Goal: Task Accomplishment & Management: Complete application form

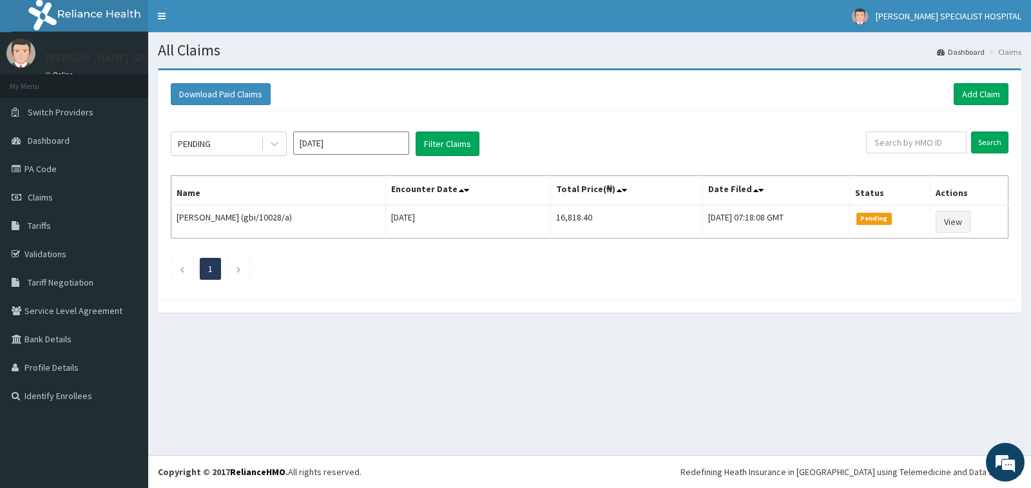
click at [651, 48] on h1 "All Claims" at bounding box center [589, 50] width 863 height 17
click at [87, 171] on link "PA Code" at bounding box center [74, 169] width 148 height 28
click at [980, 97] on link "Add Claim" at bounding box center [980, 94] width 55 height 22
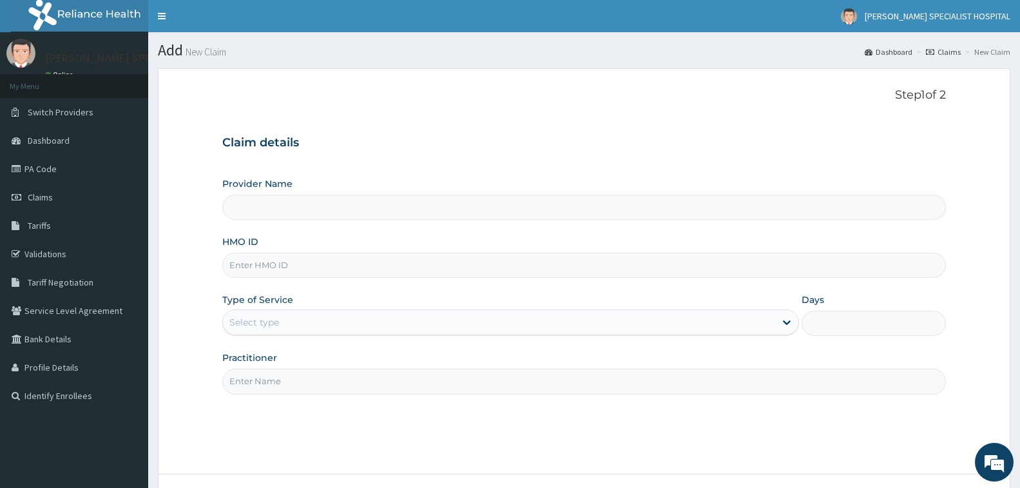
type input "[PERSON_NAME] Specialist Hospital"
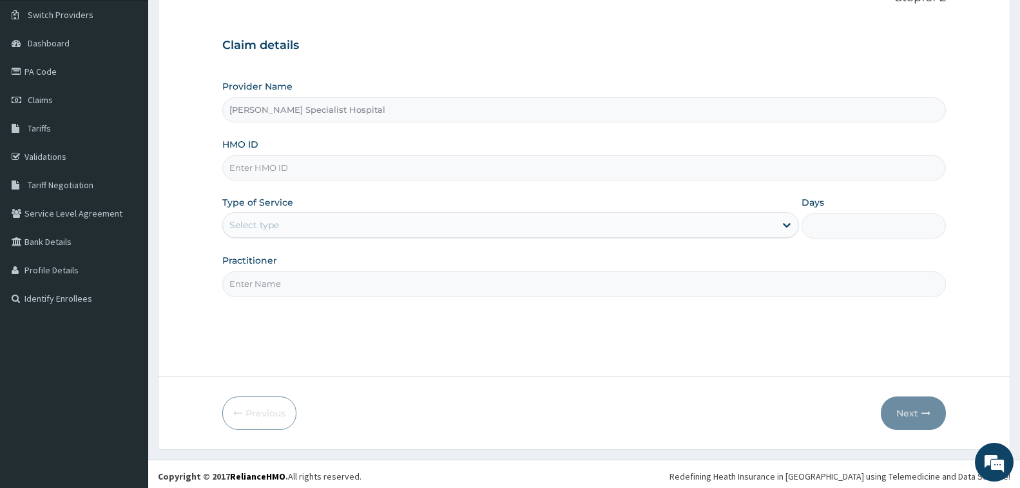
scroll to position [102, 0]
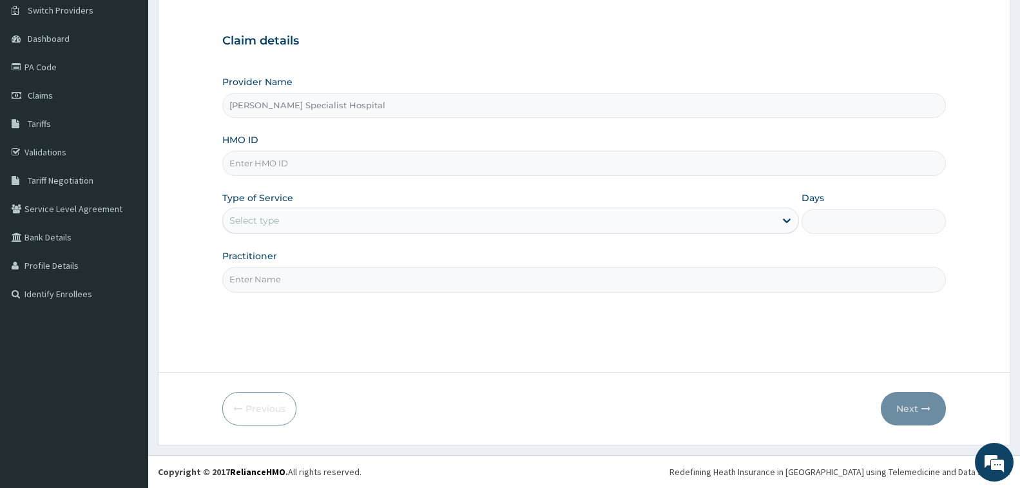
click at [432, 171] on input "HMO ID" at bounding box center [583, 163] width 723 height 25
type input "pft/10003/d"
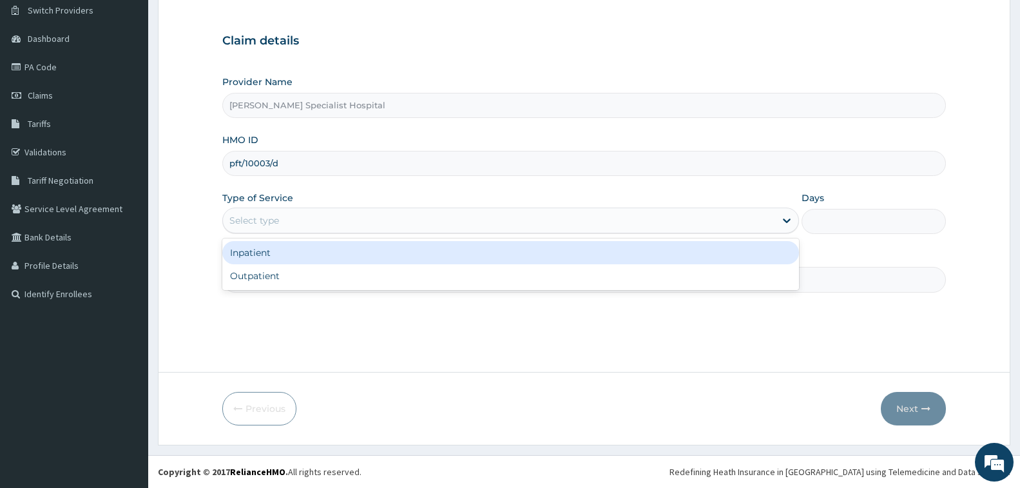
click at [399, 223] on div "Select type" at bounding box center [499, 220] width 552 height 21
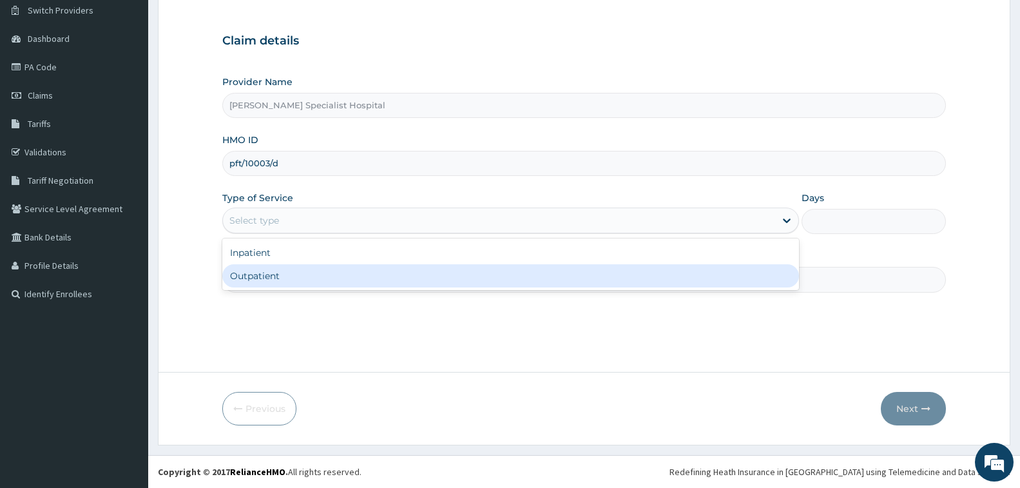
click at [393, 272] on div "Outpatient" at bounding box center [510, 275] width 576 height 23
type input "1"
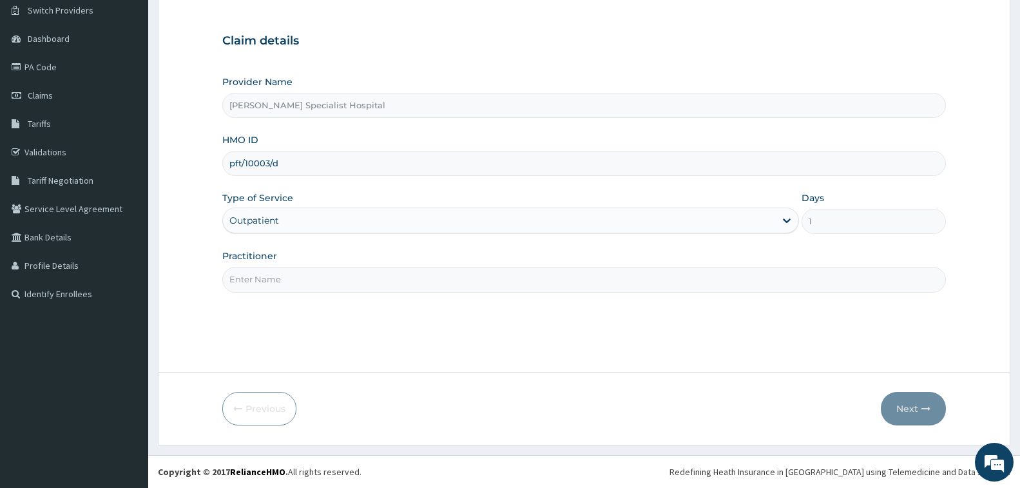
click at [390, 274] on input "Practitioner" at bounding box center [583, 279] width 723 height 25
type input "chris"
click at [900, 411] on button "Next" at bounding box center [913, 408] width 65 height 33
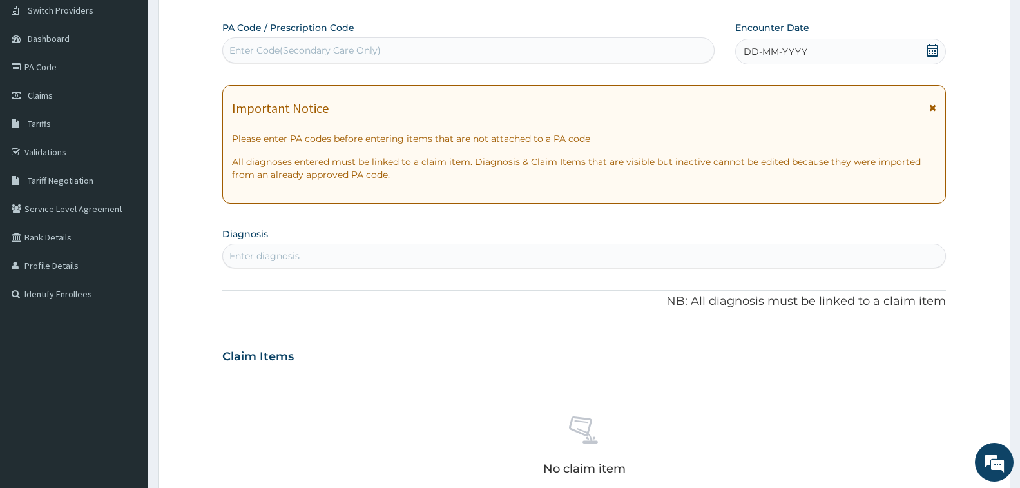
click at [448, 50] on div "Enter Code(Secondary Care Only)" at bounding box center [468, 50] width 491 height 21
paste input "PA/113DEB"
type input "PA/113DEB"
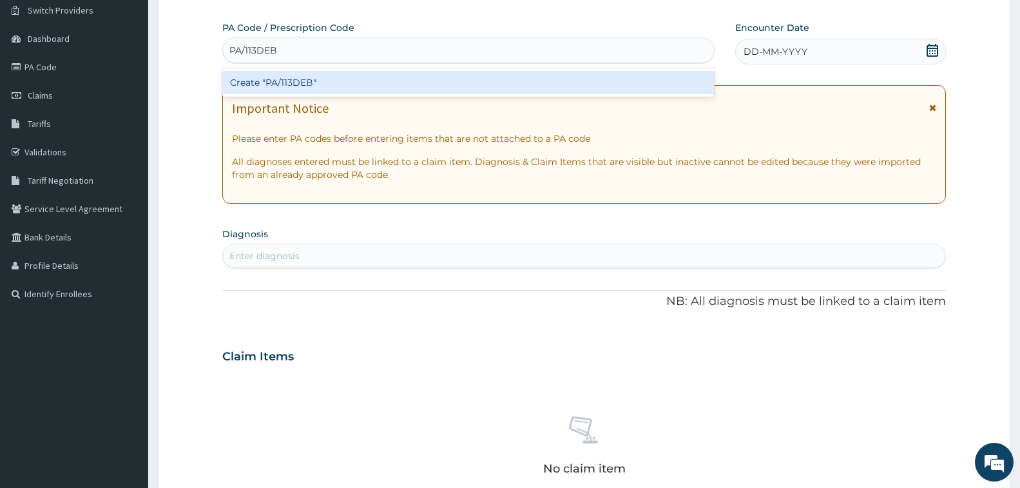
click at [447, 75] on div "Create "PA/113DEB"" at bounding box center [468, 82] width 492 height 23
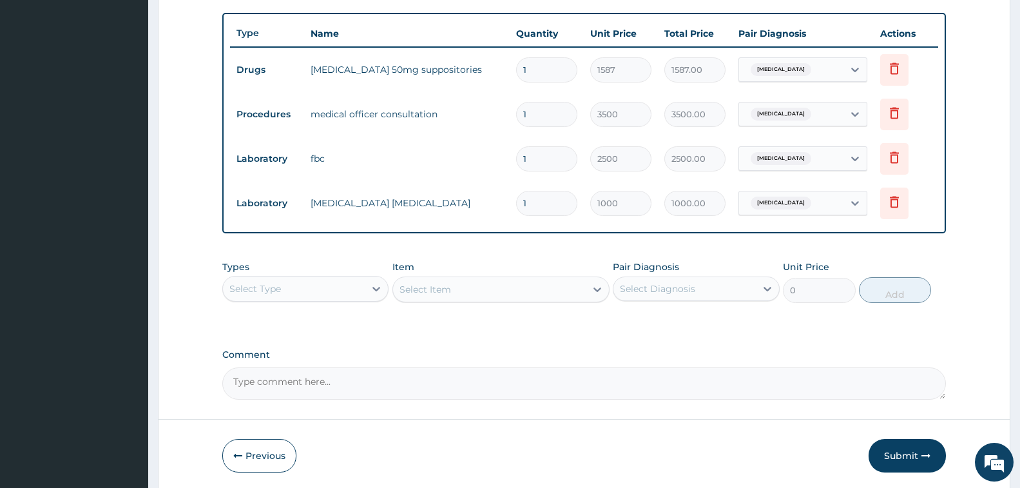
scroll to position [513, 0]
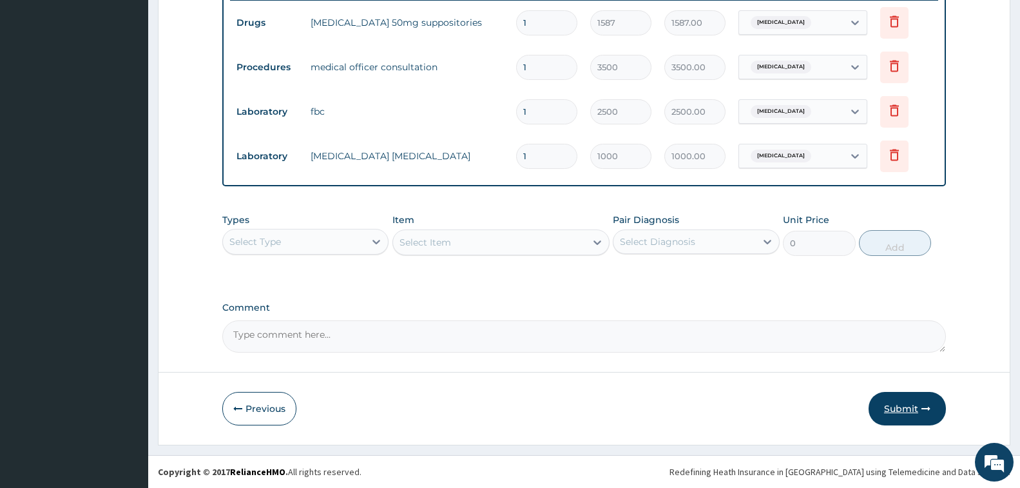
click at [889, 396] on button "Submit" at bounding box center [906, 408] width 77 height 33
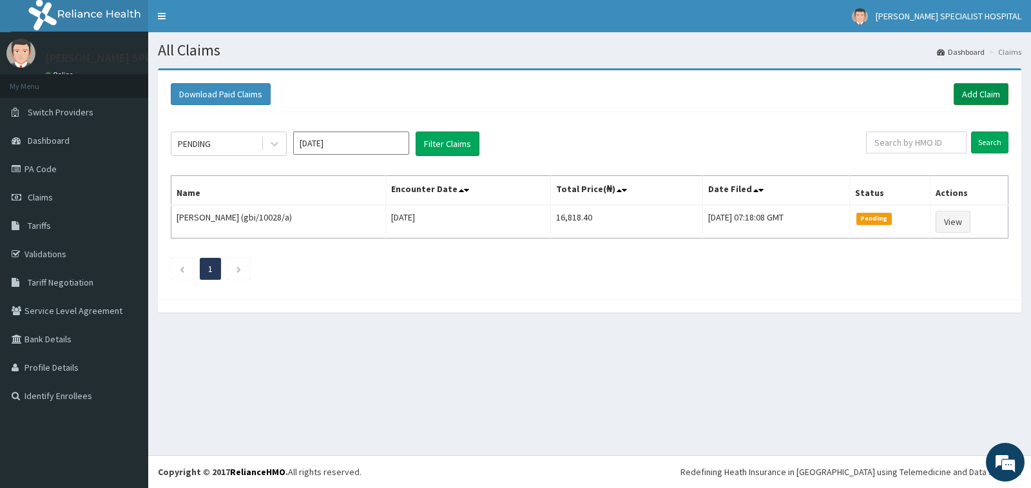
click at [975, 99] on link "Add Claim" at bounding box center [980, 94] width 55 height 22
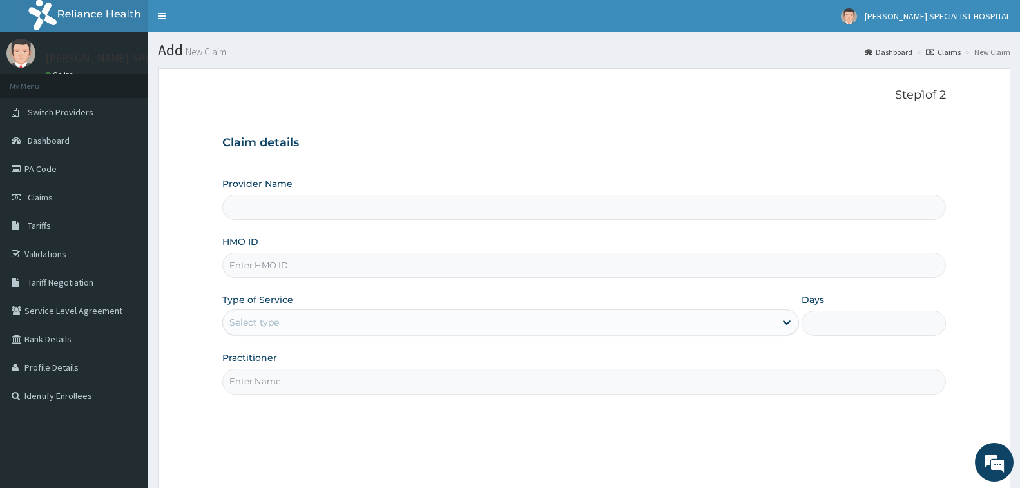
type input "[PERSON_NAME] Specialist Hospital"
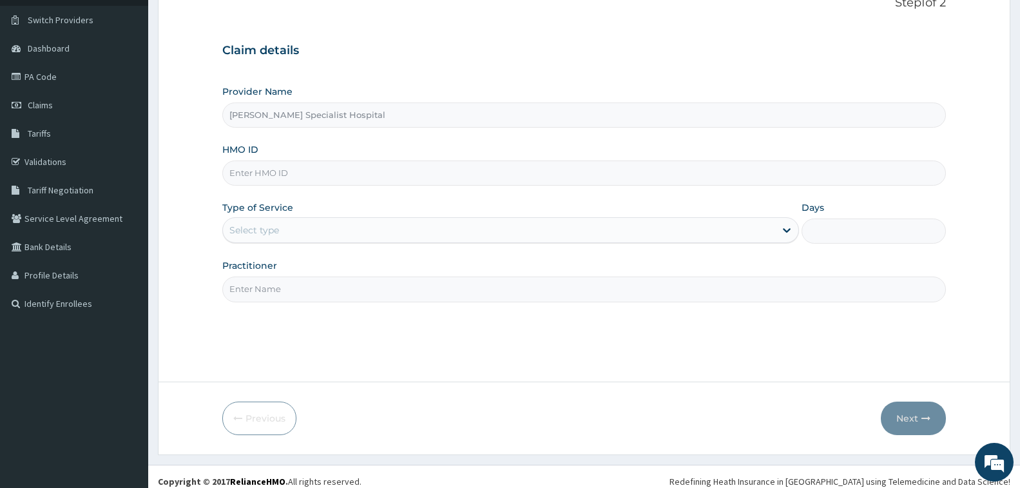
scroll to position [102, 0]
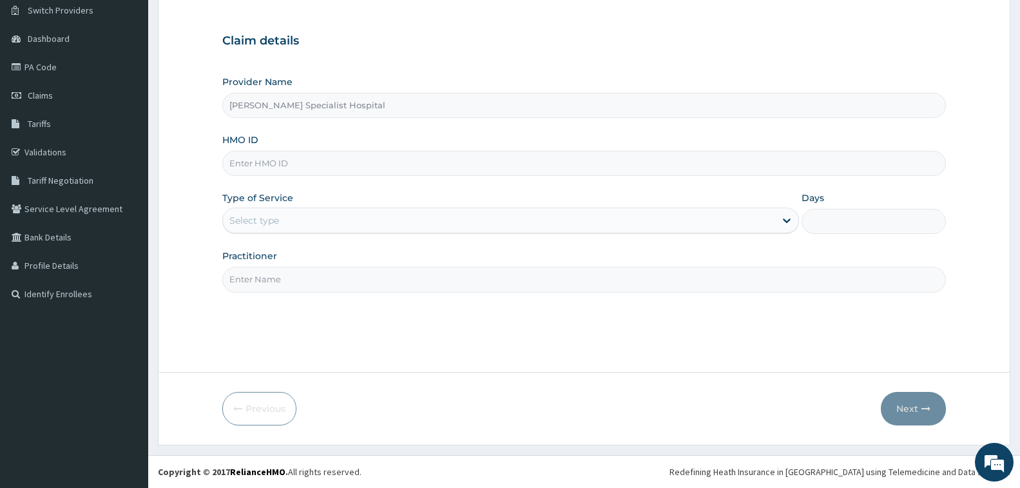
click at [405, 163] on input "HMO ID" at bounding box center [583, 163] width 723 height 25
drag, startPoint x: 401, startPoint y: 137, endPoint x: 426, endPoint y: 142, distance: 25.6
click at [421, 140] on div "HMO ID pft/" at bounding box center [583, 154] width 723 height 43
click at [401, 160] on input "pft/" at bounding box center [583, 163] width 723 height 25
type input "p"
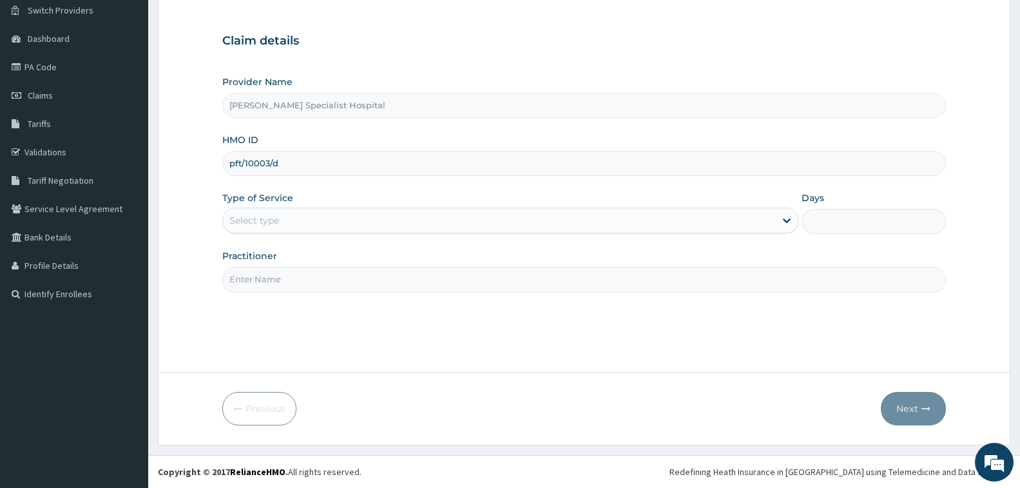
type input "pft/10003/d"
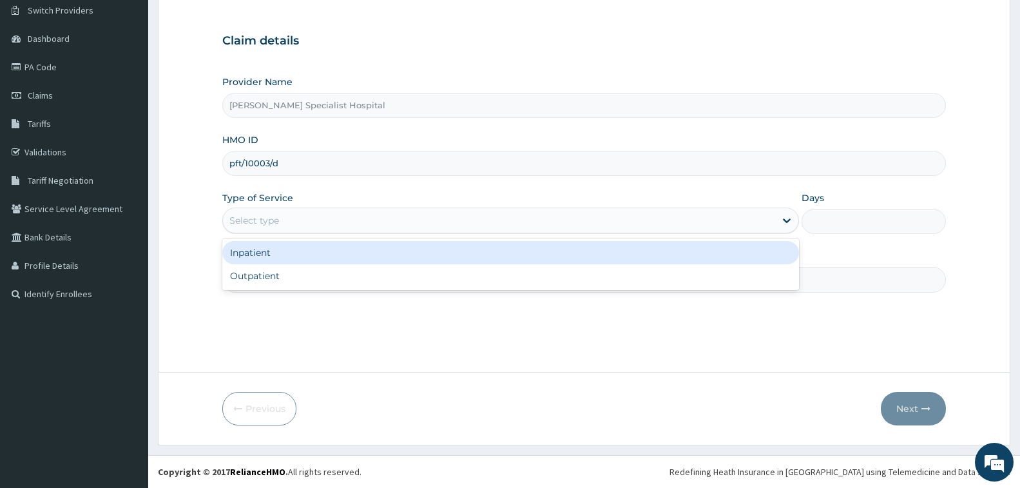
click at [409, 211] on div "Select type" at bounding box center [499, 220] width 552 height 21
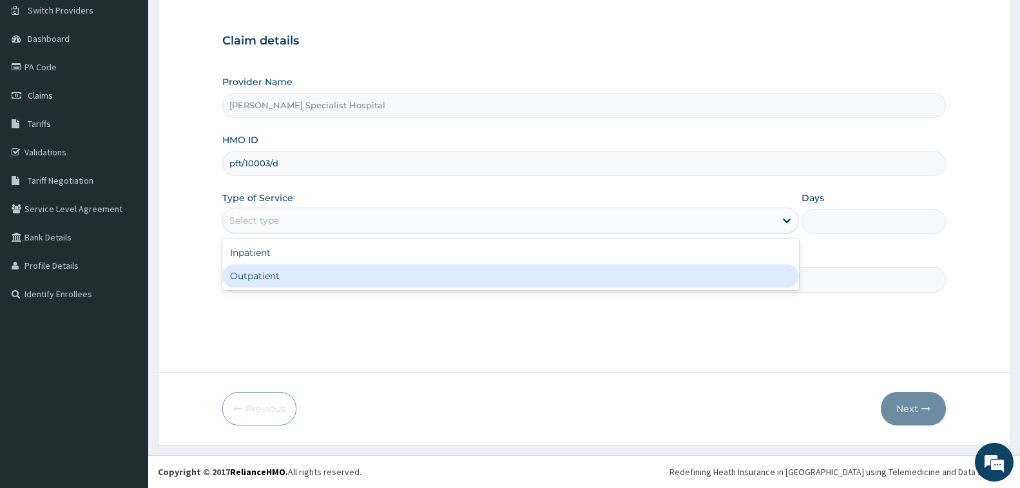
click at [388, 278] on div "Outpatient" at bounding box center [510, 275] width 576 height 23
type input "1"
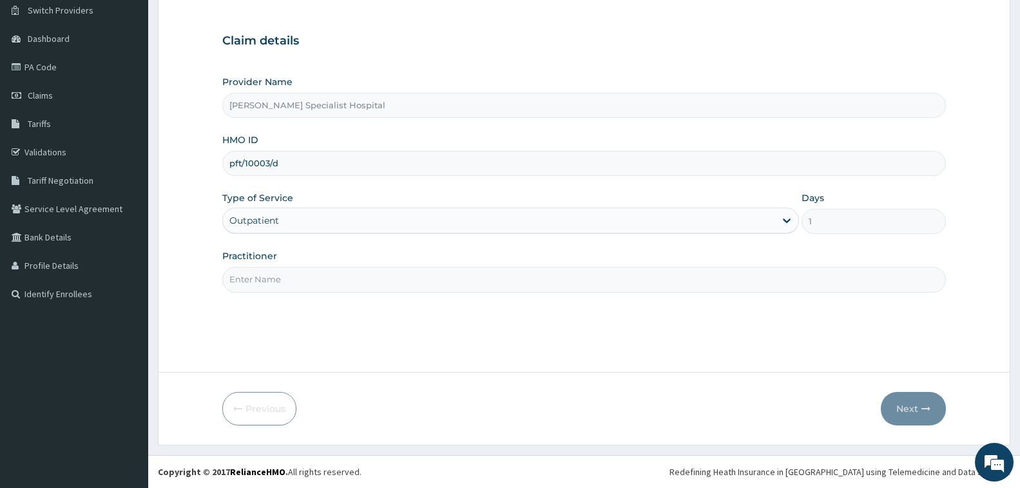
click at [388, 278] on input "Practitioner" at bounding box center [583, 279] width 723 height 25
type input "[PERSON_NAME]"
click at [906, 410] on button "Next" at bounding box center [913, 408] width 65 height 33
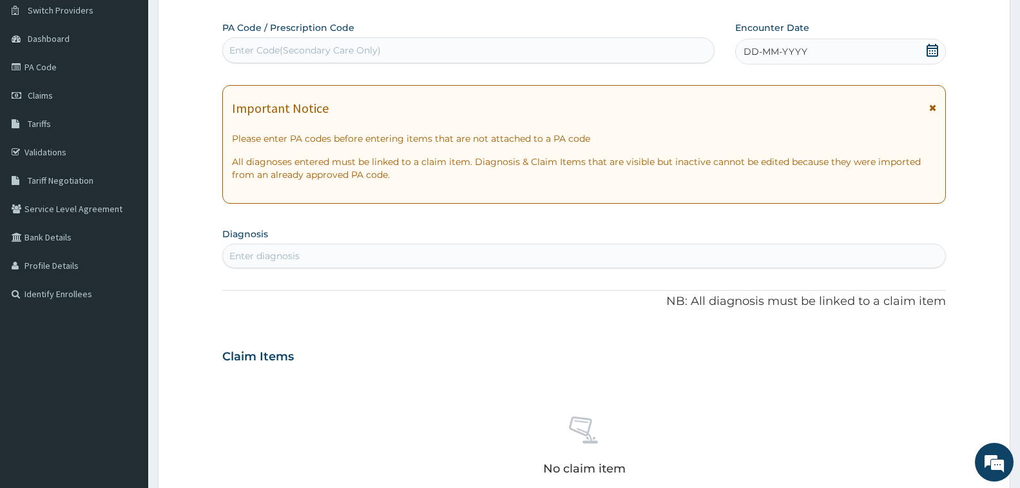
click at [391, 48] on div "Enter Code(Secondary Care Only)" at bounding box center [468, 50] width 491 height 21
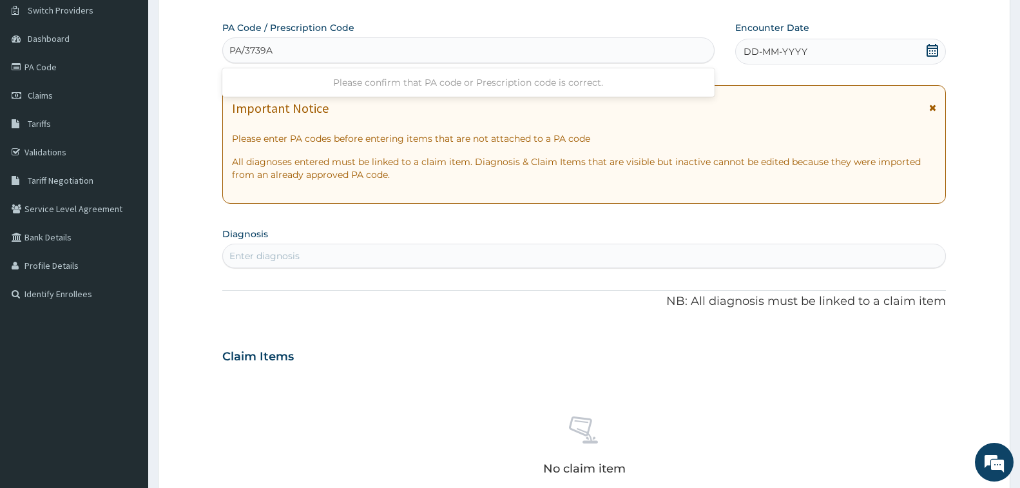
type input "PA/3739A5"
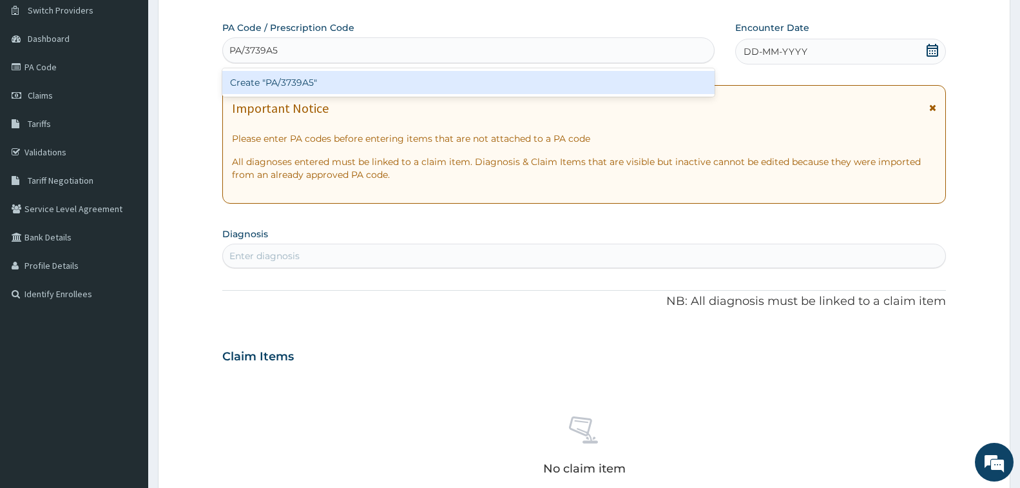
click at [399, 76] on div "Create "PA/3739A5"" at bounding box center [468, 82] width 492 height 23
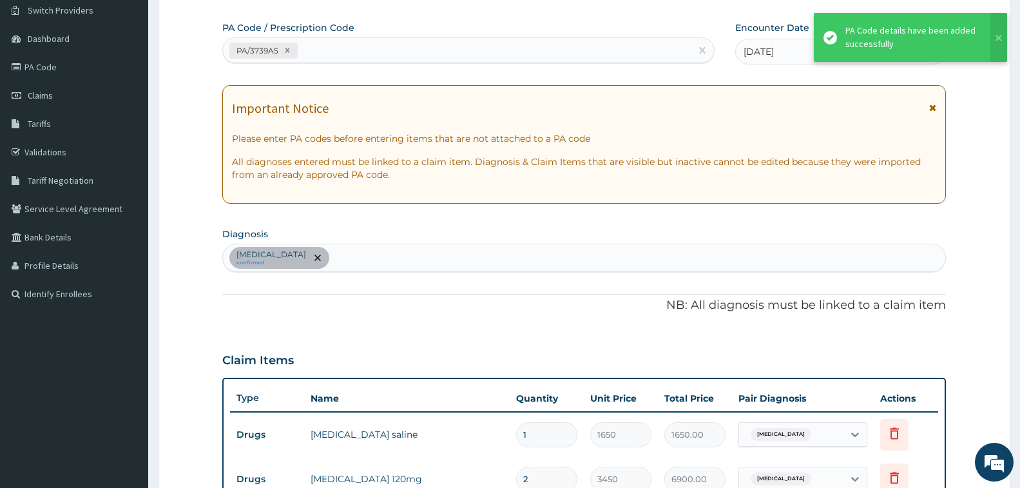
scroll to position [470, 0]
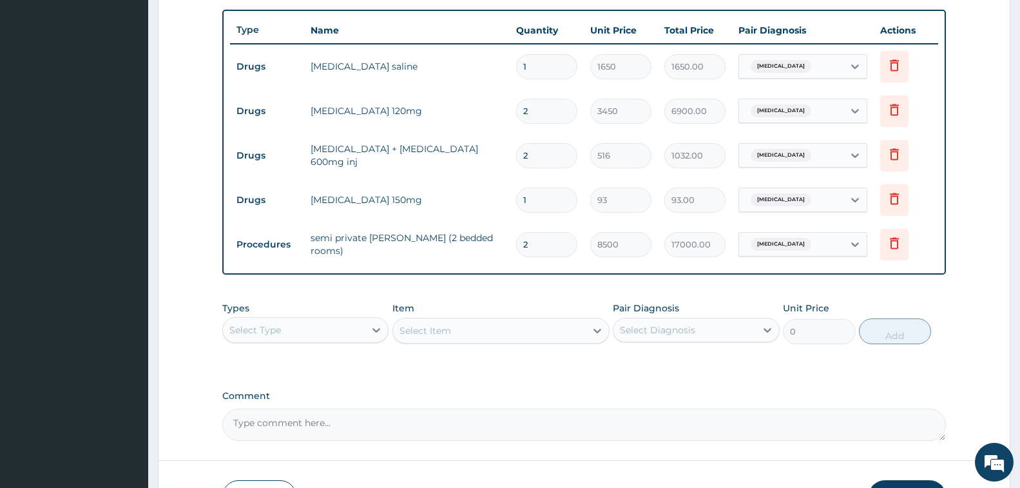
click at [552, 199] on input "1" at bounding box center [546, 199] width 61 height 25
type input "0.00"
type input "2"
type input "186.00"
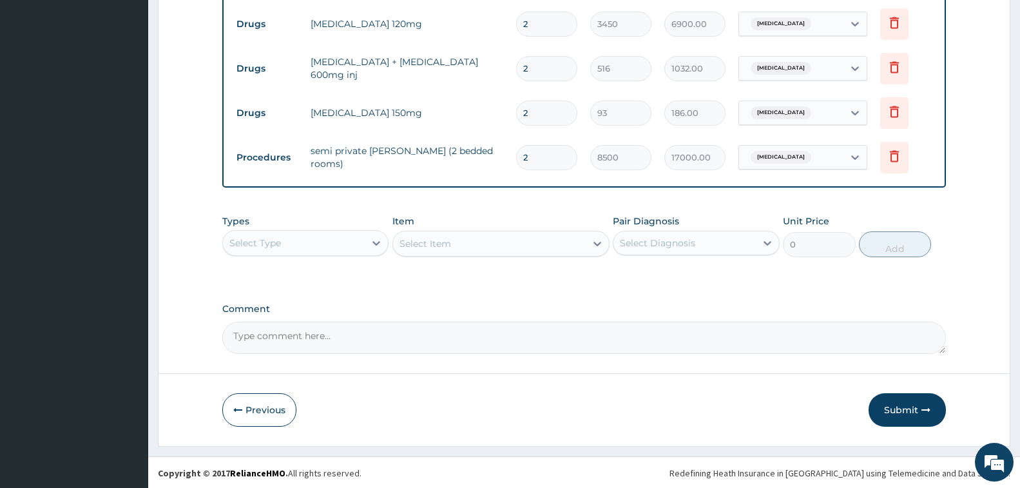
scroll to position [558, 0]
type input "2"
click at [352, 244] on div "Select Type" at bounding box center [294, 241] width 142 height 21
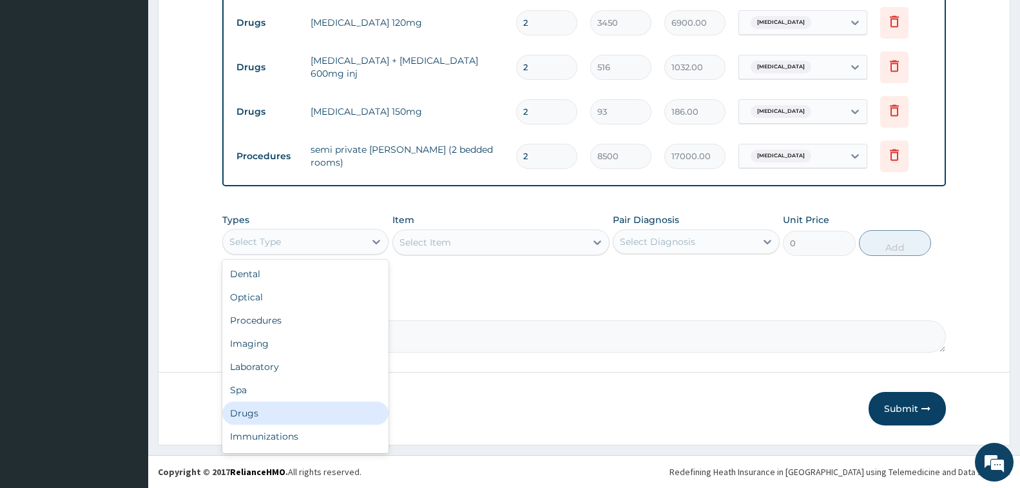
click at [319, 406] on div "Drugs" at bounding box center [305, 412] width 166 height 23
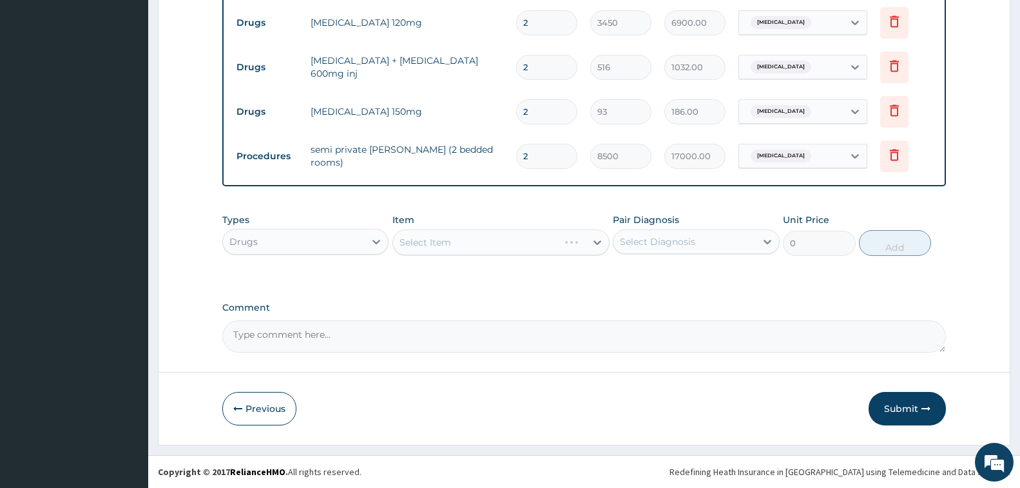
click at [437, 241] on div "Select Item" at bounding box center [500, 242] width 217 height 26
click at [470, 278] on div "Types Drugs Item Select Item Pair Diagnosis Select Diagnosis Unit Price 0 Add" at bounding box center [583, 244] width 723 height 75
click at [470, 272] on div "Types Drugs Item Select Item Pair Diagnosis Select Diagnosis Unit Price 0 Add" at bounding box center [583, 244] width 723 height 75
click at [470, 243] on div "Select Item" at bounding box center [500, 242] width 217 height 26
click at [362, 244] on div "Drugs" at bounding box center [294, 241] width 142 height 21
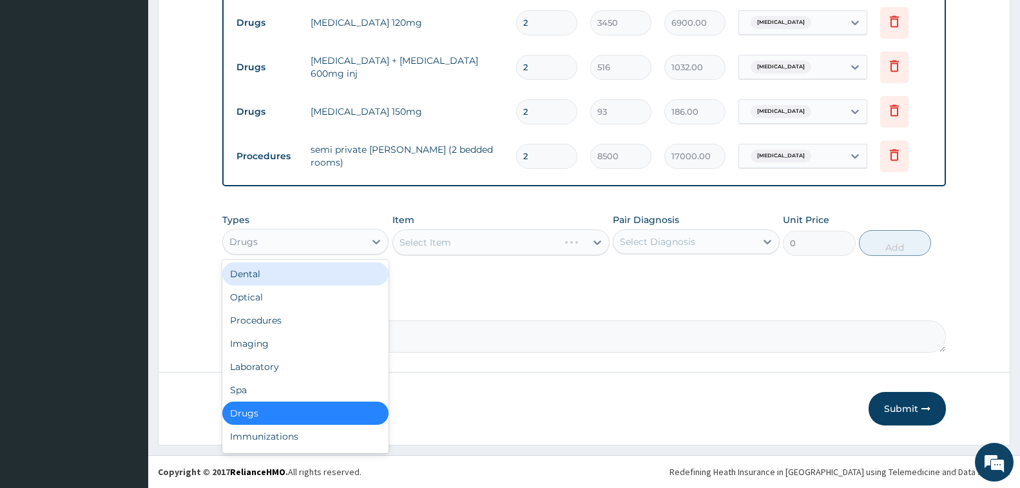
click at [367, 277] on div "Dental" at bounding box center [305, 273] width 166 height 23
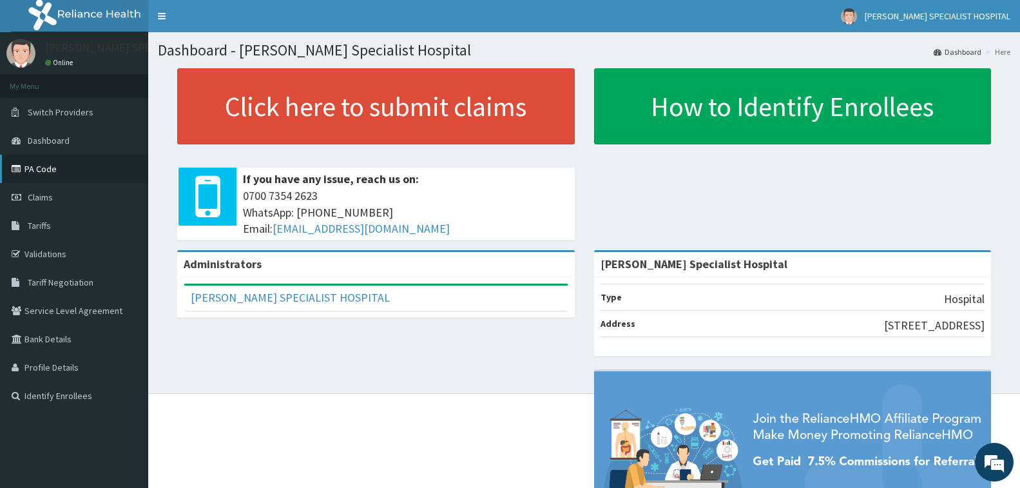
click at [70, 174] on link "PA Code" at bounding box center [74, 169] width 148 height 28
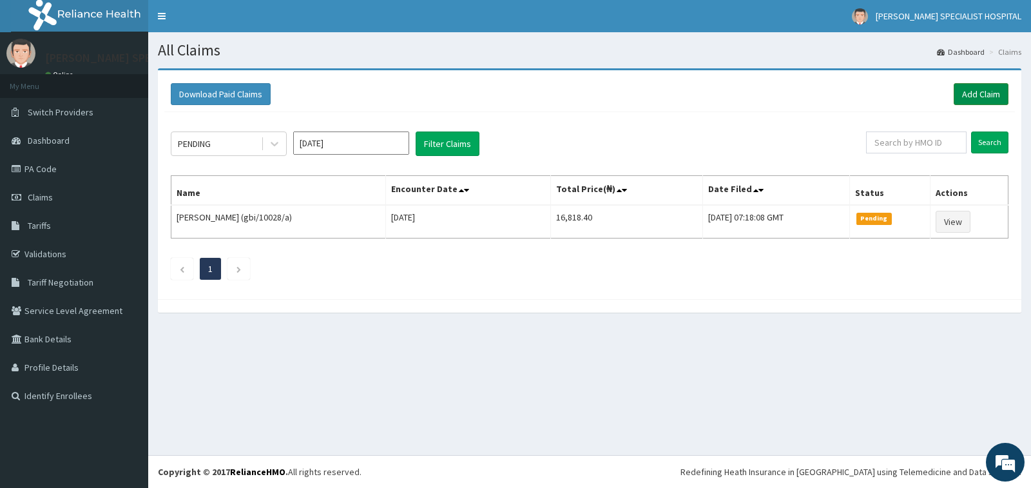
click at [979, 100] on link "Add Claim" at bounding box center [980, 94] width 55 height 22
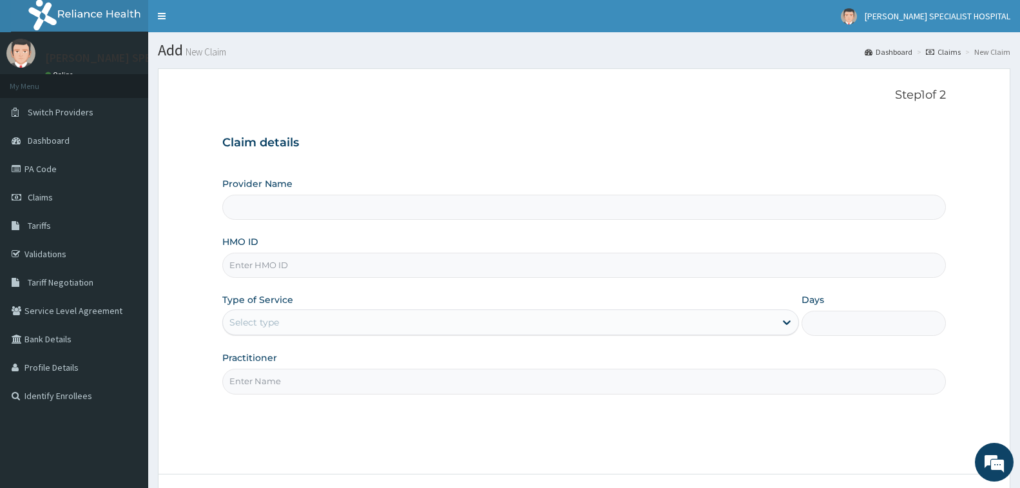
type input "Tolbert Specialist Hospital"
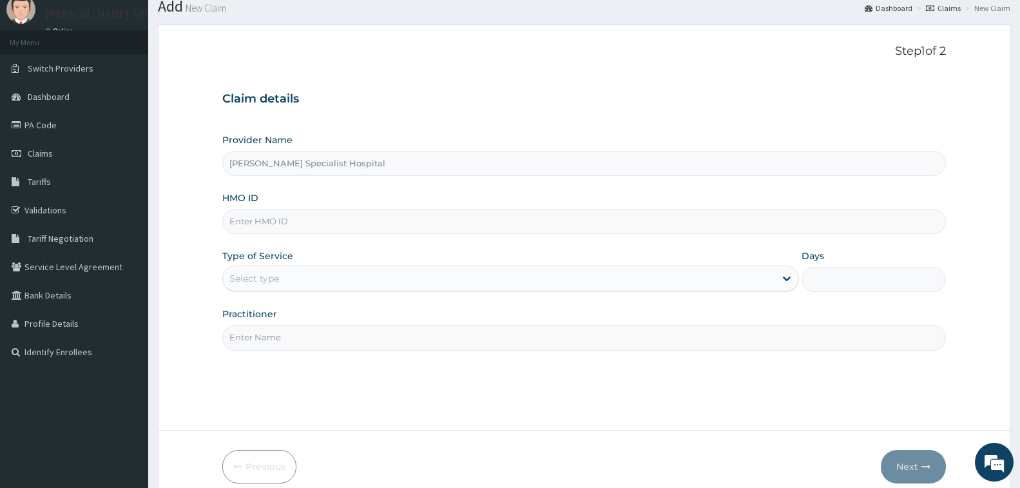
scroll to position [102, 0]
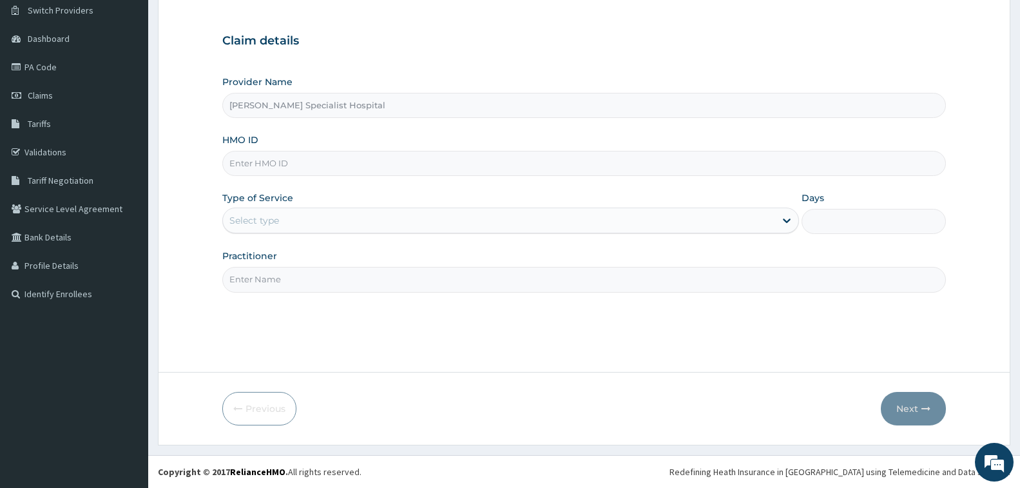
click at [309, 162] on input "HMO ID" at bounding box center [583, 163] width 723 height 25
type input "pft/10003/d"
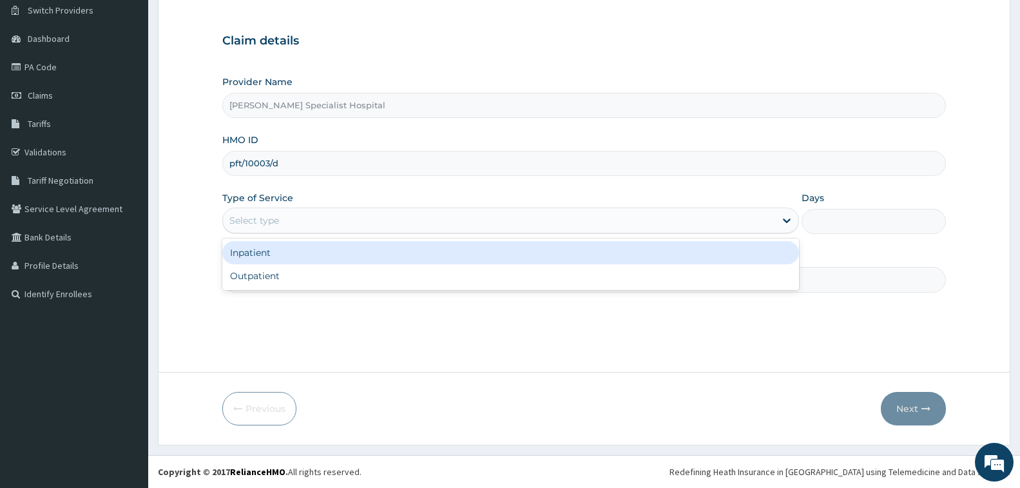
click at [240, 222] on div "Select type" at bounding box center [254, 220] width 50 height 13
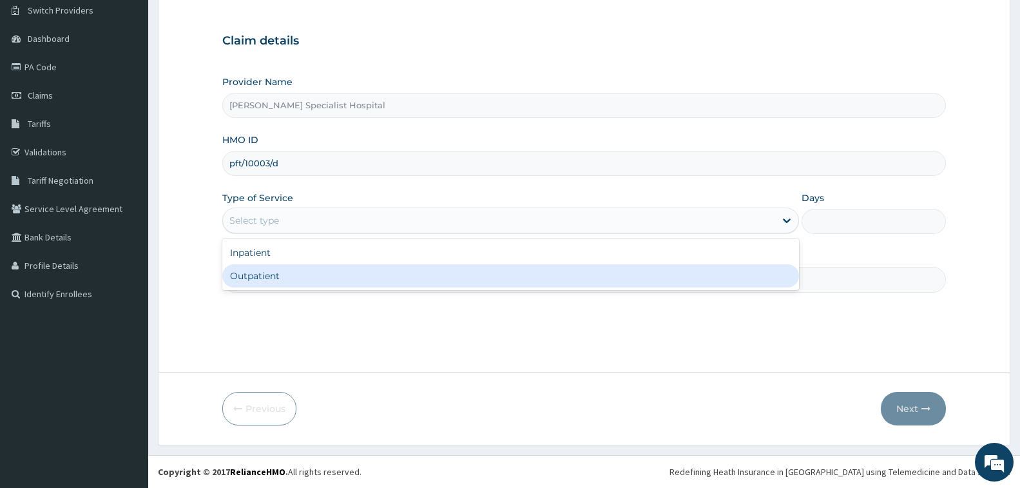
click at [235, 270] on div "Outpatient" at bounding box center [510, 275] width 576 height 23
type input "1"
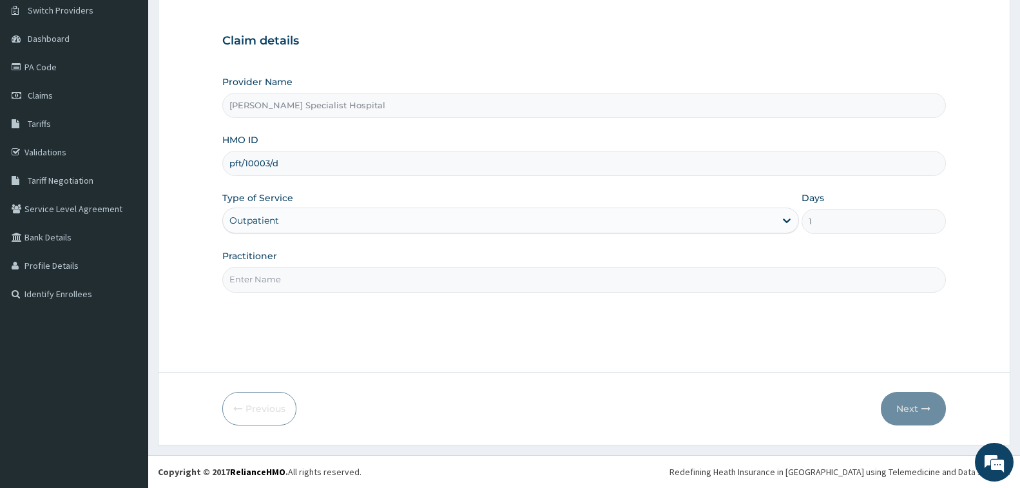
click at [298, 274] on input "Practitioner" at bounding box center [583, 279] width 723 height 25
type input "chris"
click at [897, 408] on button "Next" at bounding box center [913, 408] width 65 height 33
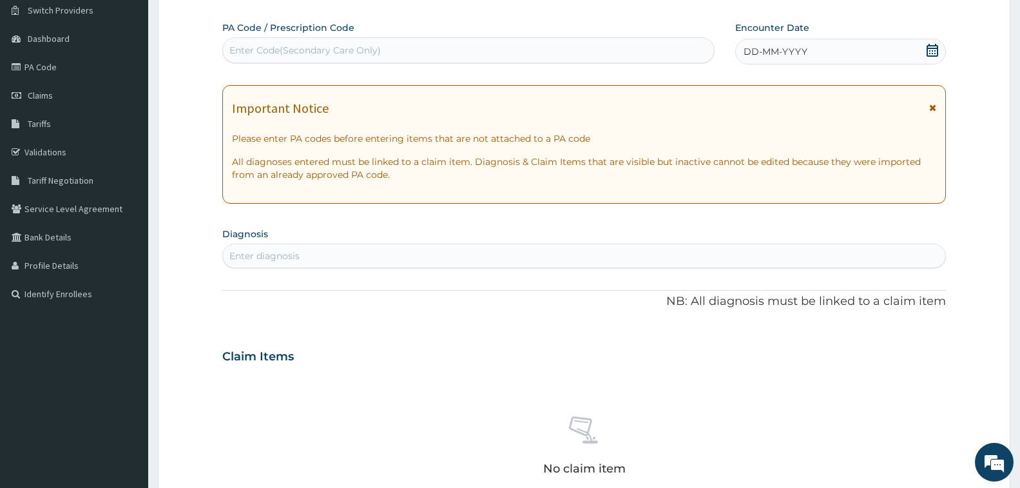
click at [341, 53] on div "Enter Code(Secondary Care Only)" at bounding box center [304, 50] width 151 height 13
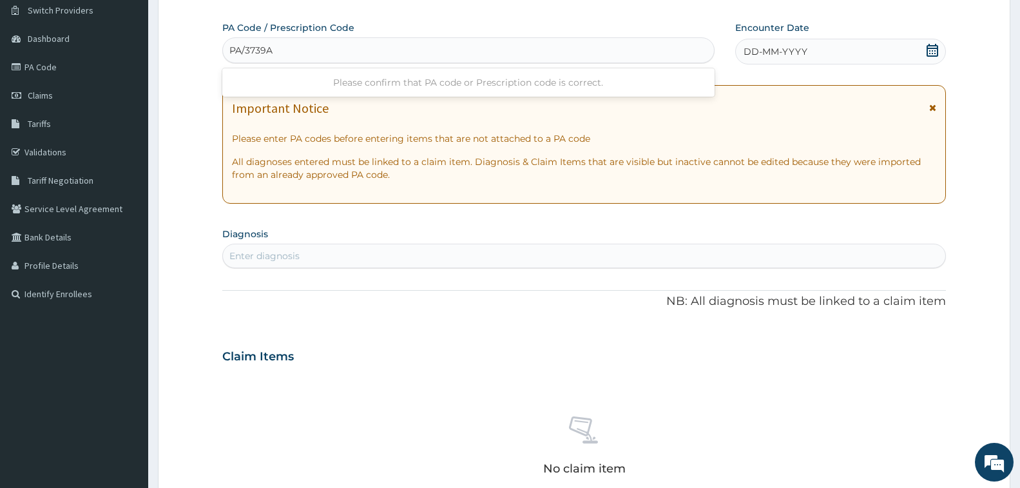
type input "PA/3739A5"
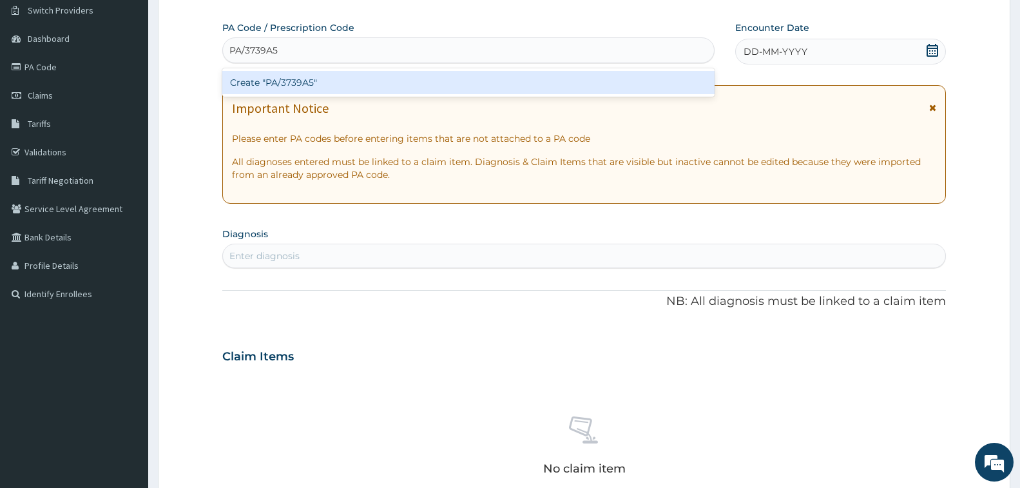
click at [333, 75] on div "Create "PA/3739A5"" at bounding box center [468, 82] width 492 height 23
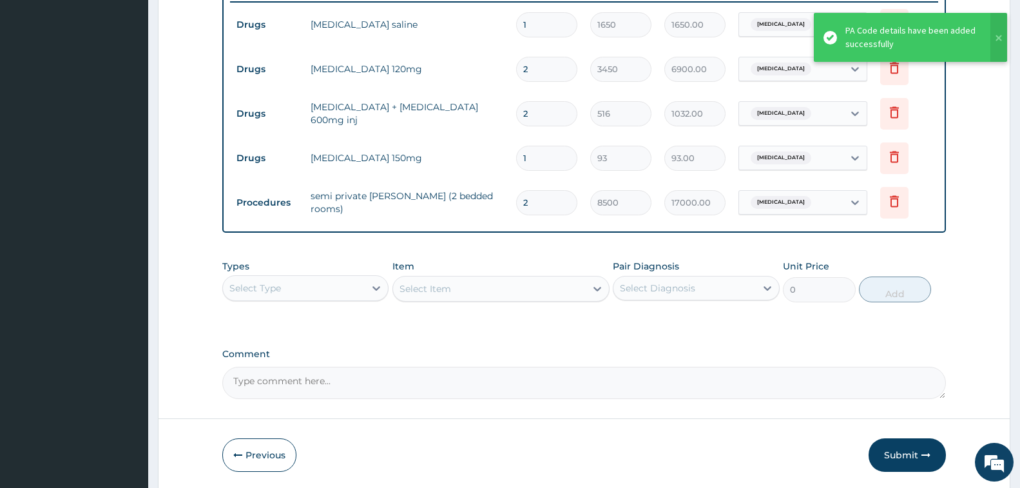
scroll to position [534, 0]
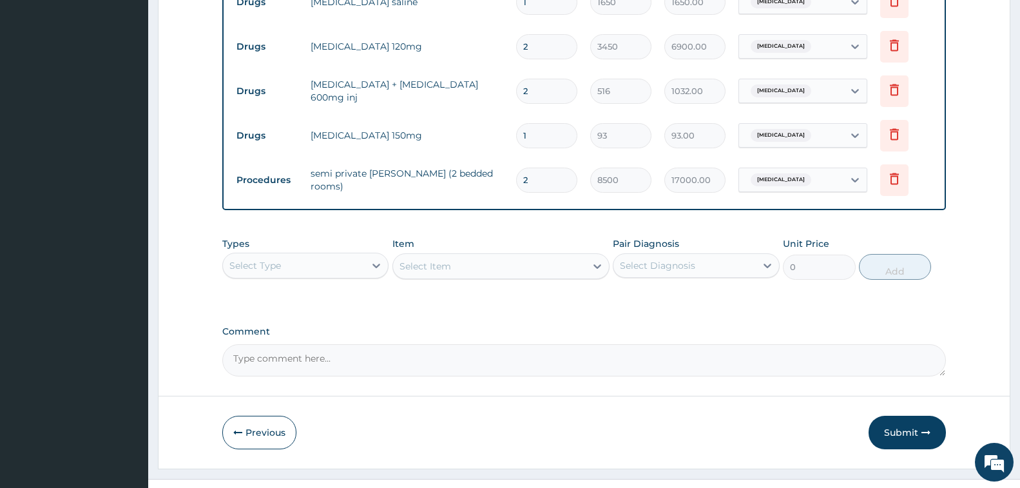
click at [336, 267] on div "Select Type" at bounding box center [294, 265] width 142 height 21
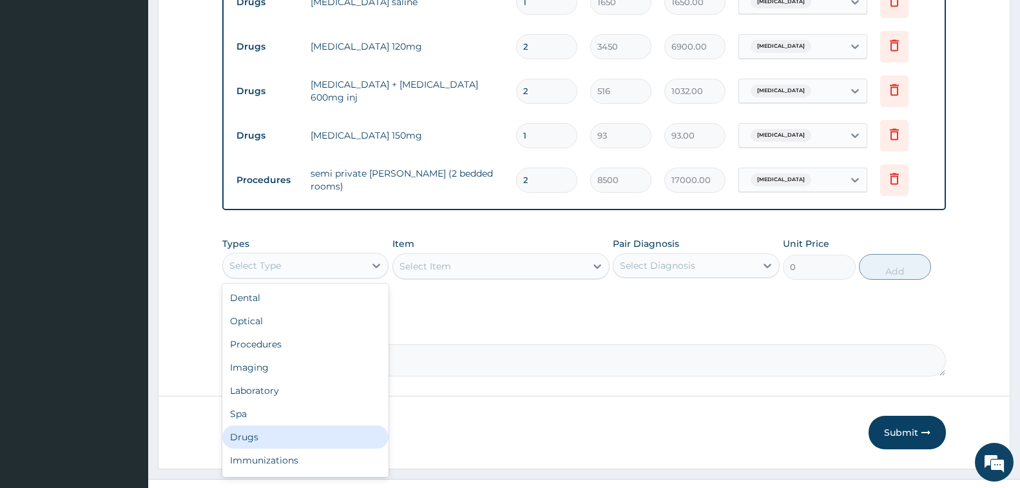
click at [258, 437] on div "Drugs" at bounding box center [305, 436] width 166 height 23
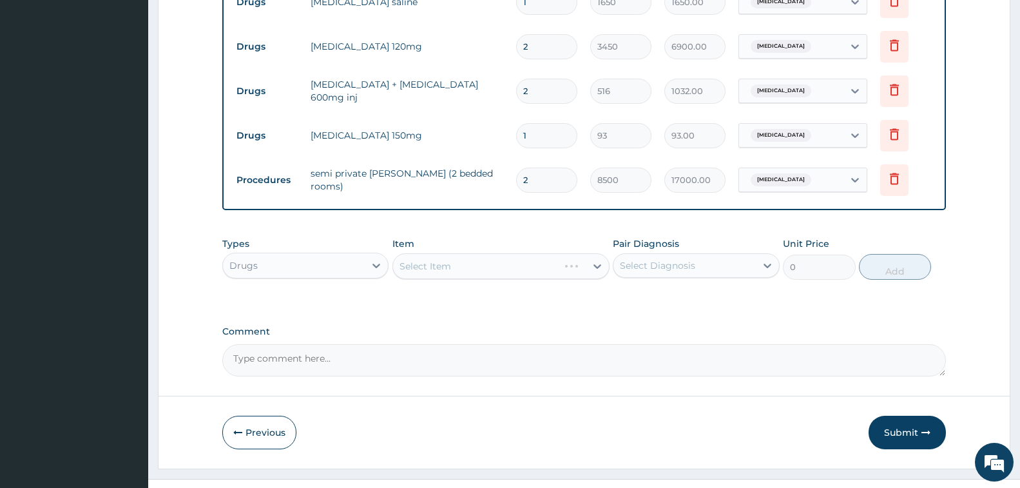
scroll to position [558, 0]
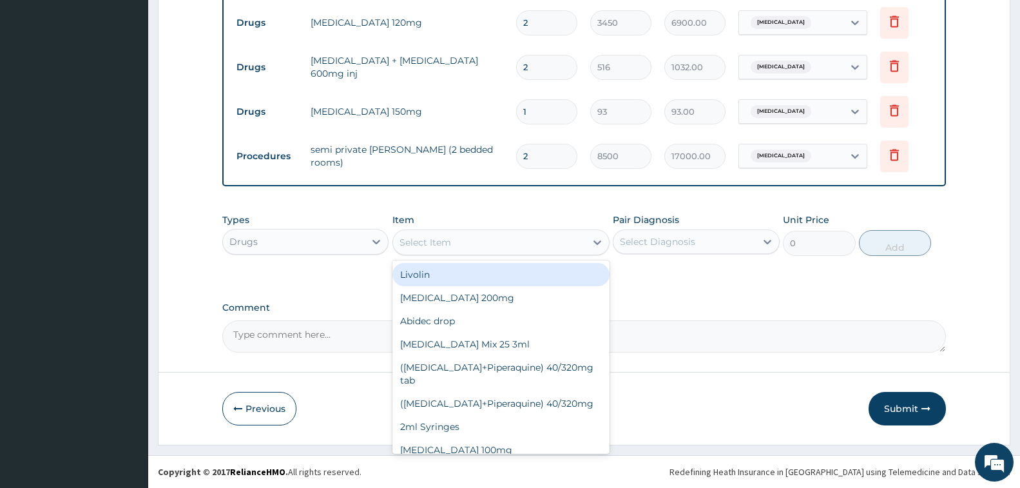
click at [507, 247] on div "Select Item" at bounding box center [489, 242] width 193 height 21
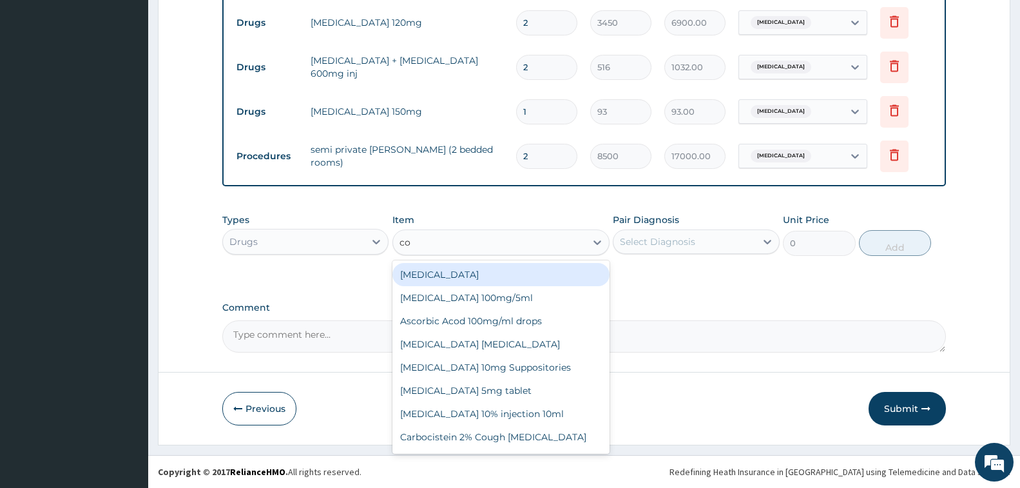
type input "cou"
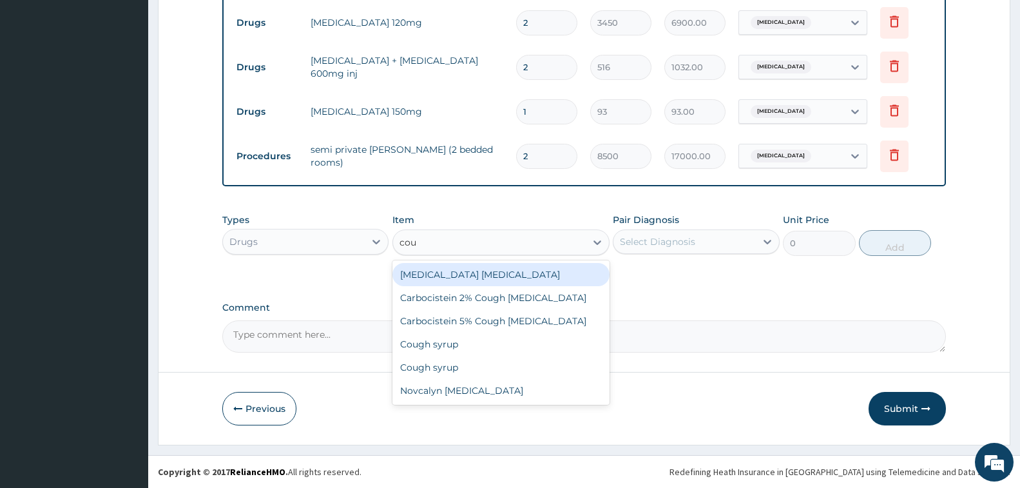
click at [494, 268] on div "Benylin dry cough" at bounding box center [500, 274] width 217 height 23
type input "2400"
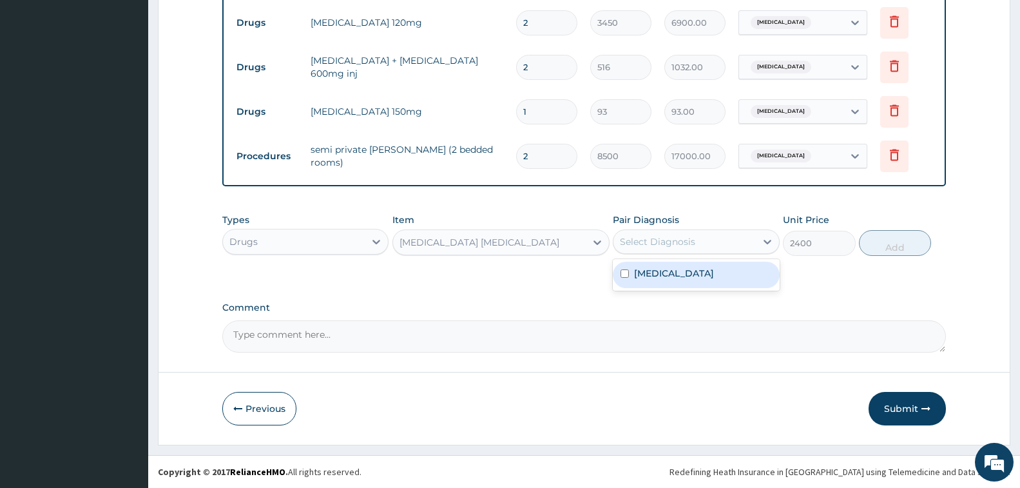
click at [692, 249] on div "Select Diagnosis" at bounding box center [684, 241] width 142 height 21
click at [689, 271] on div "Malaria" at bounding box center [696, 275] width 166 height 26
checkbox input "true"
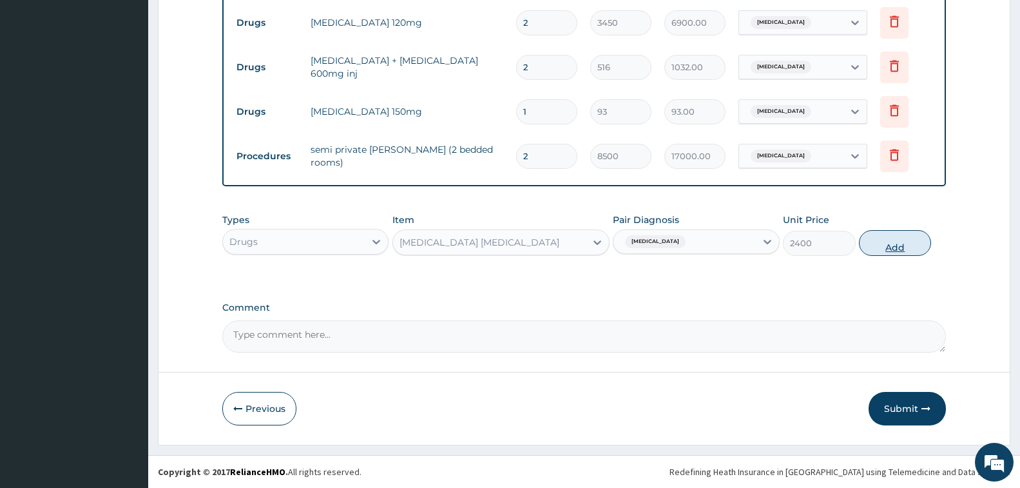
click at [887, 249] on button "Add" at bounding box center [895, 243] width 72 height 26
type input "0"
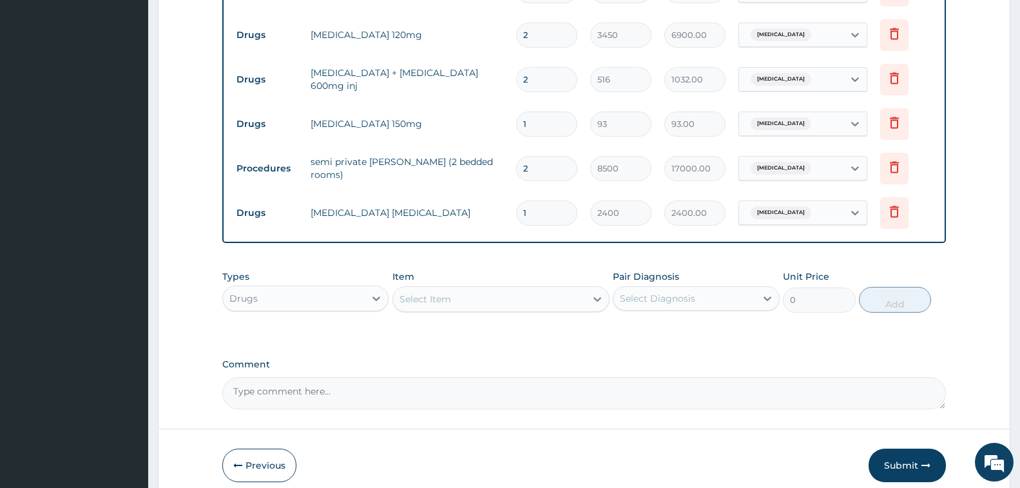
scroll to position [473, 0]
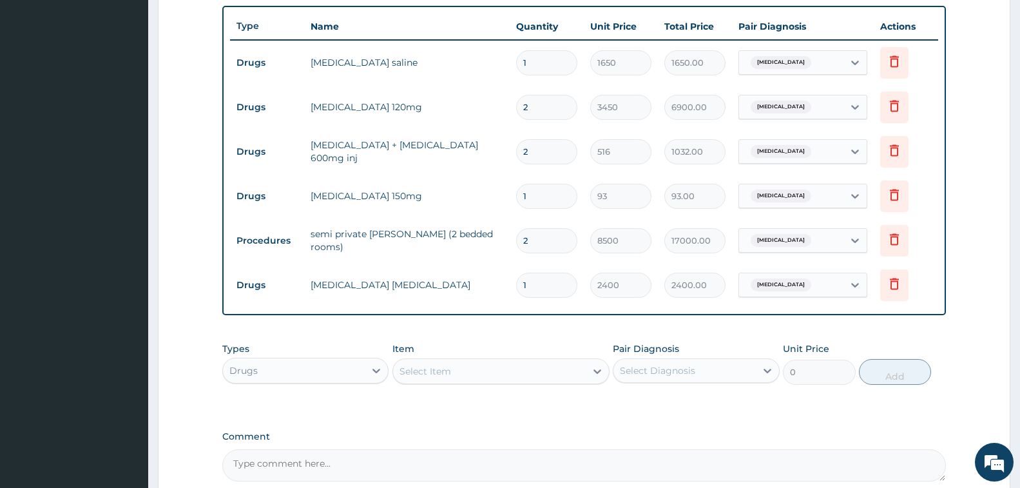
click at [534, 64] on input "1" at bounding box center [546, 62] width 61 height 25
type input "0.00"
type input "2"
type input "3300.00"
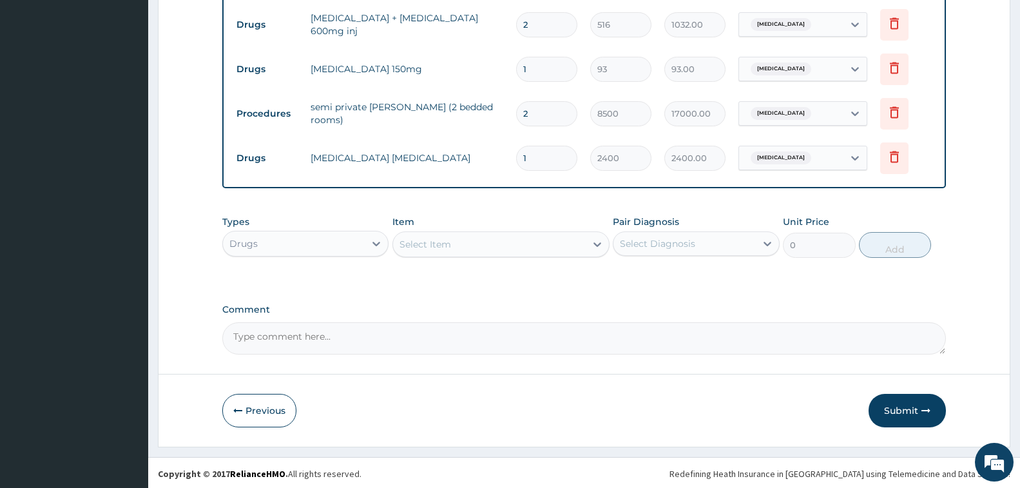
scroll to position [602, 0]
type input "2"
click at [462, 247] on div "Select Item" at bounding box center [489, 242] width 193 height 21
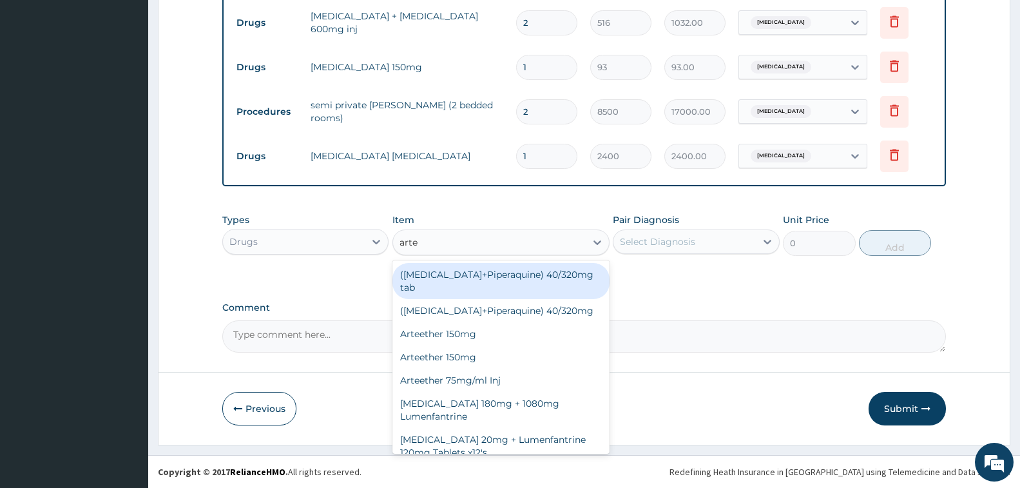
type input "artes"
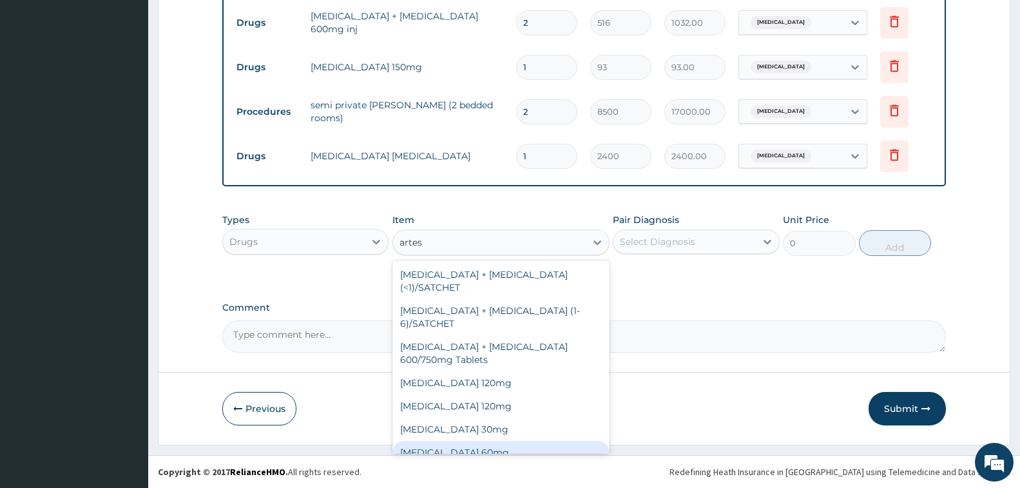
click at [473, 441] on div "Artesunate 60mg" at bounding box center [500, 452] width 217 height 23
type input "2145"
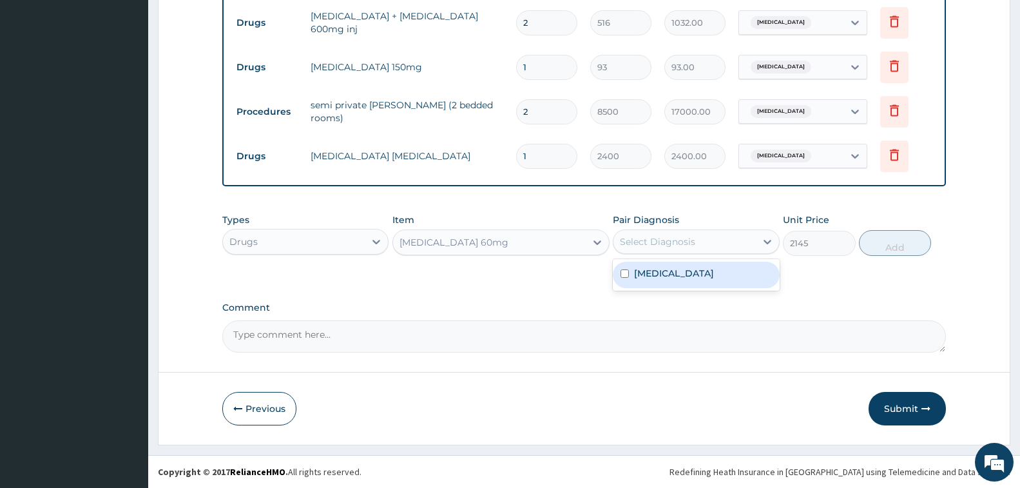
click at [638, 243] on div "Select Diagnosis" at bounding box center [657, 241] width 75 height 13
click at [639, 271] on label "Malaria" at bounding box center [674, 273] width 80 height 13
checkbox input "true"
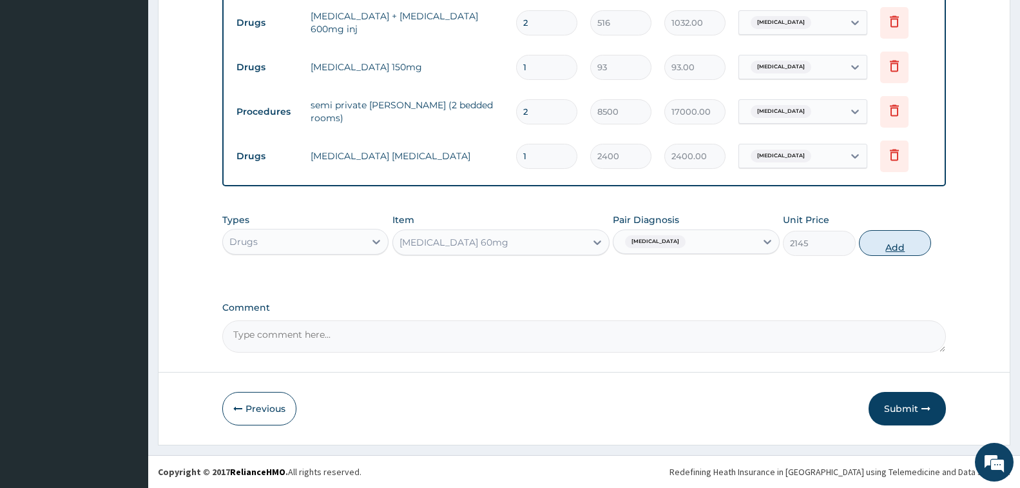
click at [889, 249] on button "Add" at bounding box center [895, 243] width 72 height 26
type input "0"
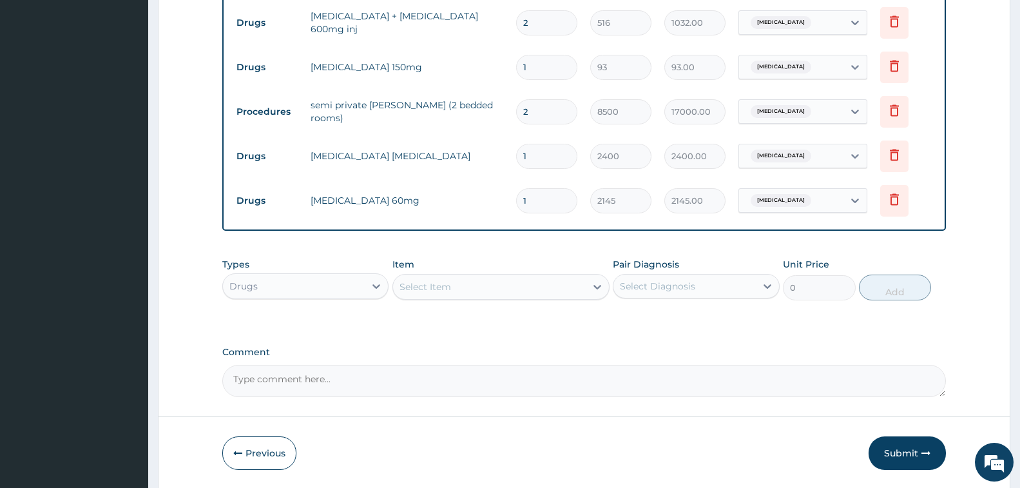
type input "0.00"
type input "2"
type input "4290.00"
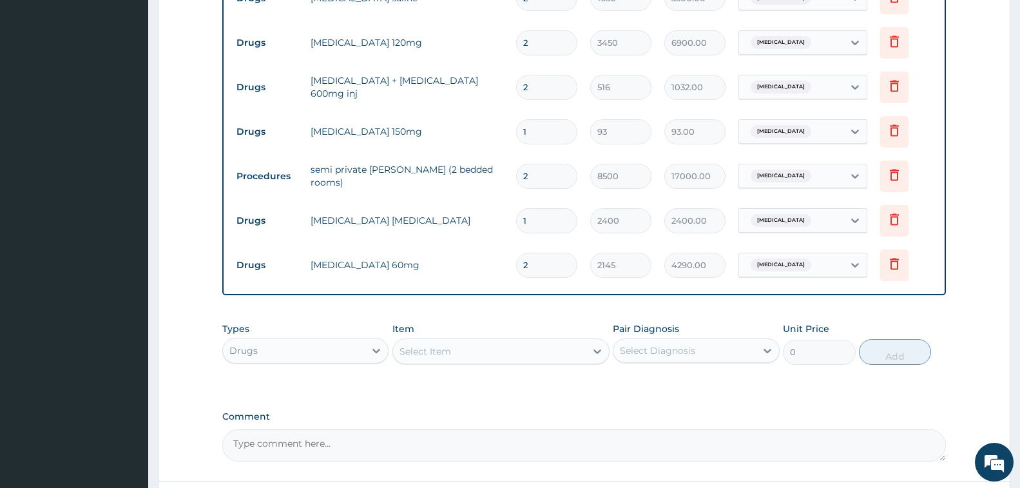
scroll to position [473, 0]
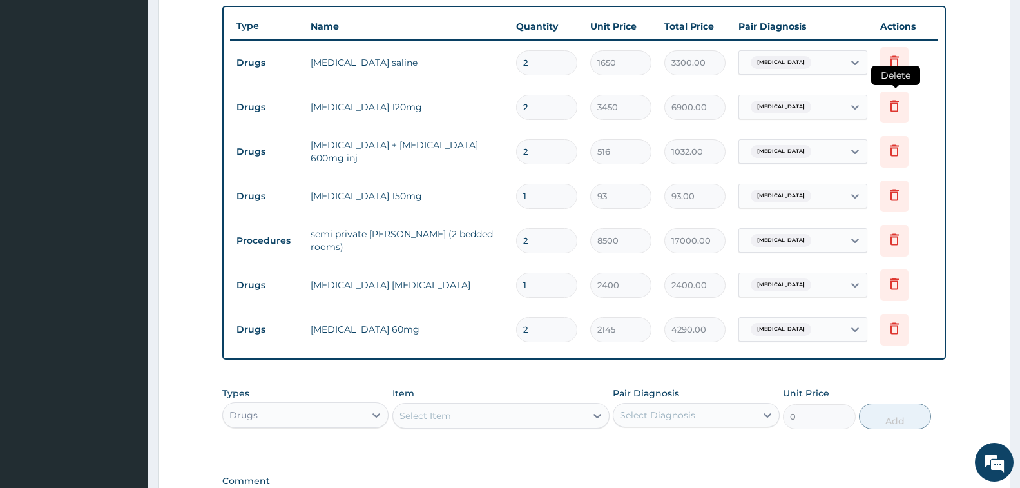
type input "2"
click at [890, 111] on icon at bounding box center [893, 105] width 15 height 15
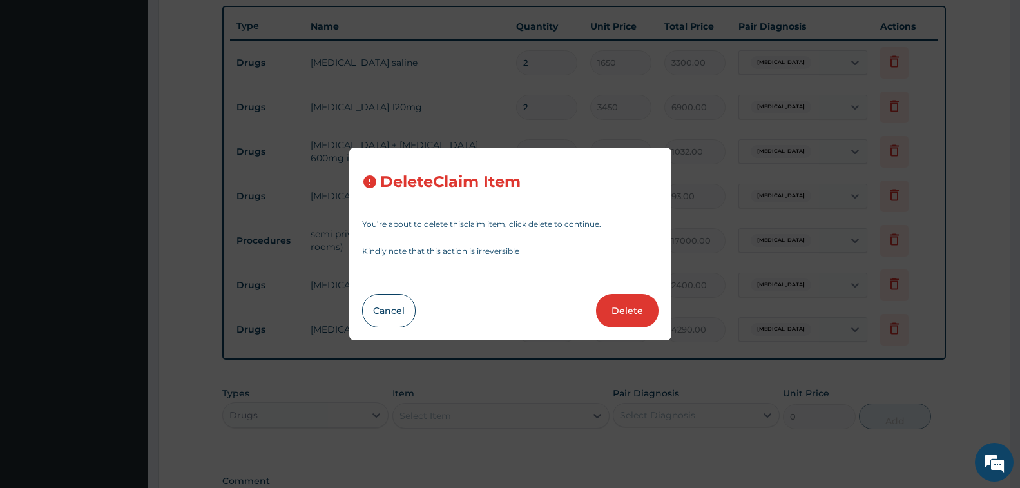
click at [640, 312] on button "Delete" at bounding box center [627, 310] width 62 height 33
type input "516"
type input "1032.00"
type input "1"
type input "93"
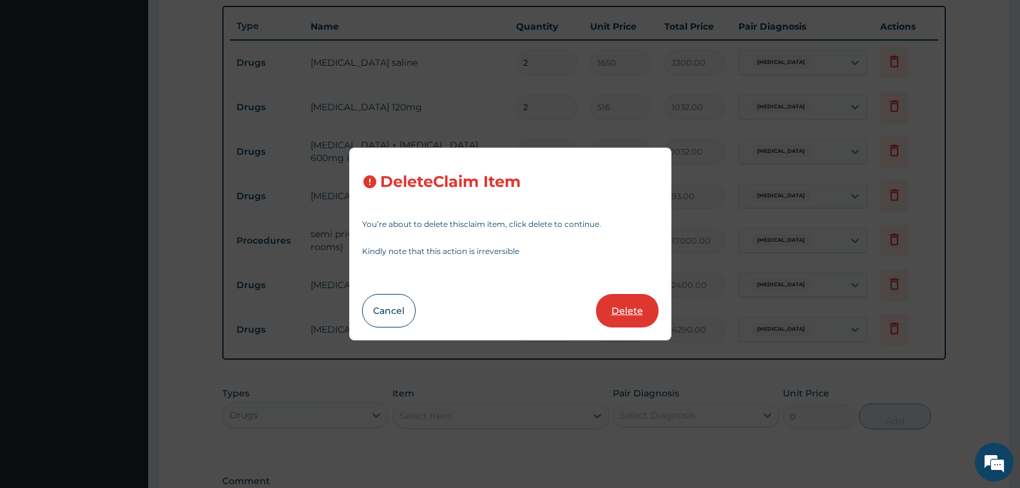
type input "93.00"
type input "2"
type input "8500"
type input "17000.00"
type input "1"
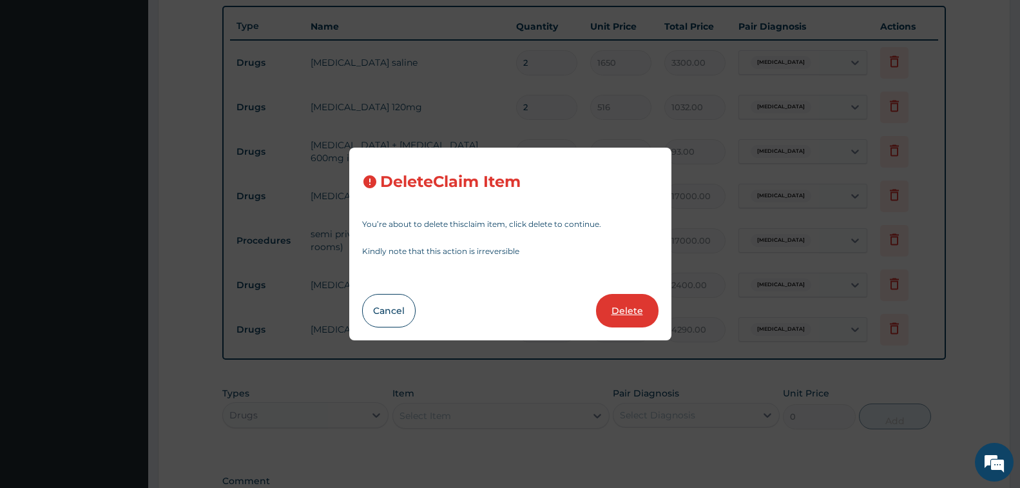
type input "2400"
type input "2400.00"
type input "2"
type input "2145"
type input "4290.00"
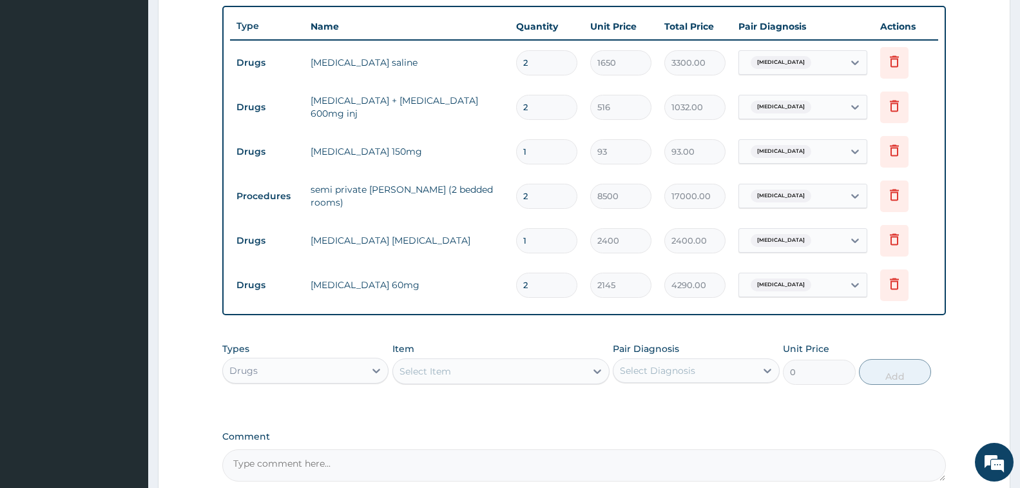
click at [552, 146] on input "1" at bounding box center [546, 151] width 61 height 25
type input "0.00"
type input "2"
type input "186.00"
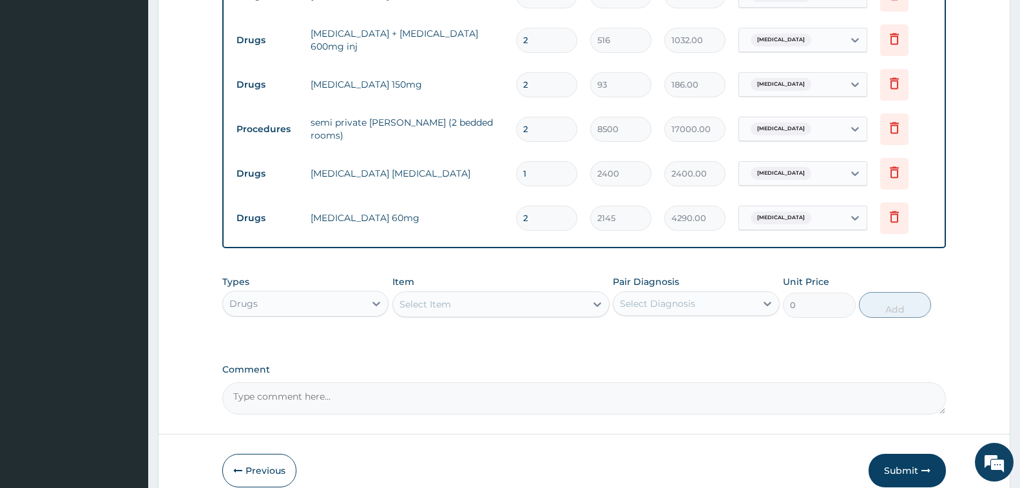
scroll to position [602, 0]
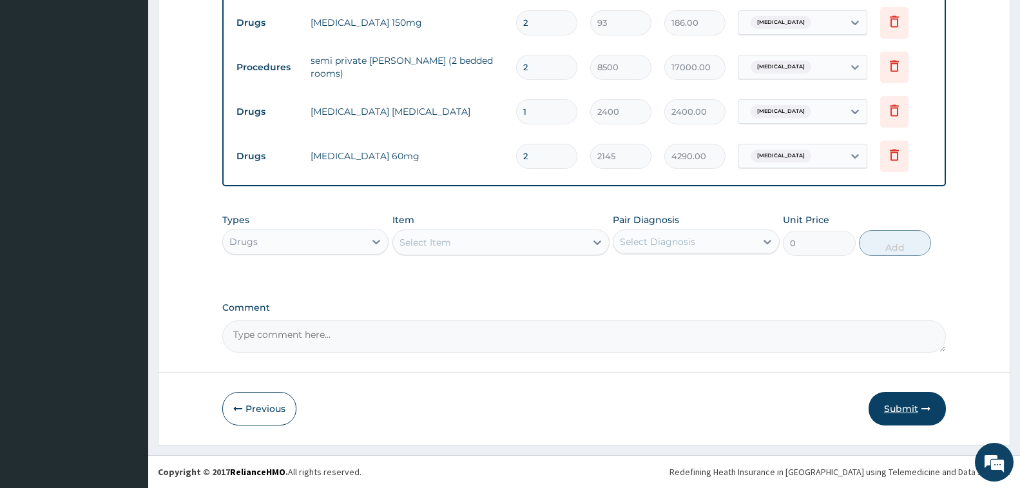
type input "2"
click at [898, 410] on button "Submit" at bounding box center [906, 408] width 77 height 33
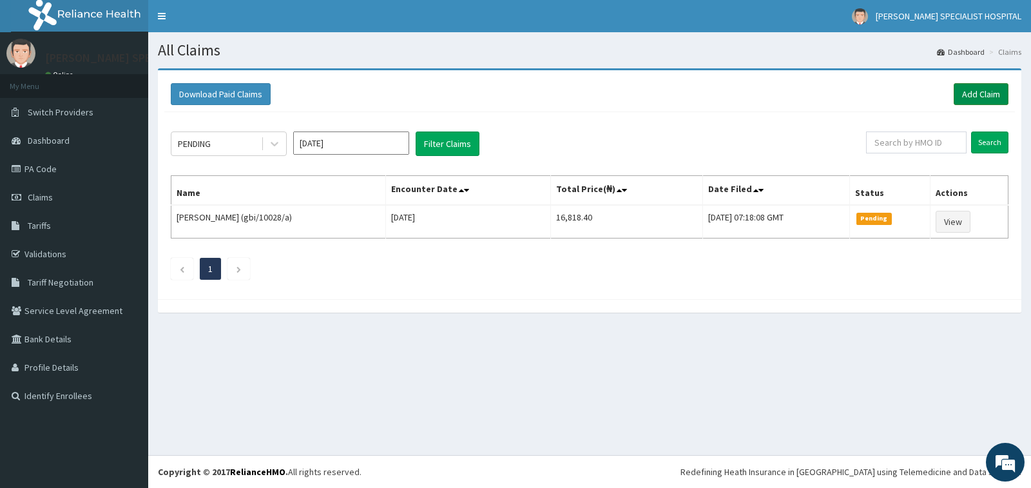
click at [984, 101] on link "Add Claim" at bounding box center [980, 94] width 55 height 22
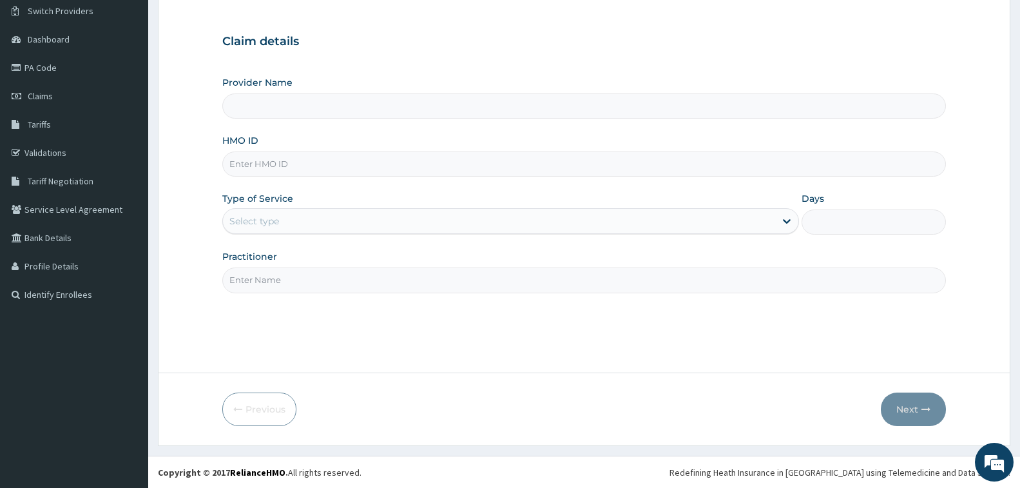
scroll to position [102, 0]
click at [433, 160] on input "HMO ID" at bounding box center [583, 163] width 723 height 25
type input "Tolbert Specialist Hospital"
type input "pft/10003/d"
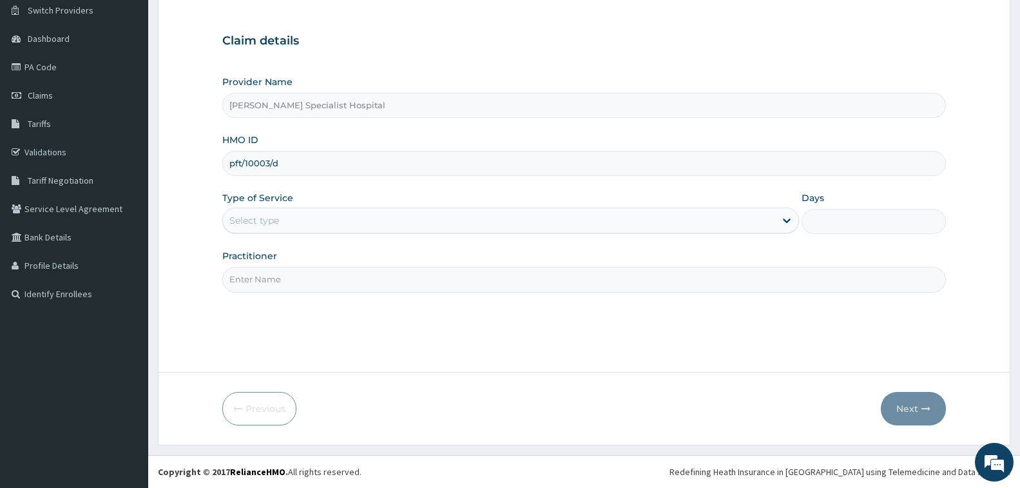
click at [386, 214] on div "Select type" at bounding box center [499, 220] width 552 height 21
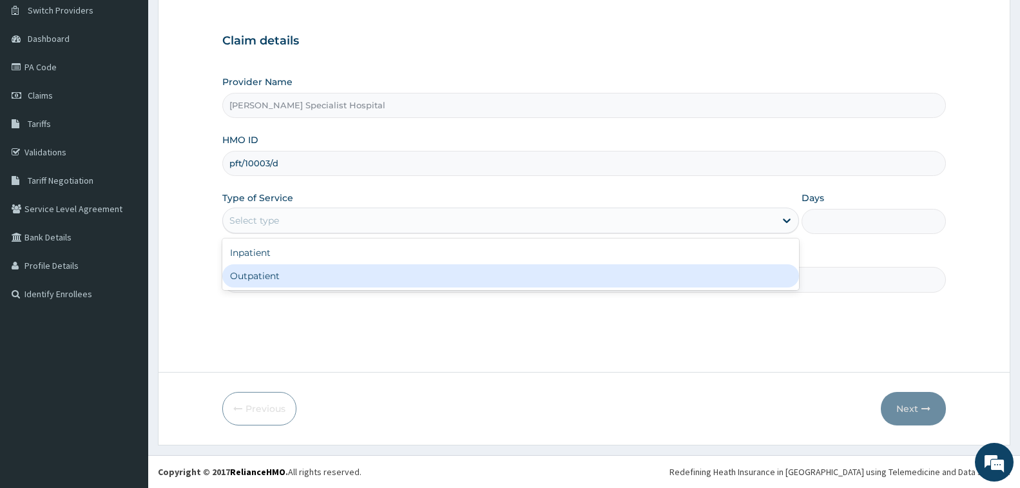
click at [350, 274] on div "Outpatient" at bounding box center [510, 275] width 576 height 23
type input "1"
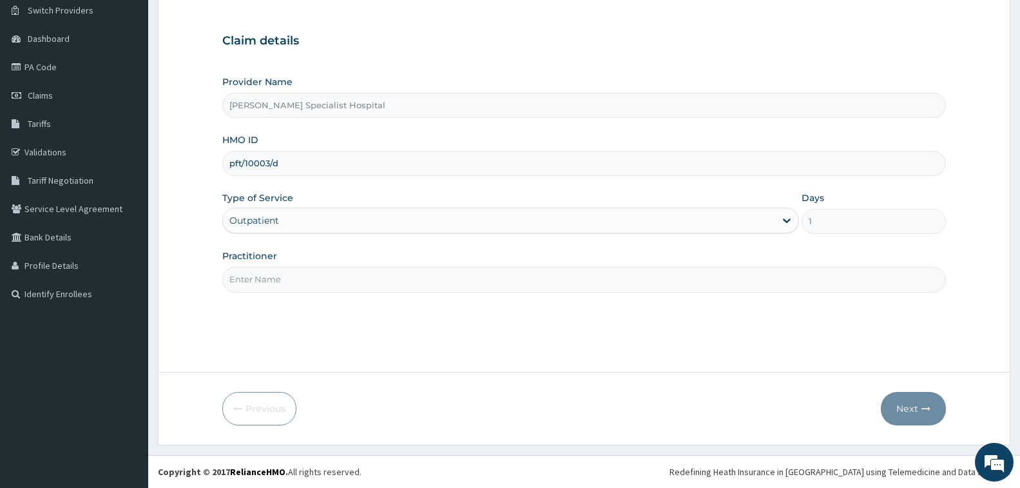
click at [350, 277] on input "Practitioner" at bounding box center [583, 279] width 723 height 25
type input "[PERSON_NAME]"
click at [907, 405] on button "Next" at bounding box center [913, 408] width 65 height 33
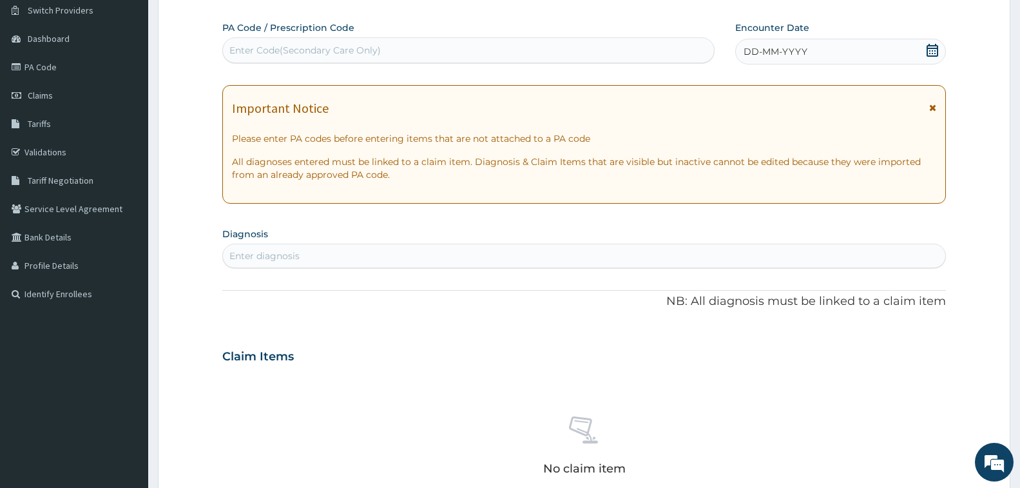
click at [558, 48] on div "Enter Code(Secondary Care Only)" at bounding box center [468, 50] width 491 height 21
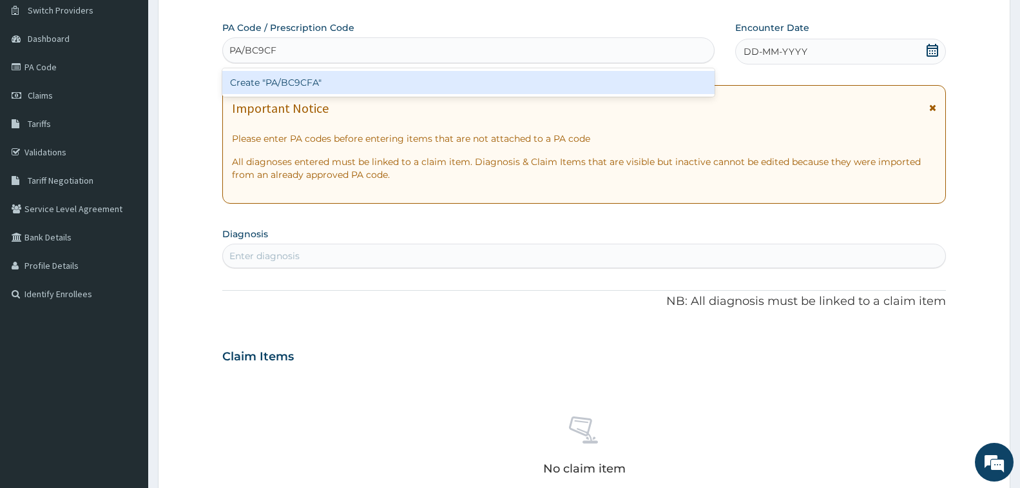
type input "PA/BC9CFA"
click at [569, 79] on div "Create "PA/BC9CFA"" at bounding box center [468, 82] width 492 height 23
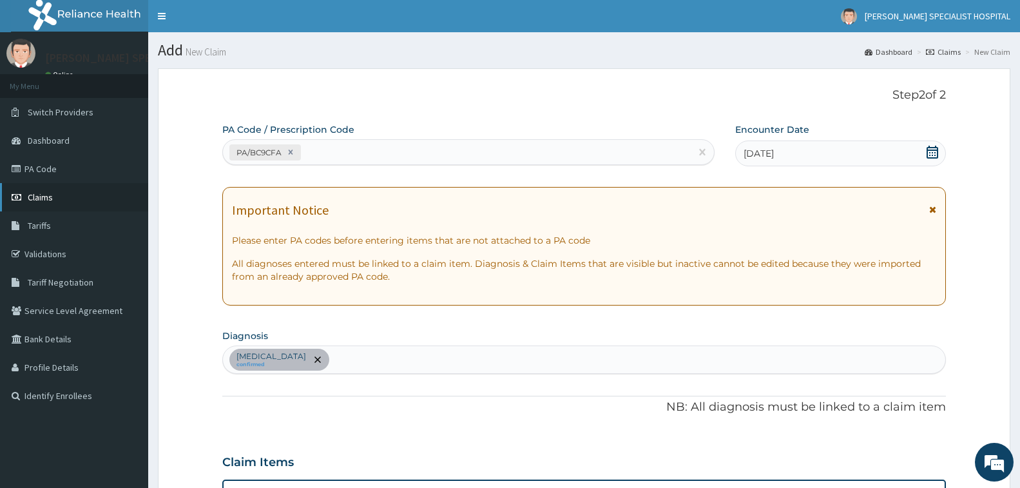
click at [39, 201] on span "Claims" at bounding box center [40, 197] width 25 height 12
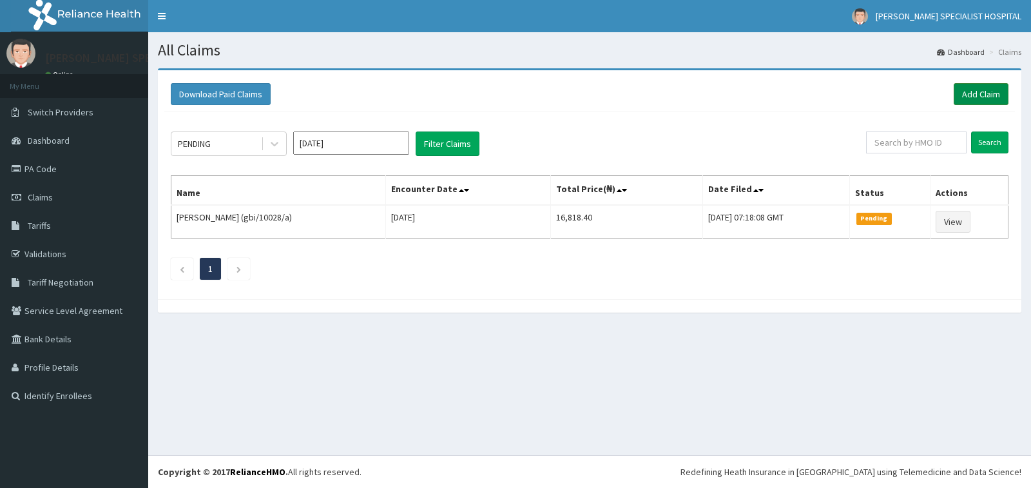
click at [984, 93] on link "Add Claim" at bounding box center [980, 94] width 55 height 22
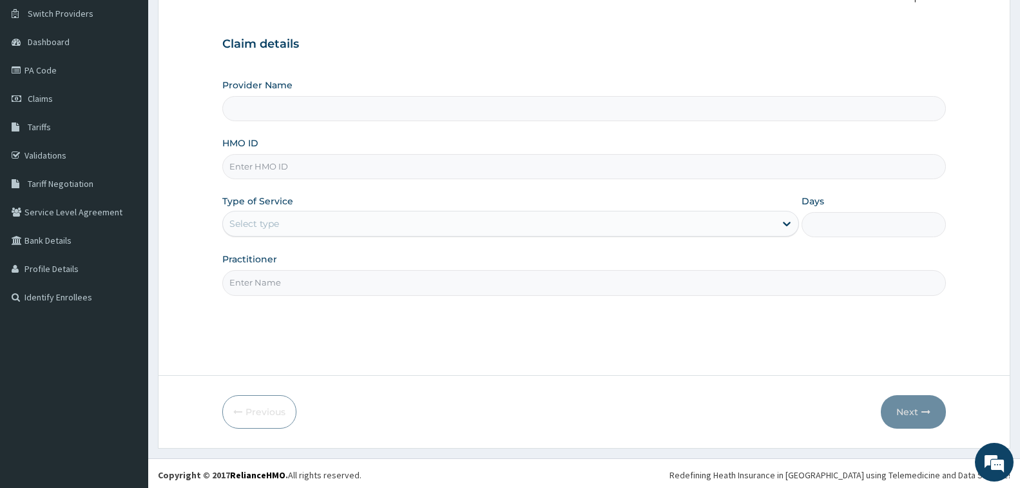
scroll to position [102, 0]
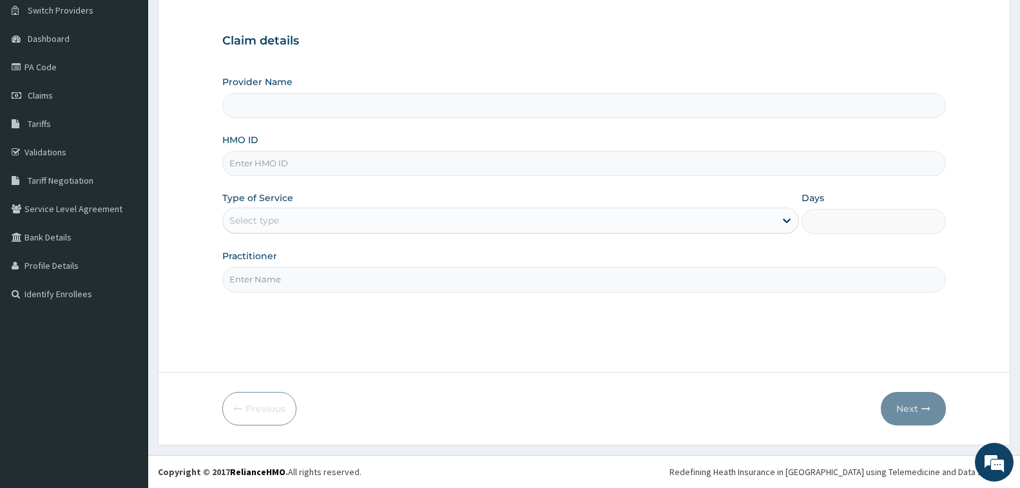
click at [420, 164] on input "HMO ID" at bounding box center [583, 163] width 723 height 25
type input "[PERSON_NAME] Specialist Hospital"
type input "pft/10003/d"
click at [448, 222] on div "Select type" at bounding box center [499, 220] width 552 height 21
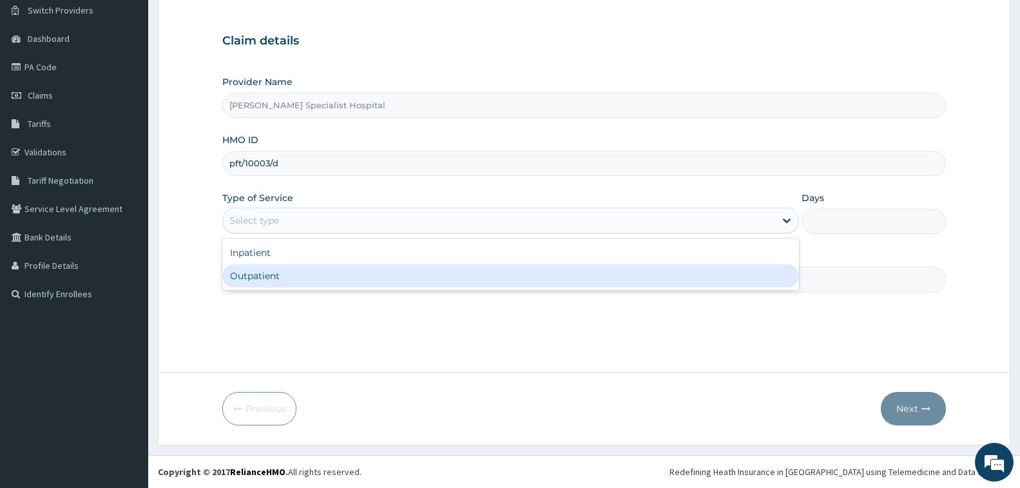
click at [448, 273] on div "Outpatient" at bounding box center [510, 275] width 576 height 23
type input "1"
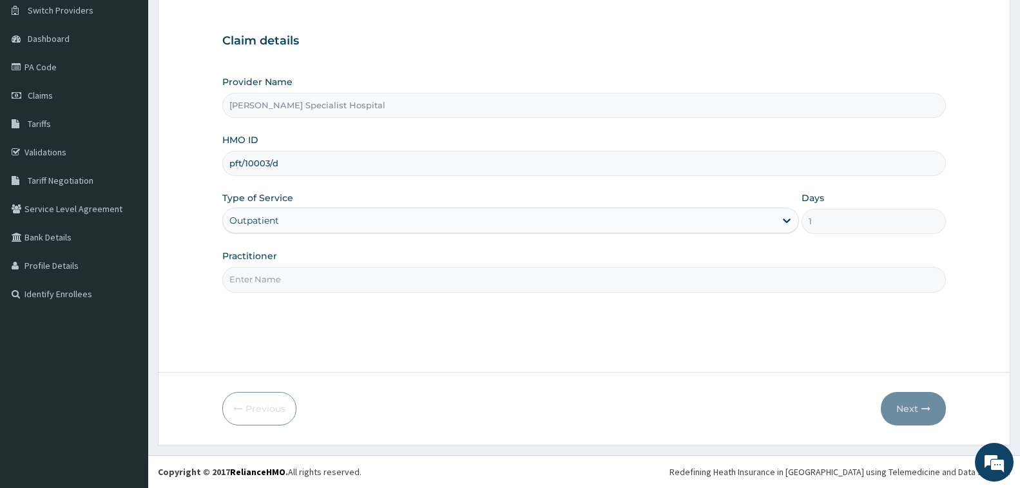
click at [448, 276] on input "Practitioner" at bounding box center [583, 279] width 723 height 25
type input "[PERSON_NAME]"
click at [900, 402] on button "Next" at bounding box center [913, 408] width 65 height 33
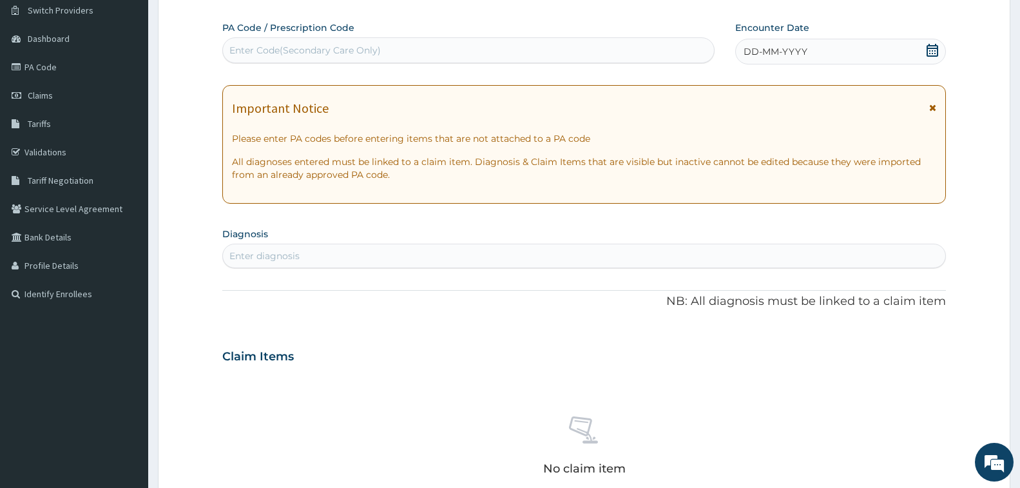
scroll to position [37, 0]
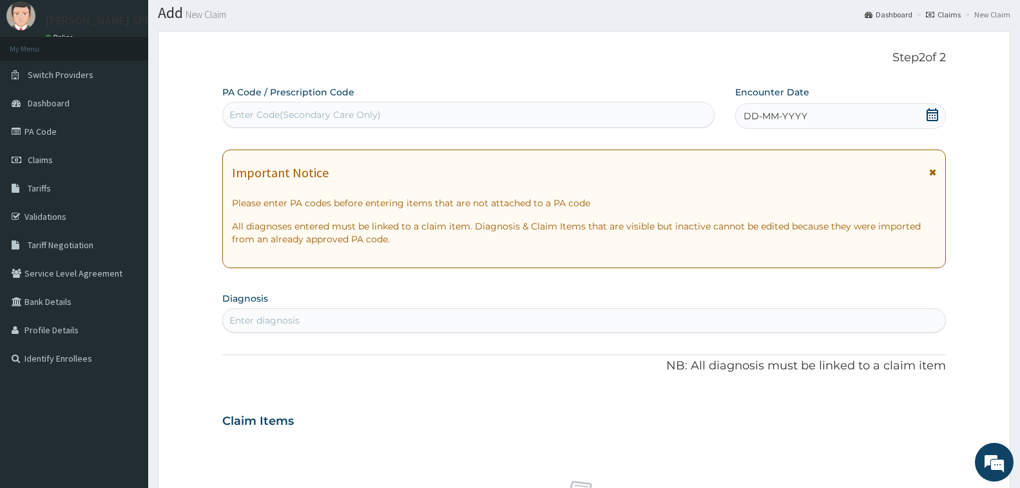
click at [759, 114] on span "DD-MM-YYYY" at bounding box center [775, 116] width 64 height 13
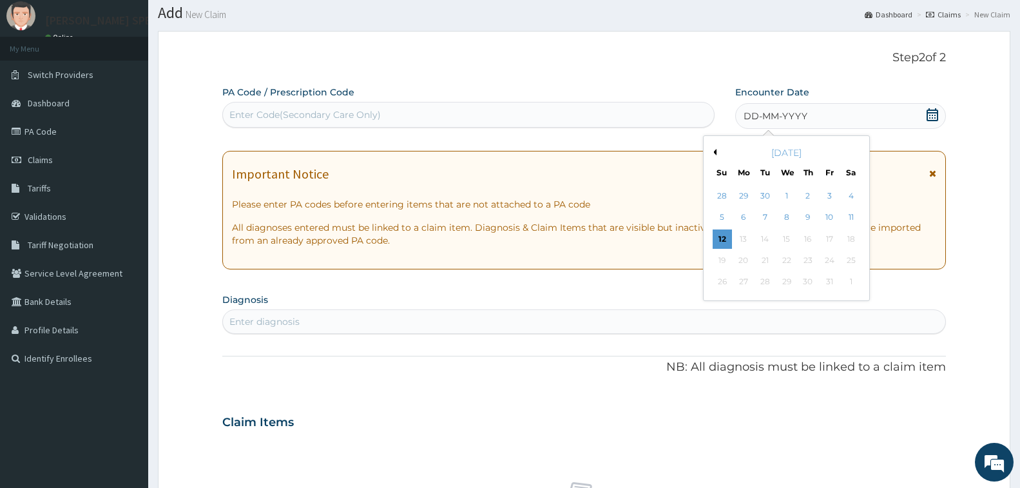
click at [715, 151] on button "Previous Month" at bounding box center [713, 152] width 6 height 6
click at [767, 237] on div "16" at bounding box center [764, 238] width 19 height 19
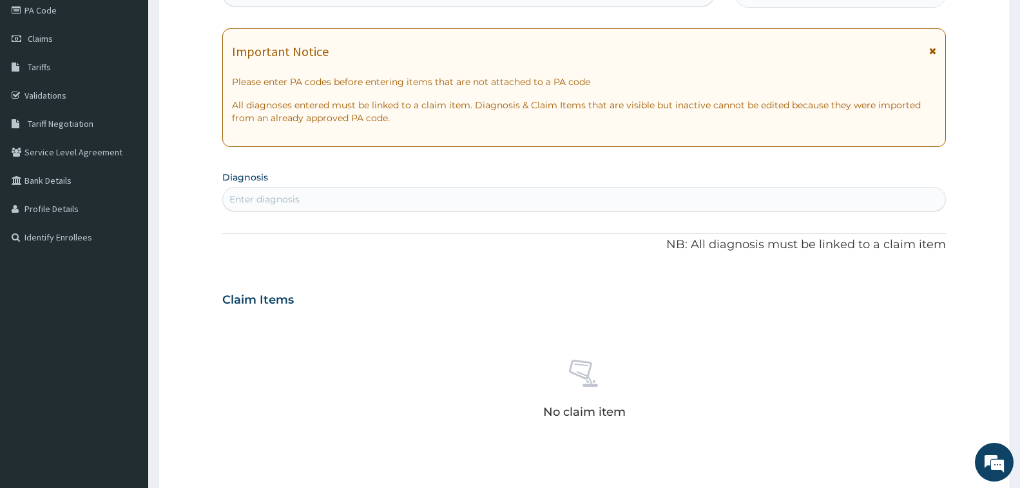
scroll to position [193, 0]
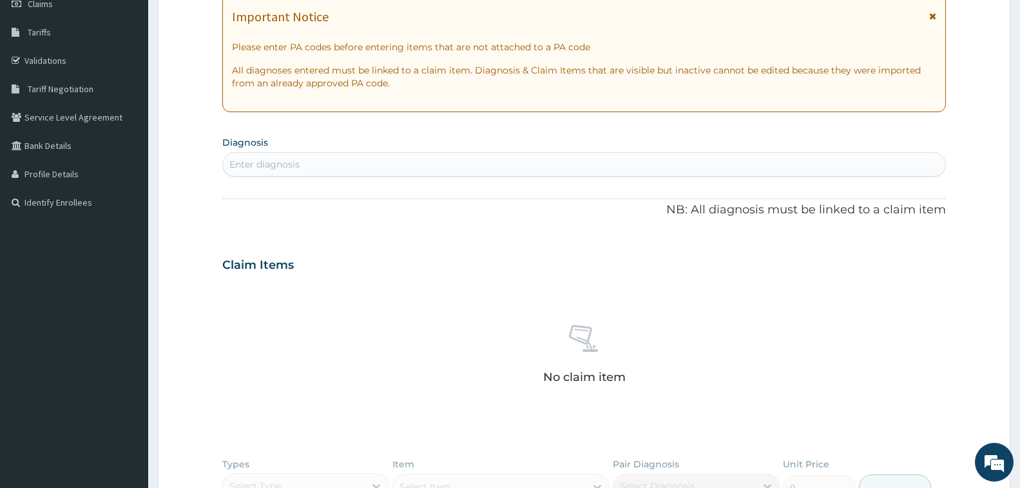
drag, startPoint x: 526, startPoint y: 166, endPoint x: 562, endPoint y: 129, distance: 51.5
click at [526, 165] on div "Enter diagnosis" at bounding box center [584, 164] width 722 height 21
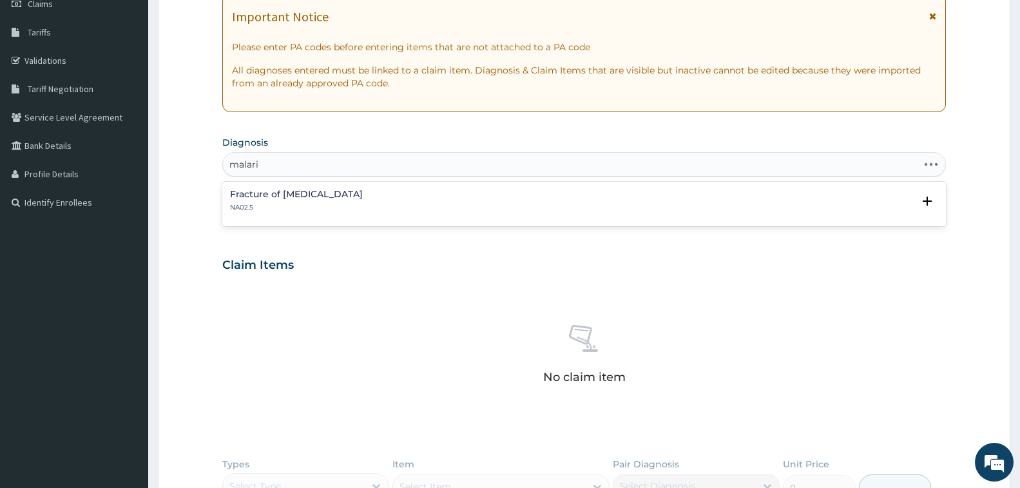
type input "malaria"
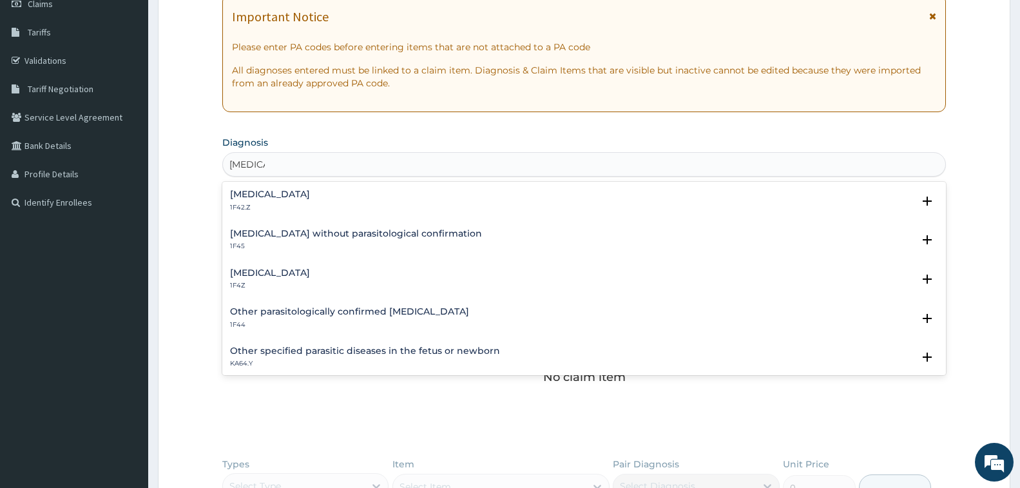
click at [250, 275] on h4 "Malaria, unspecified" at bounding box center [270, 273] width 80 height 10
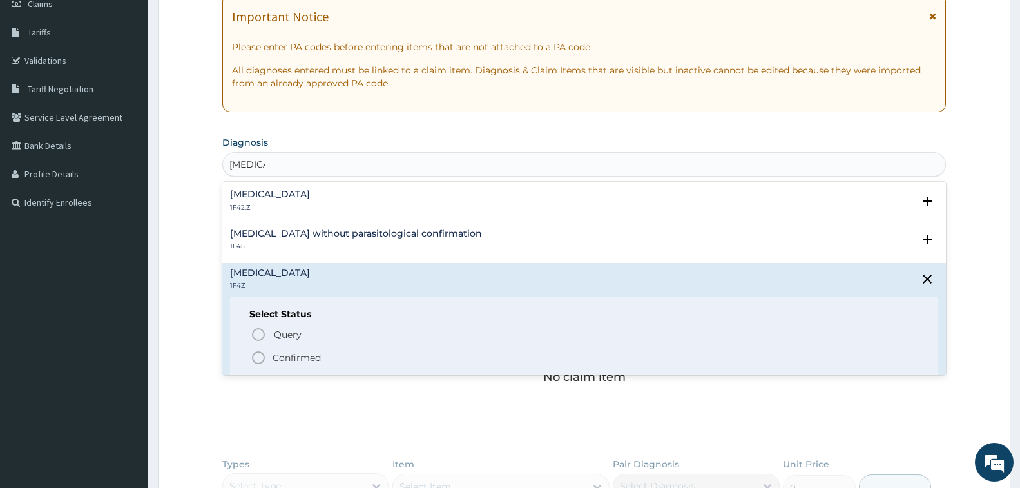
click at [262, 357] on icon "status option filled" at bounding box center [258, 357] width 15 height 15
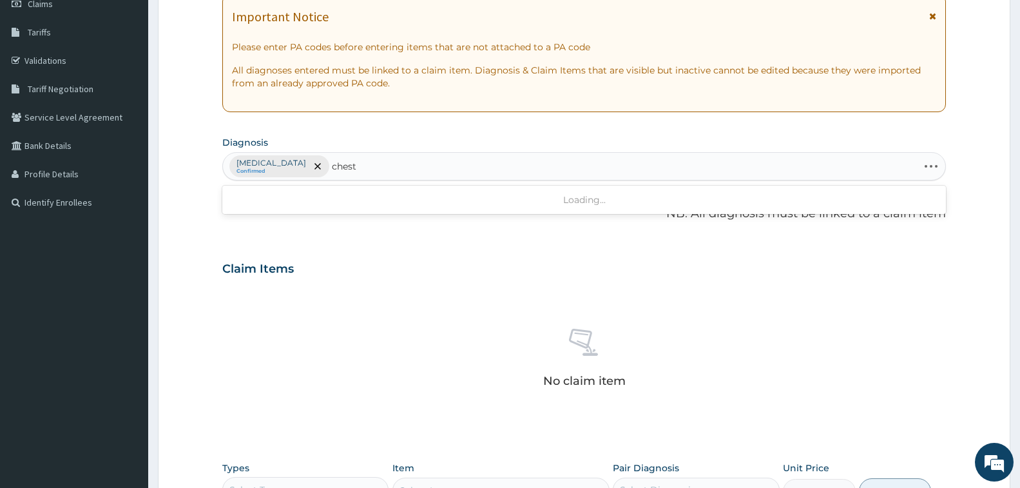
type input "chest"
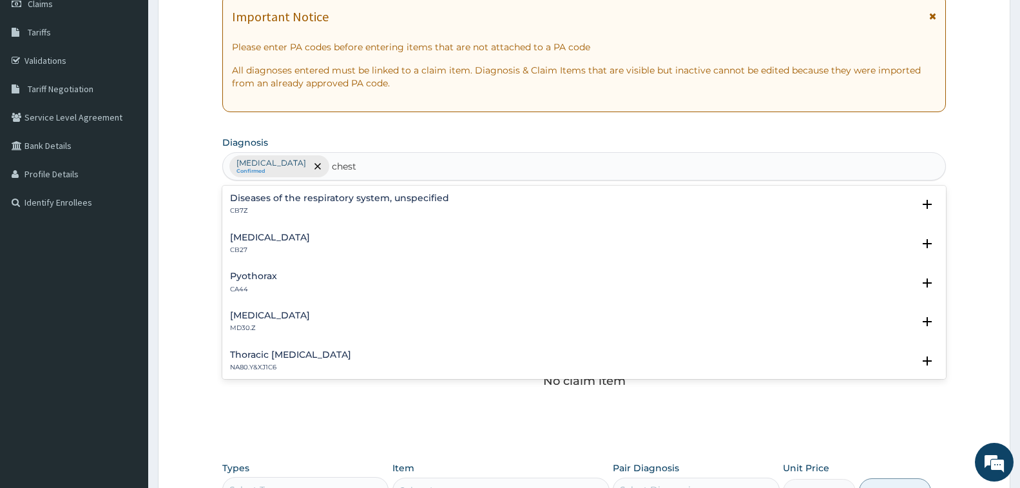
click at [243, 330] on p "MD30.Z" at bounding box center [270, 327] width 80 height 9
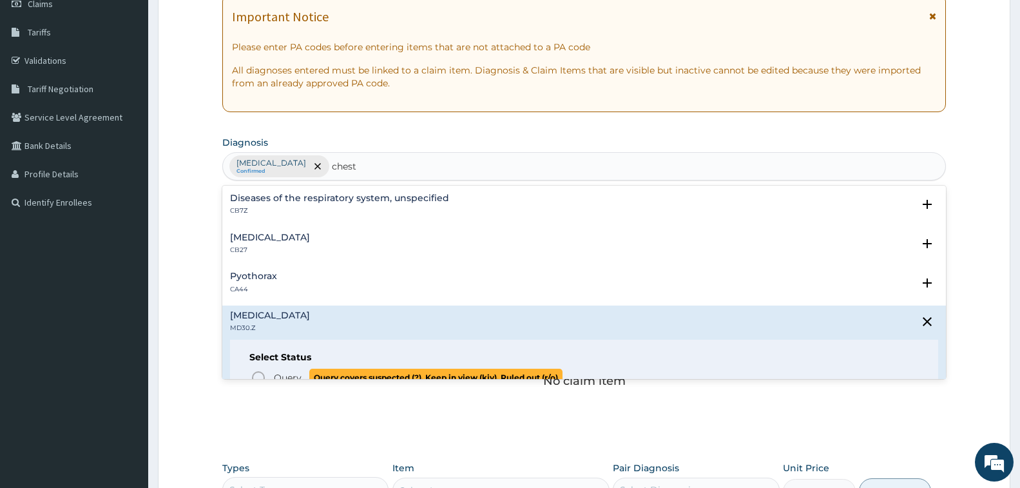
click at [257, 375] on icon "status option query" at bounding box center [258, 377] width 15 height 15
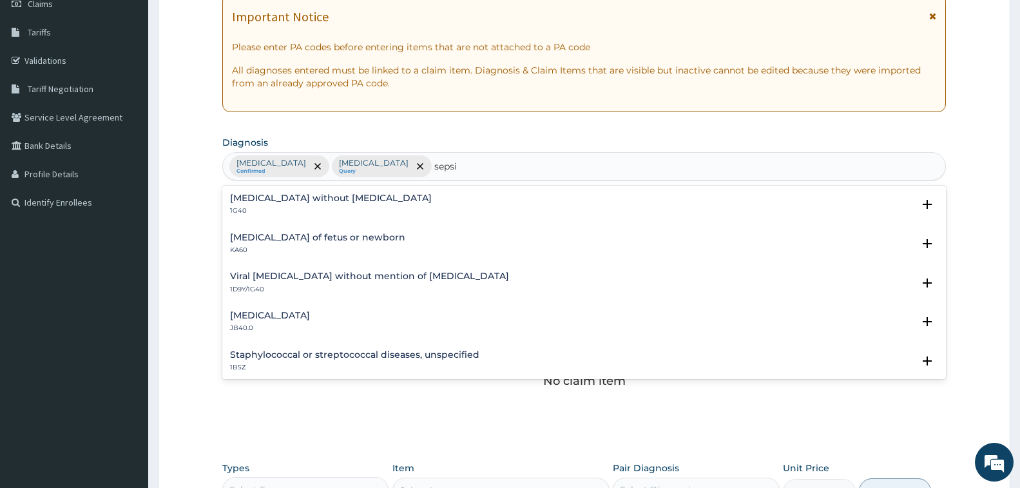
type input "sepsis"
click at [289, 195] on h4 "Sepsis without septic shock" at bounding box center [331, 198] width 202 height 10
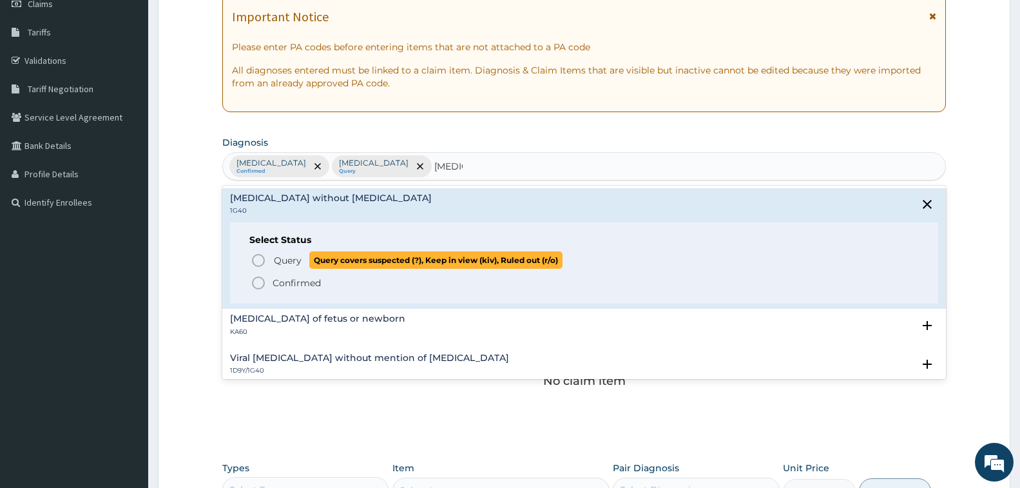
click at [261, 259] on icon "status option query" at bounding box center [258, 259] width 15 height 15
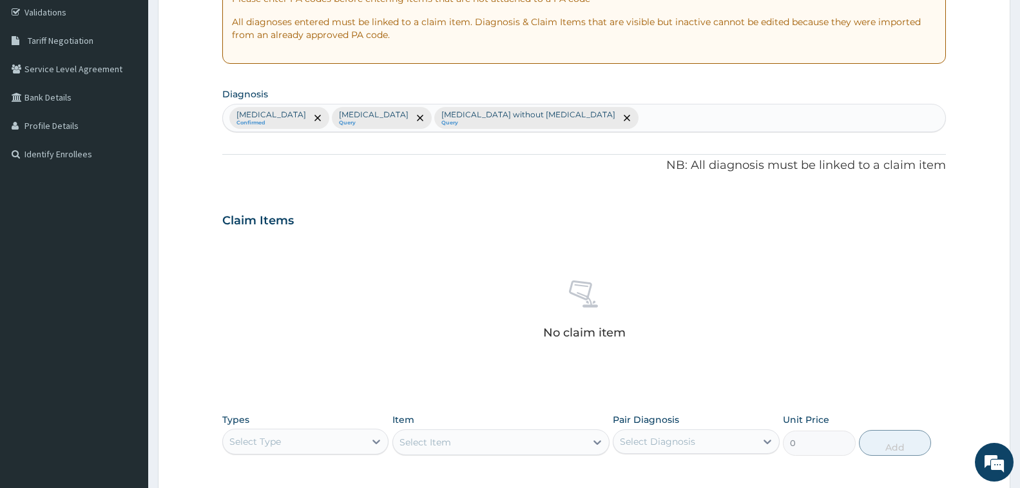
scroll to position [441, 0]
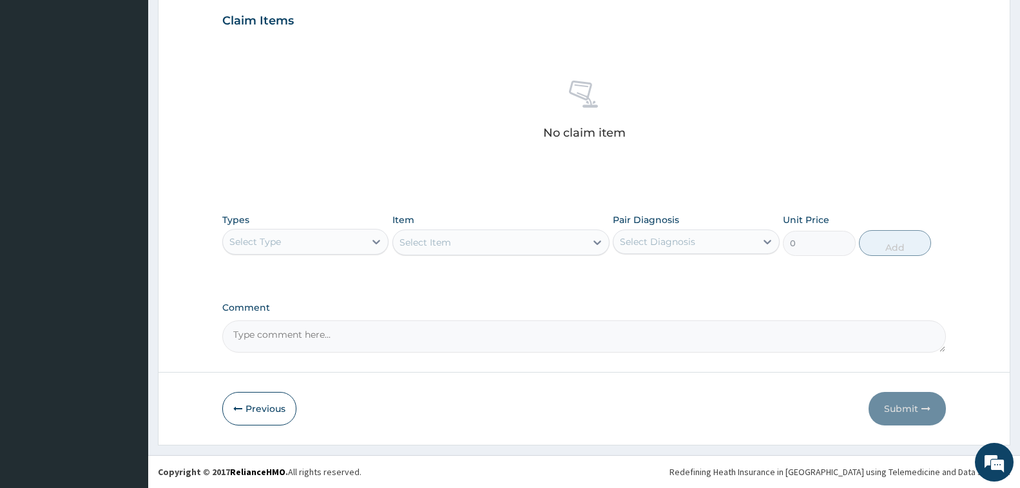
click at [267, 248] on div "Select Type" at bounding box center [294, 241] width 142 height 21
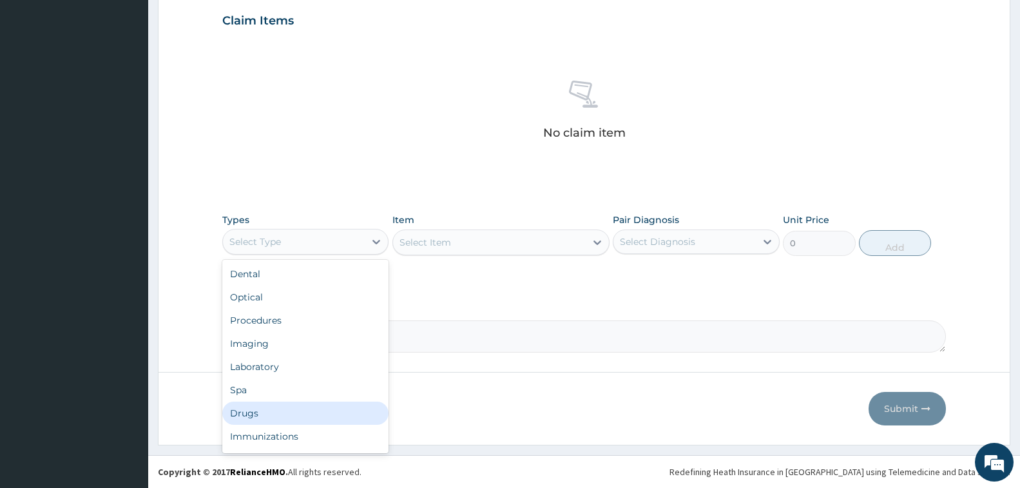
drag, startPoint x: 257, startPoint y: 401, endPoint x: 334, endPoint y: 296, distance: 129.9
click at [265, 400] on div "Dental Optical Procedures Imaging Laboratory Spa Drugs Immunizations Others Gym" at bounding box center [305, 356] width 166 height 193
click at [270, 410] on div "Drugs" at bounding box center [305, 412] width 166 height 23
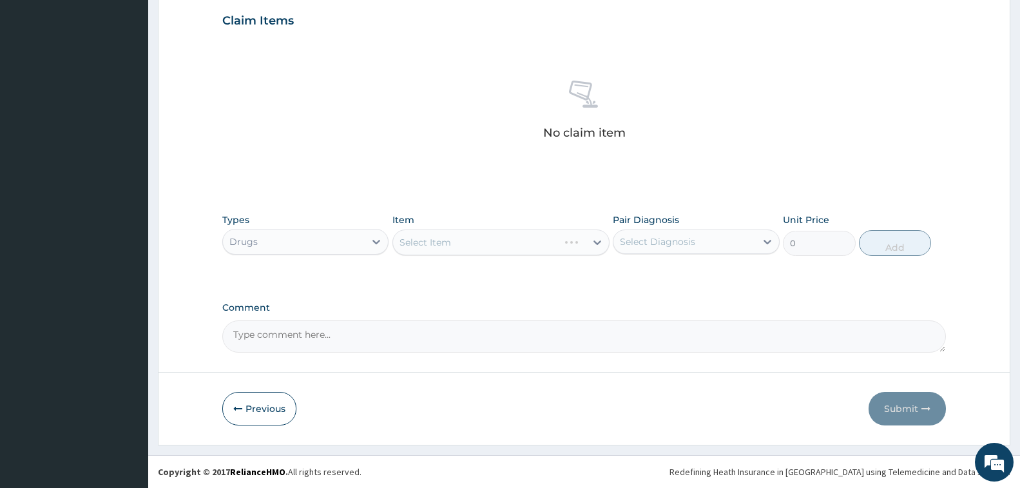
click at [417, 276] on div "Types option Drugs, selected. Select is focused ,type to refine list, press Dow…" at bounding box center [583, 244] width 723 height 75
click at [435, 234] on div "Select Item" at bounding box center [500, 242] width 217 height 26
drag, startPoint x: 464, startPoint y: 226, endPoint x: 452, endPoint y: 281, distance: 56.2
click at [452, 281] on div "Types Drugs Item Select Item Pair Diagnosis Select Diagnosis Unit Price 0 Add" at bounding box center [583, 244] width 723 height 75
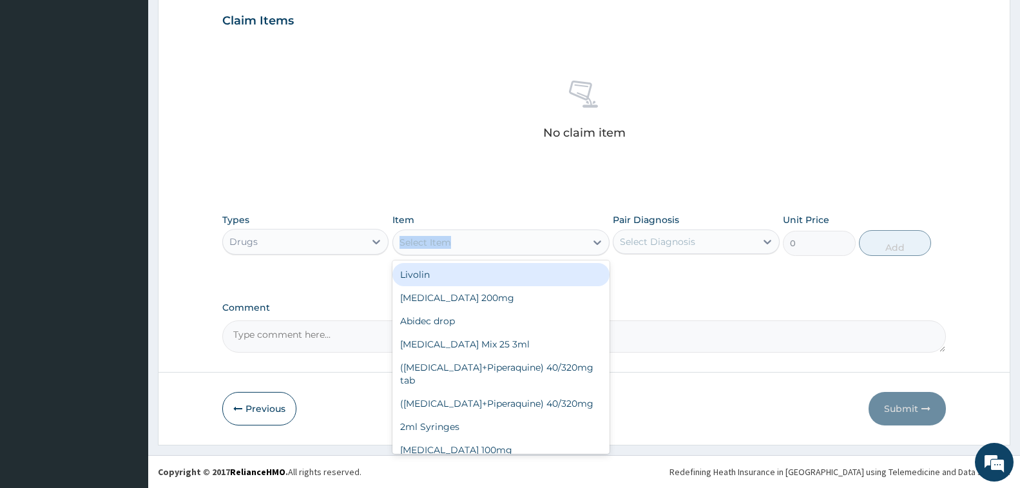
click at [470, 236] on div "Select Item" at bounding box center [489, 242] width 193 height 21
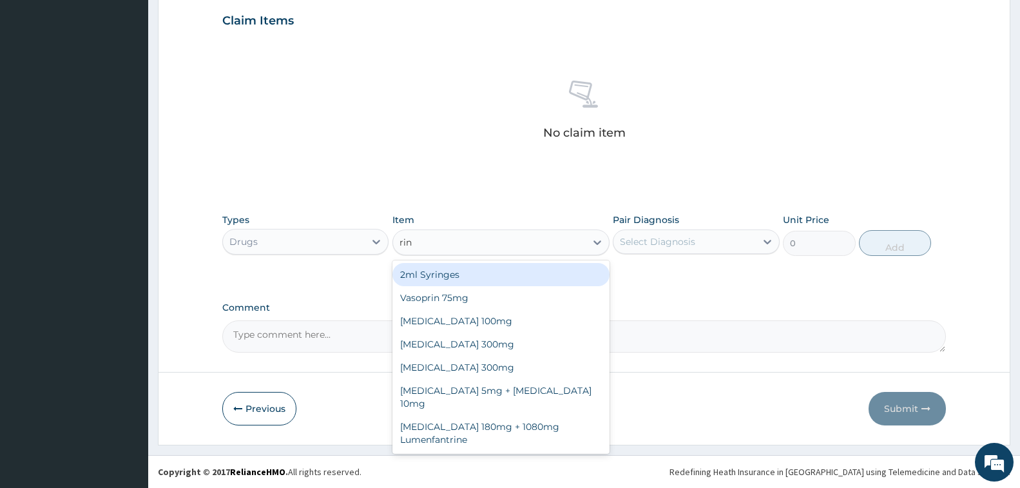
type input "ring"
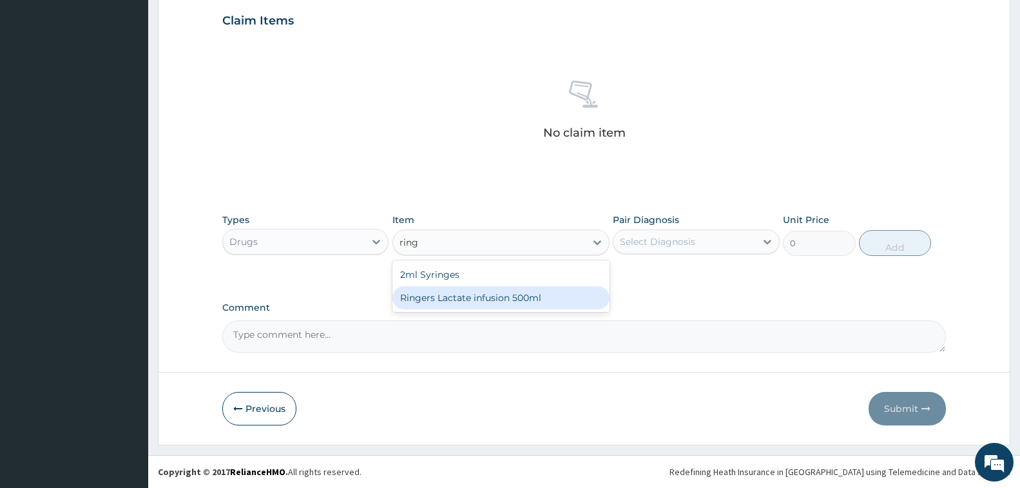
click at [470, 291] on div "Ringers Lactate infusion 500ml" at bounding box center [500, 297] width 217 height 23
type input "1500"
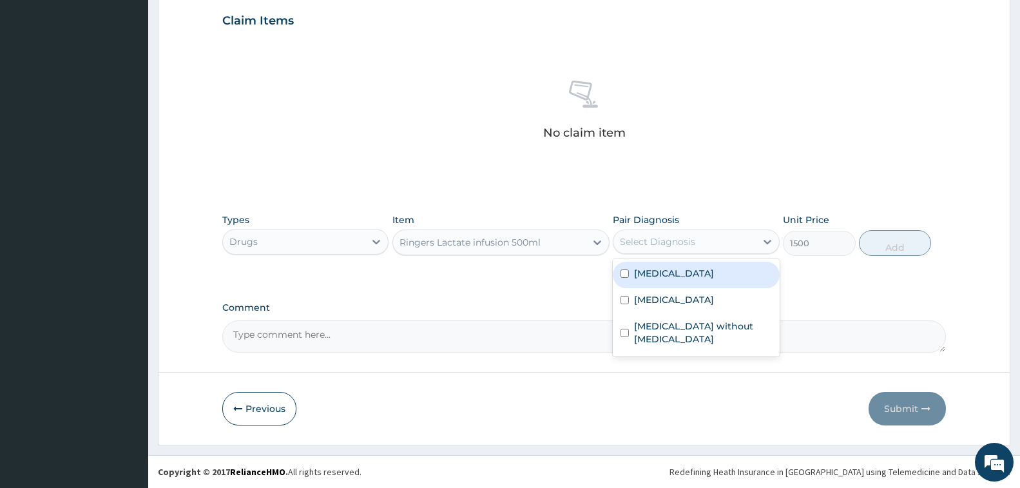
drag, startPoint x: 721, startPoint y: 239, endPoint x: 707, endPoint y: 239, distance: 14.2
click at [709, 239] on div "Select Diagnosis" at bounding box center [684, 241] width 142 height 21
click at [635, 278] on label "Malaria, unspecified" at bounding box center [674, 273] width 80 height 13
checkbox input "true"
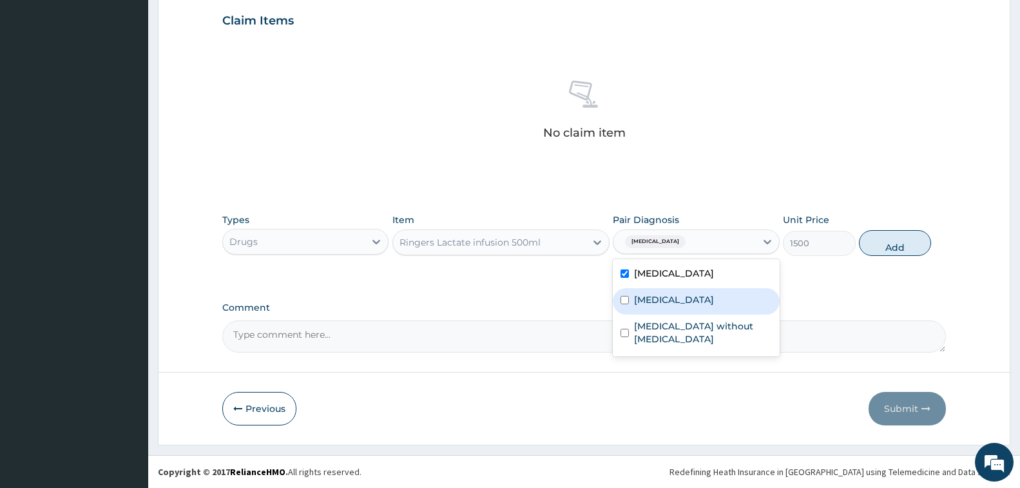
click at [639, 298] on label "Chest pain, unspecified" at bounding box center [674, 299] width 80 height 13
checkbox input "true"
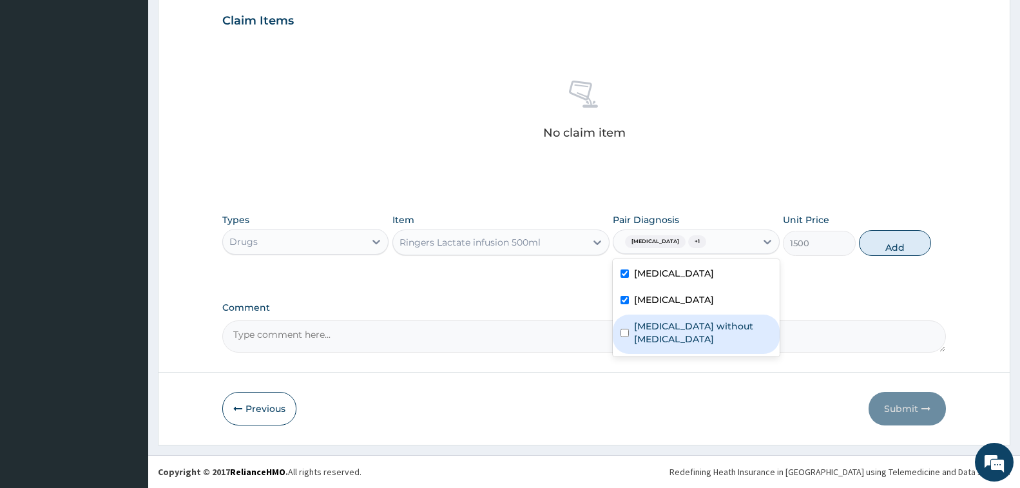
click at [647, 321] on label "Sepsis without septic shock" at bounding box center [702, 332] width 137 height 26
checkbox input "true"
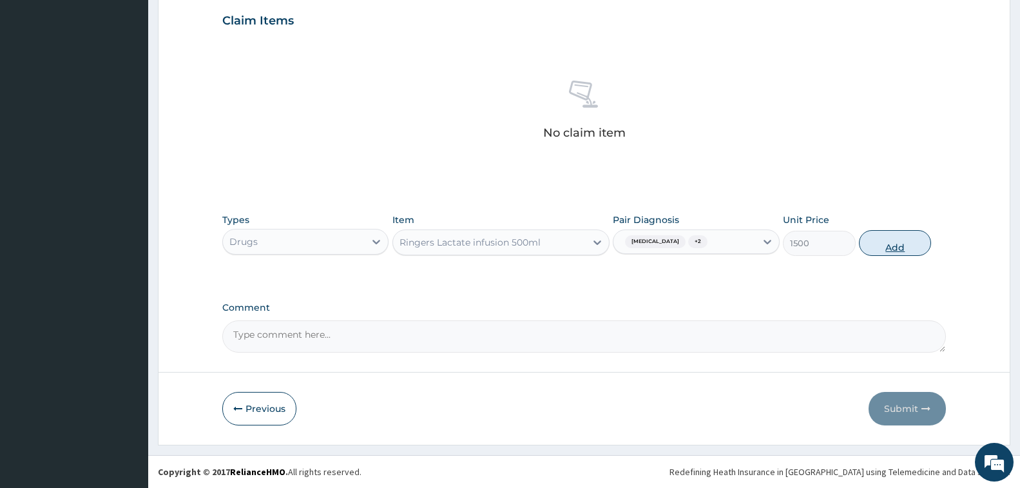
click at [881, 251] on button "Add" at bounding box center [895, 243] width 72 height 26
type input "0"
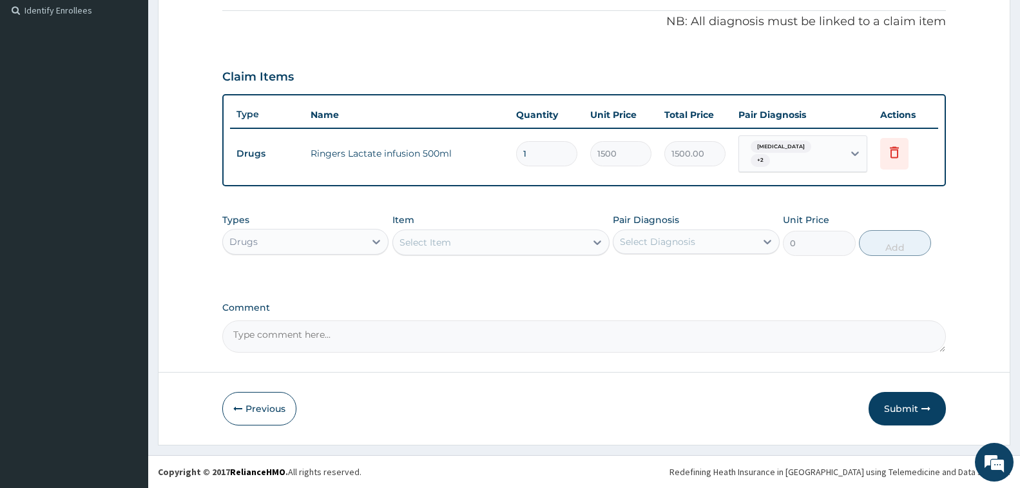
type input "0.00"
type input "3"
type input "4500.00"
type input "3"
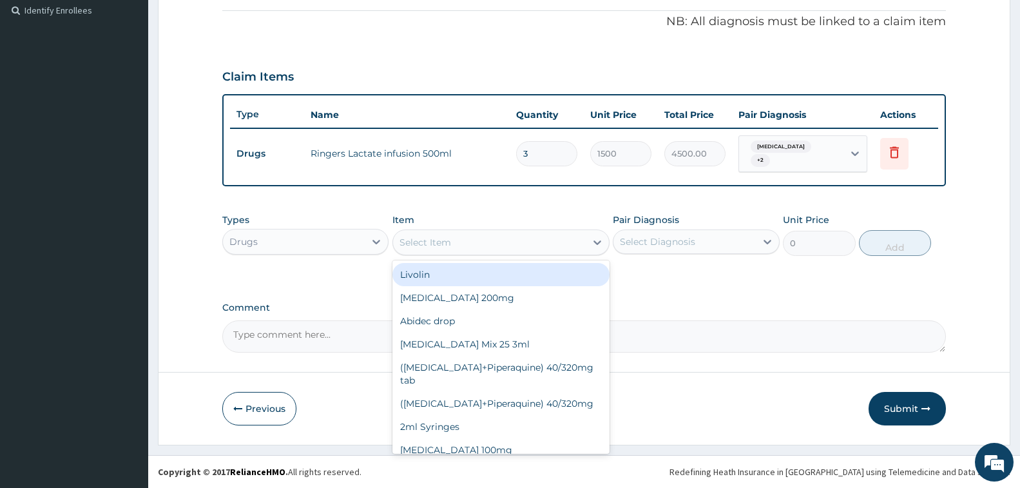
click at [463, 245] on div "Select Item" at bounding box center [489, 242] width 193 height 21
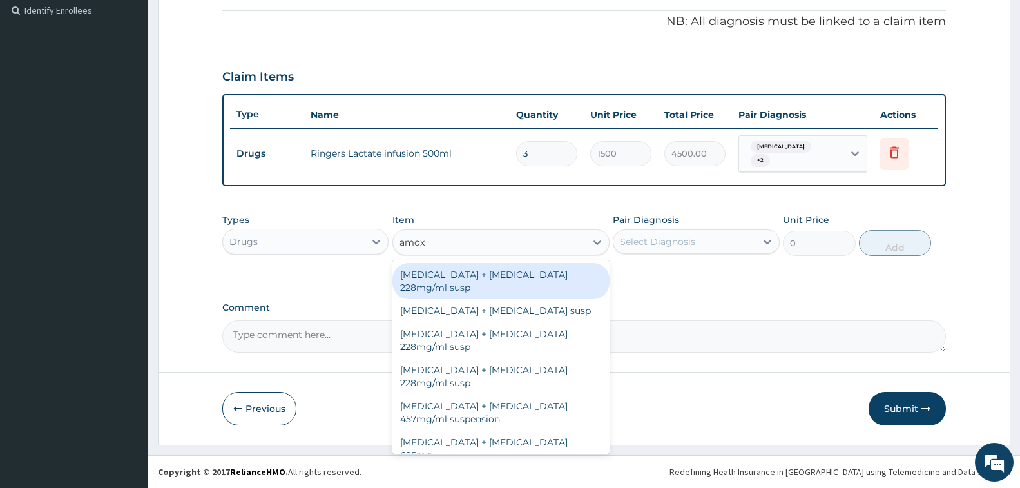
type input "amoxi"
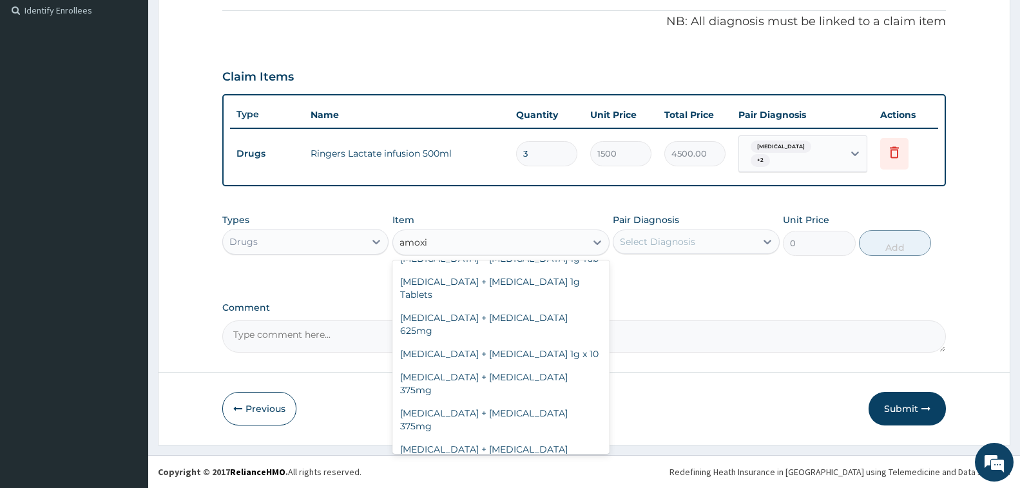
scroll to position [322, 0]
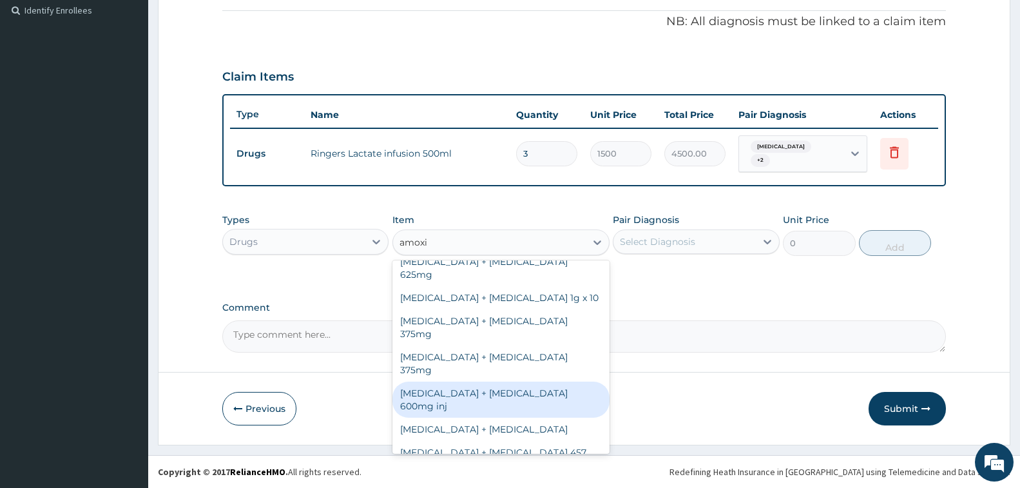
click at [487, 381] on div "Amoxicillin + Clavulanic acid 600mg inj" at bounding box center [500, 399] width 217 height 36
type input "516"
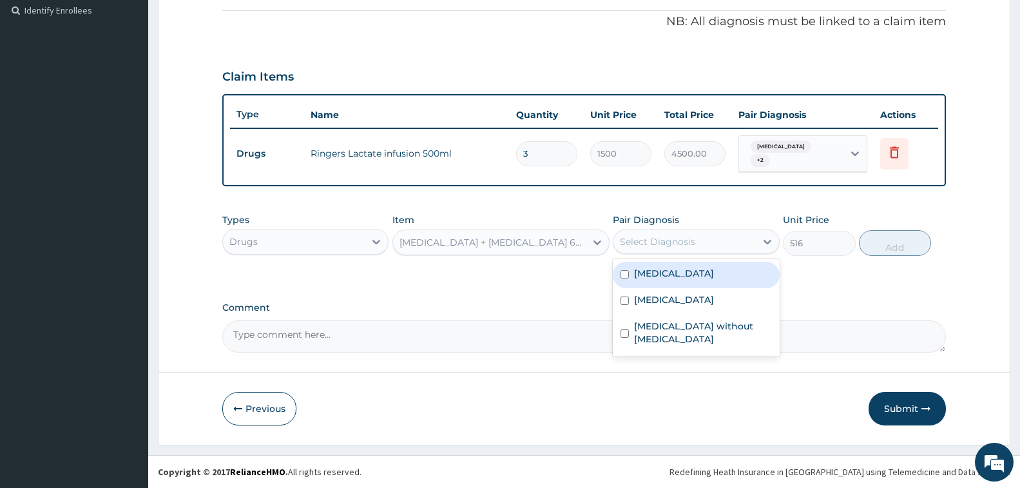
click at [637, 242] on div "Select Diagnosis" at bounding box center [657, 241] width 75 height 13
click at [650, 276] on label "Malaria, unspecified" at bounding box center [674, 273] width 80 height 13
checkbox input "true"
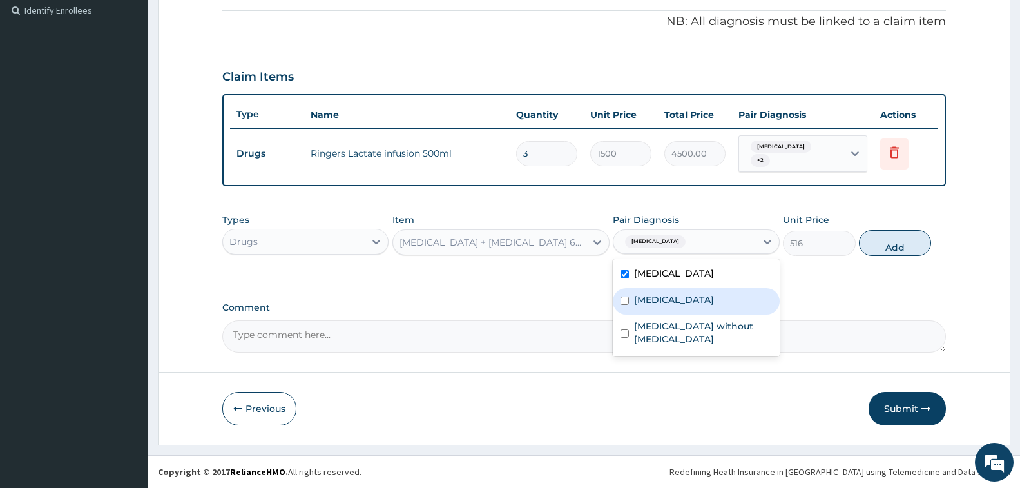
click at [672, 296] on label "Chest pain, unspecified" at bounding box center [674, 299] width 80 height 13
checkbox input "true"
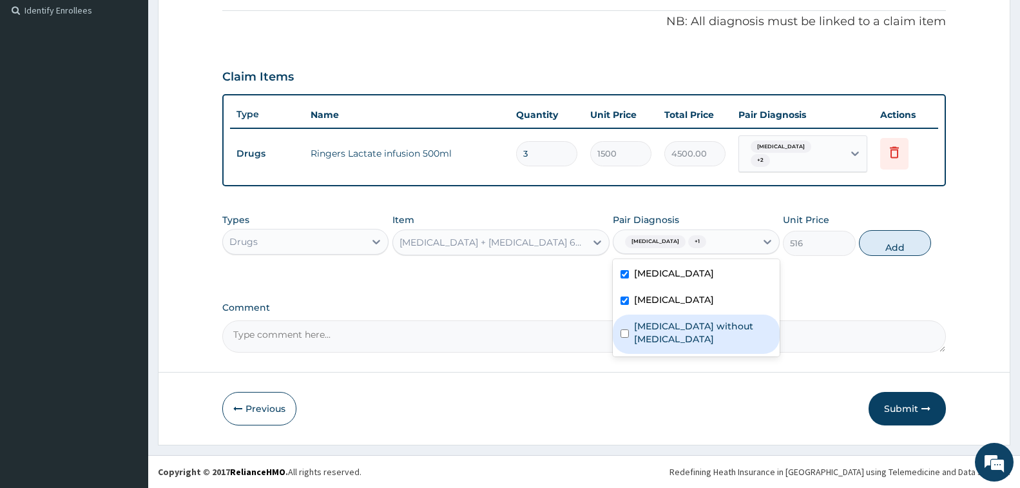
click at [683, 320] on label "Sepsis without septic shock" at bounding box center [702, 332] width 137 height 26
checkbox input "true"
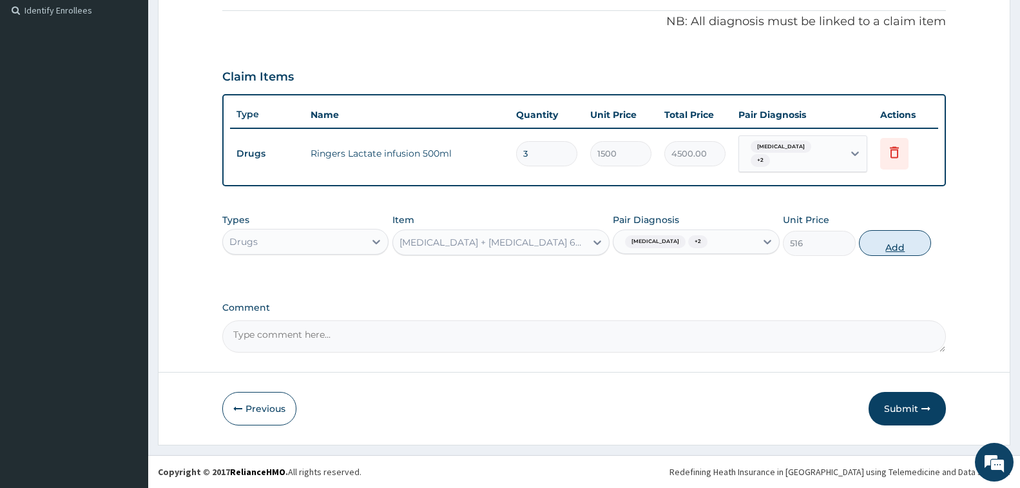
click at [878, 247] on button "Add" at bounding box center [895, 243] width 72 height 26
type input "0"
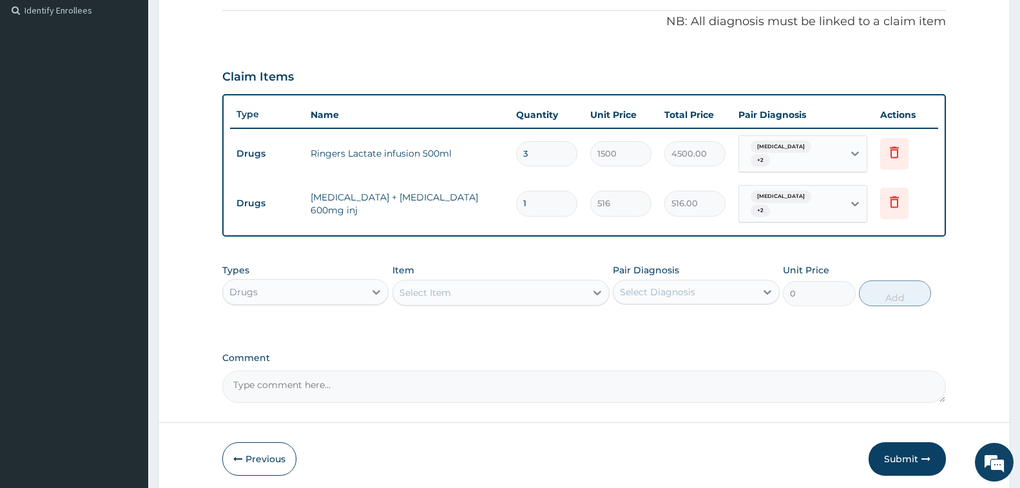
type input "0.00"
type input "2"
type input "1032.00"
type input "2"
click at [424, 286] on div "Select Item" at bounding box center [425, 292] width 52 height 13
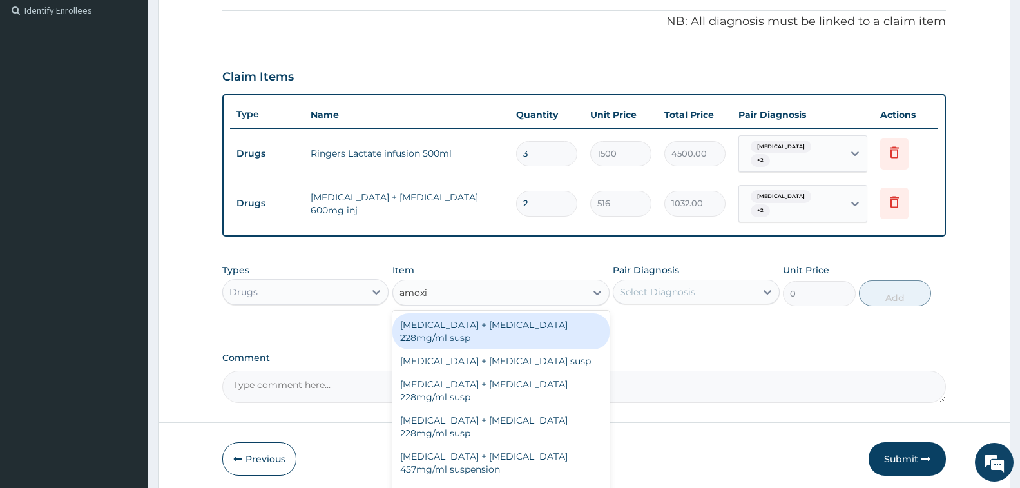
type input "amoxic"
click at [446, 323] on div "Amoxicillin + Clavulanic acid 228mg/ml susp" at bounding box center [500, 331] width 217 height 36
type input "5190"
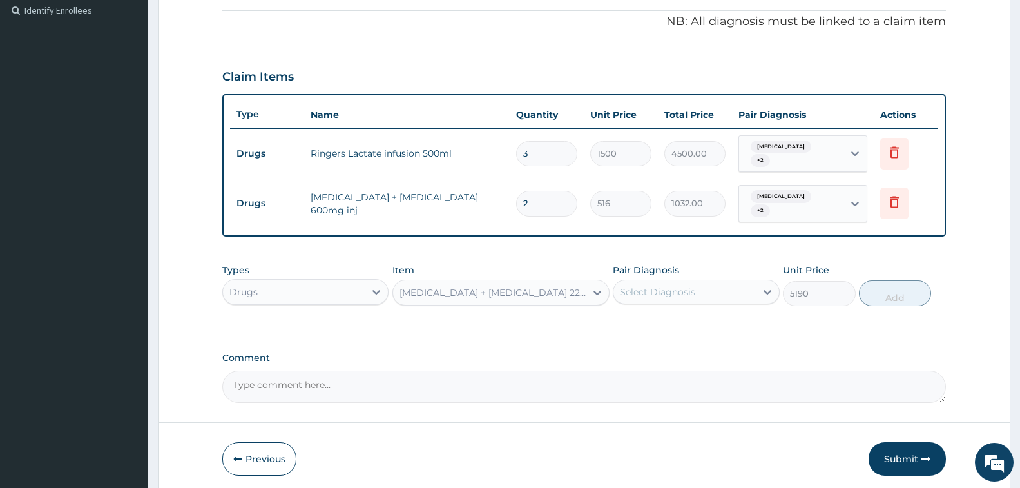
drag, startPoint x: 664, startPoint y: 292, endPoint x: 668, endPoint y: 308, distance: 16.6
click at [665, 300] on div "Select Diagnosis" at bounding box center [684, 291] width 142 height 21
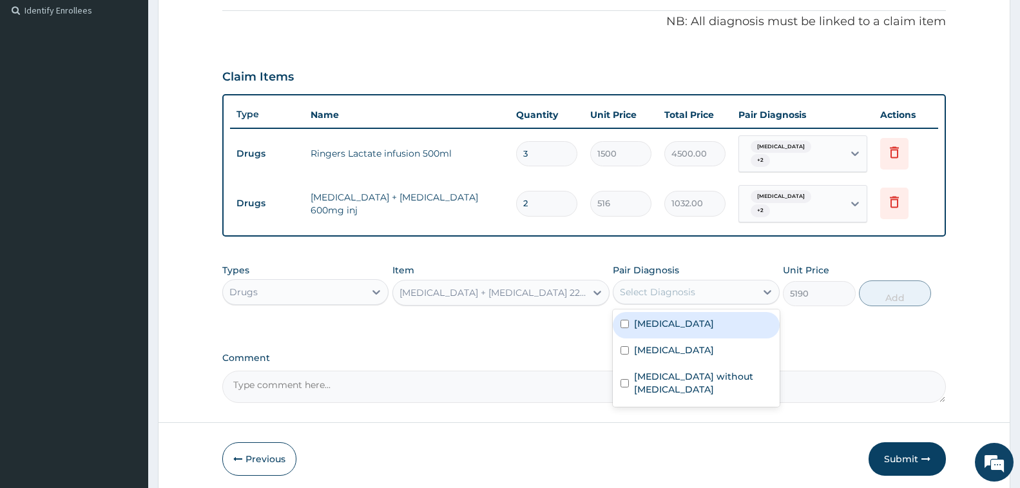
click at [671, 321] on label "Malaria, unspecified" at bounding box center [674, 323] width 80 height 13
checkbox input "true"
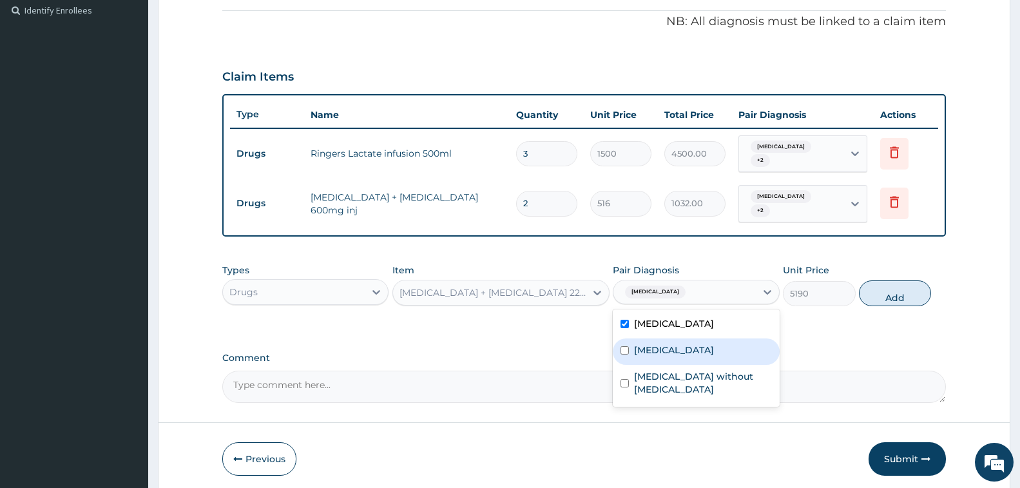
click at [674, 343] on label "Chest pain, unspecified" at bounding box center [674, 349] width 80 height 13
checkbox input "true"
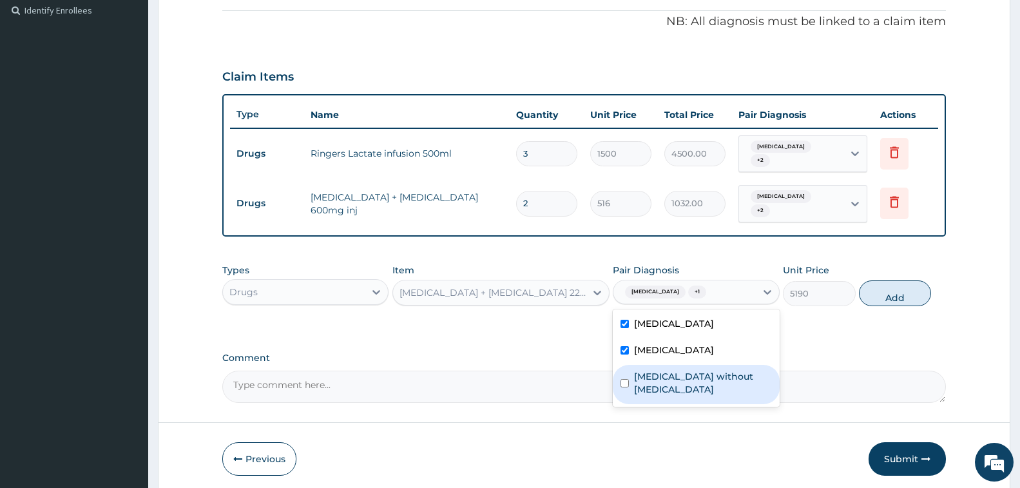
click at [676, 370] on label "Sepsis without septic shock" at bounding box center [702, 383] width 137 height 26
checkbox input "true"
drag, startPoint x: 881, startPoint y: 294, endPoint x: 866, endPoint y: 309, distance: 20.5
click at [881, 299] on button "Add" at bounding box center [895, 293] width 72 height 26
type input "0"
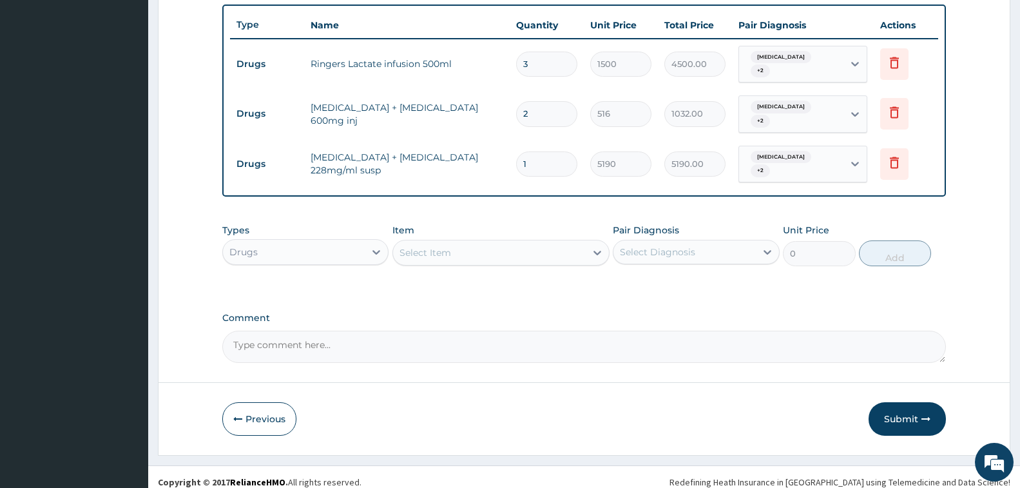
scroll to position [485, 0]
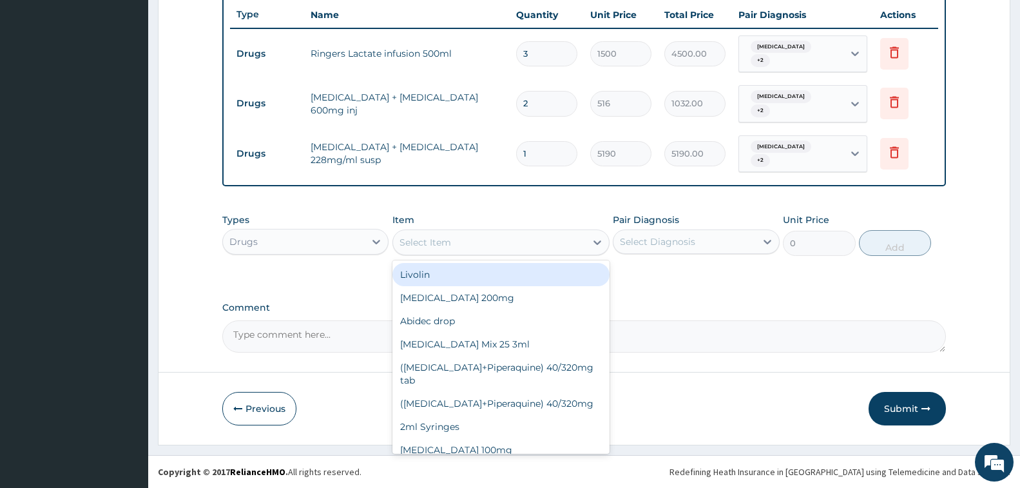
click at [504, 240] on div "Select Item" at bounding box center [489, 242] width 193 height 21
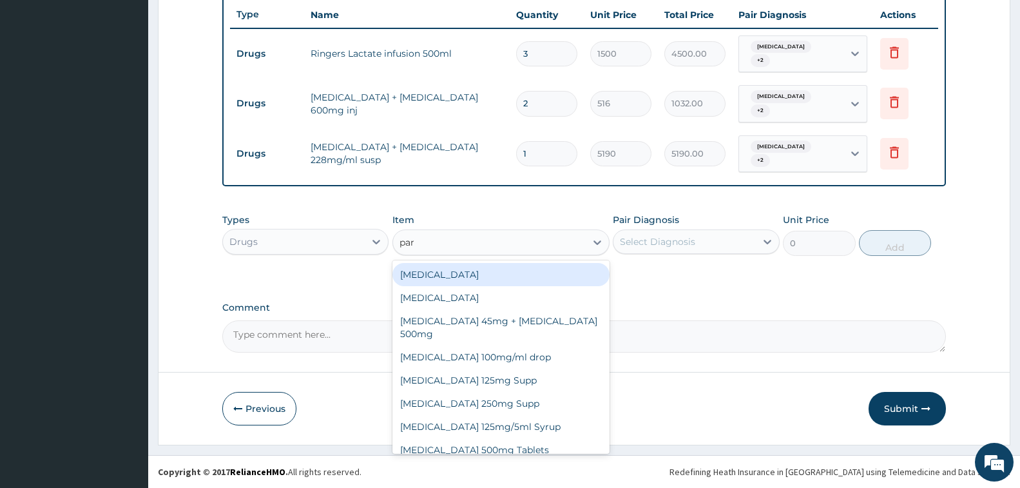
type input "para"
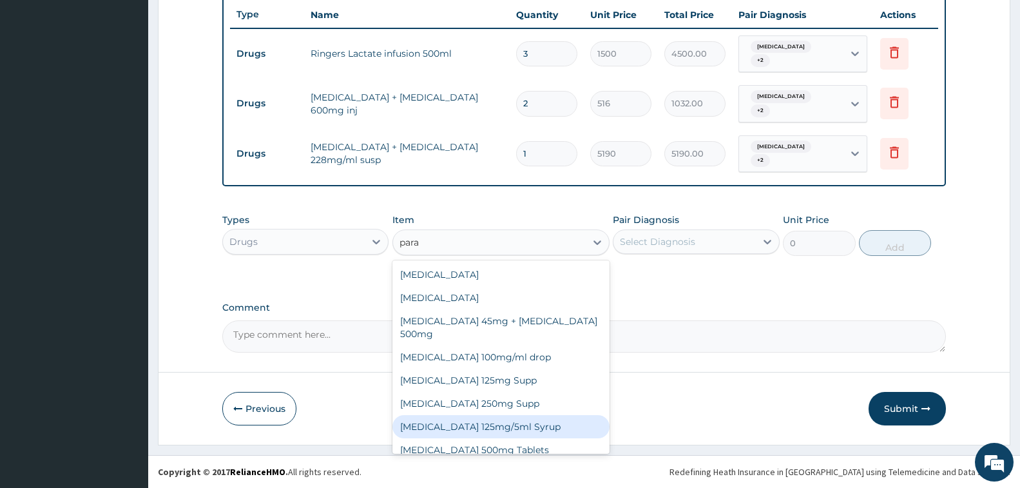
click at [467, 419] on div "Paracetamol 125mg/5ml Syrup" at bounding box center [500, 426] width 217 height 23
type input "420"
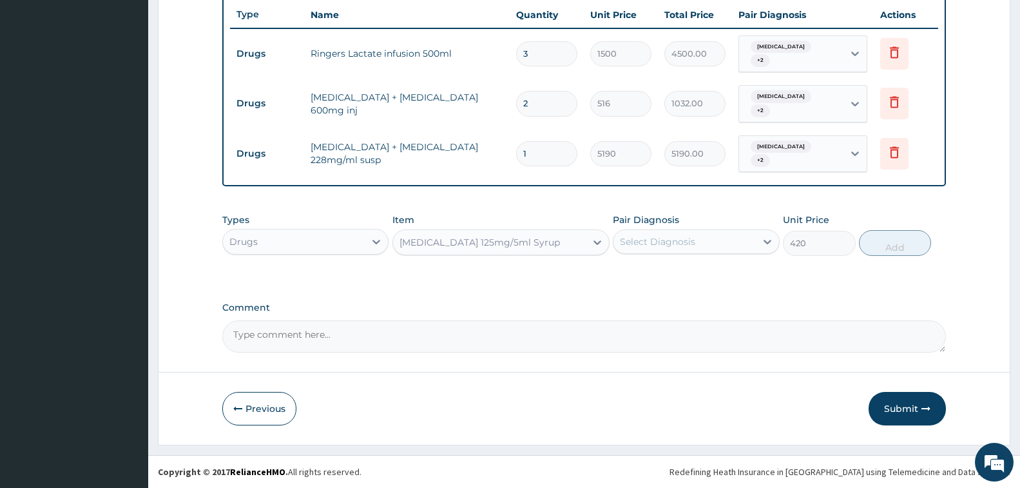
click at [627, 251] on div "Select Diagnosis" at bounding box center [684, 241] width 142 height 21
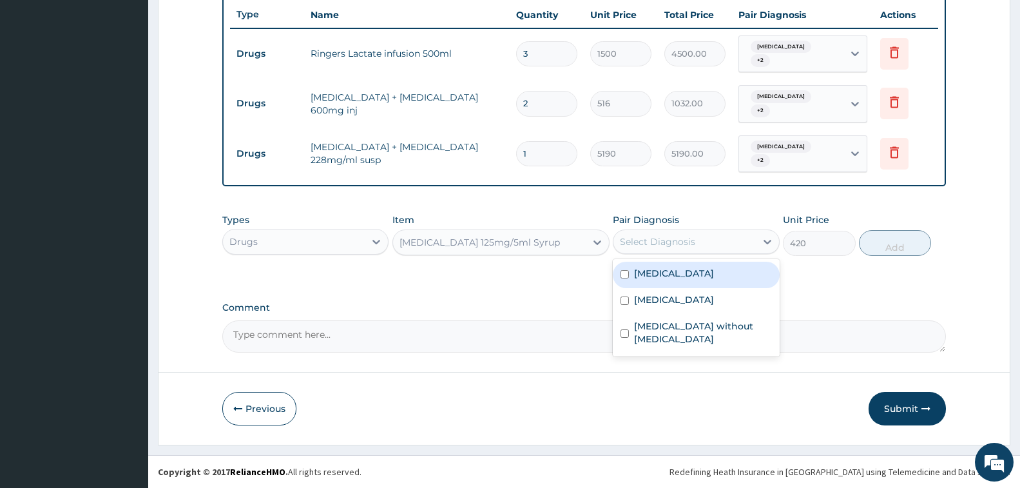
click at [622, 278] on div "Malaria, unspecified" at bounding box center [696, 275] width 166 height 26
checkbox input "true"
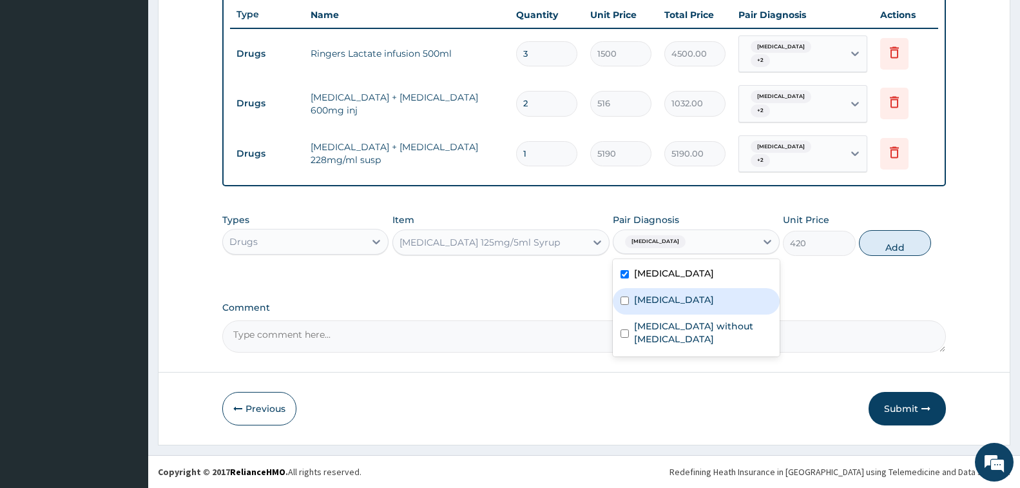
click at [625, 296] on input "checkbox" at bounding box center [624, 300] width 8 height 8
checkbox input "true"
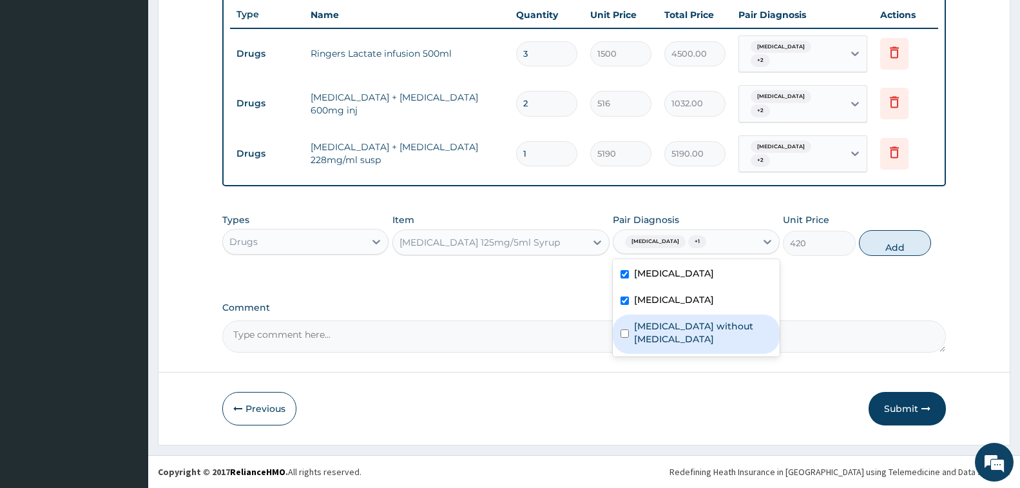
click at [633, 323] on div "Sepsis without septic shock" at bounding box center [696, 333] width 166 height 39
checkbox input "true"
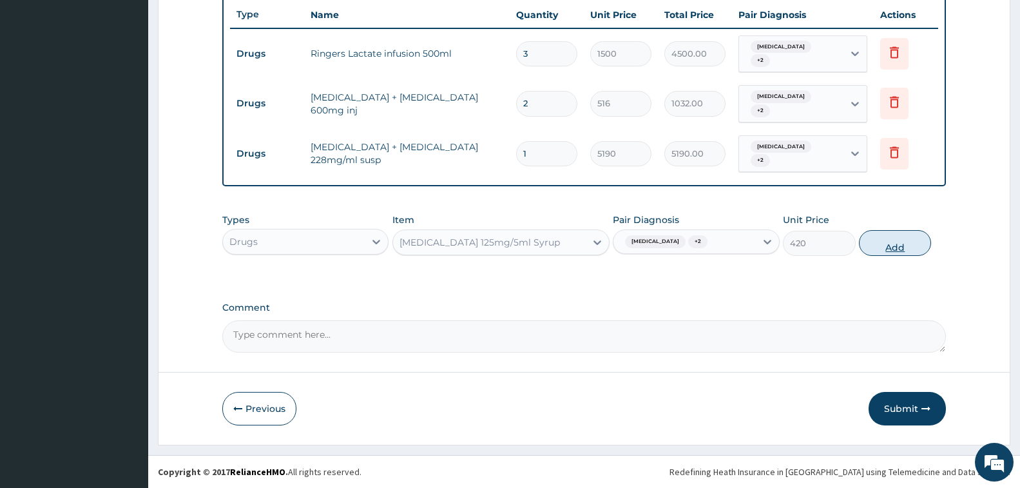
drag, startPoint x: 924, startPoint y: 243, endPoint x: 888, endPoint y: 252, distance: 37.2
click at [922, 245] on button "Add" at bounding box center [895, 243] width 72 height 26
type input "0"
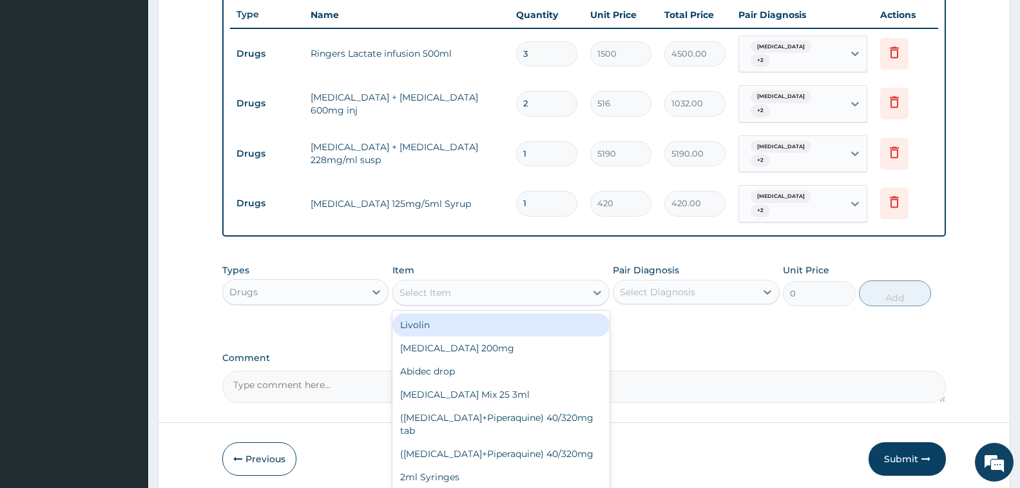
click at [399, 292] on div "Select Item" at bounding box center [489, 292] width 193 height 21
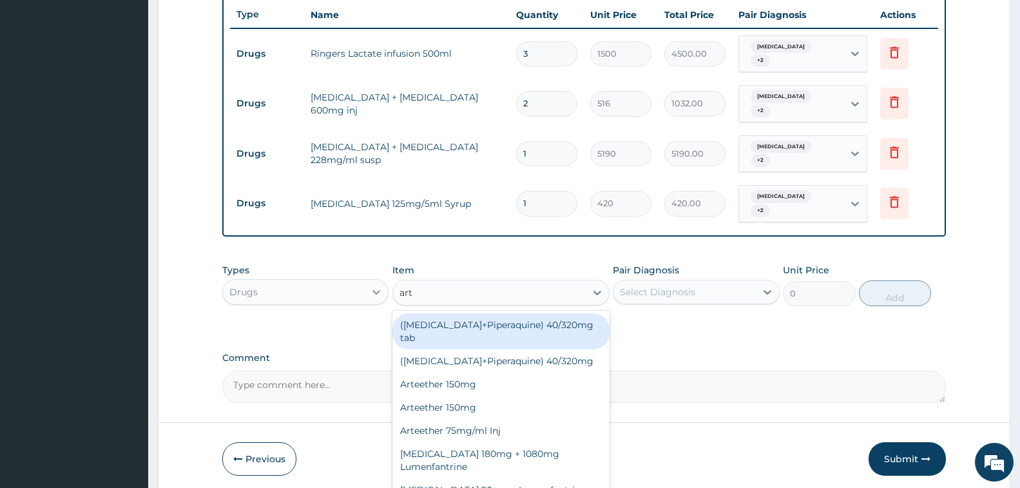
type input "arte"
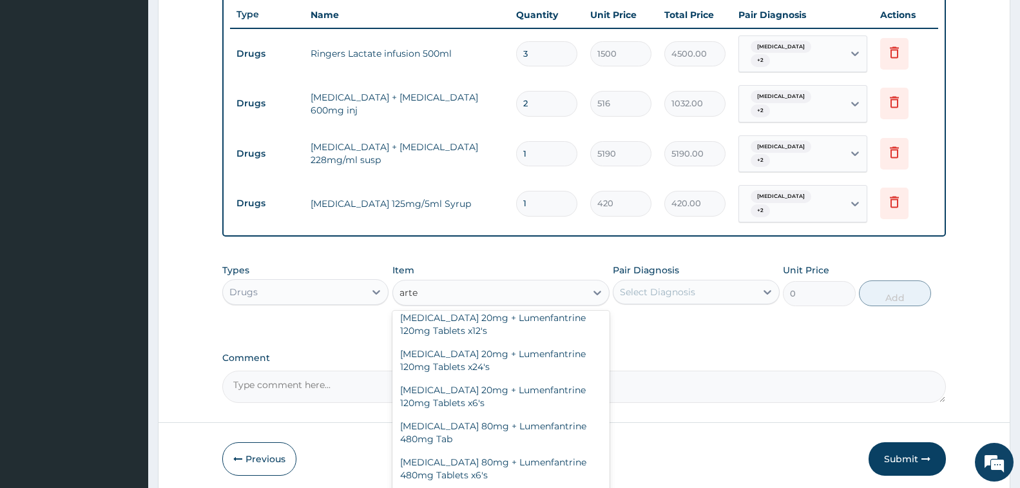
scroll to position [193, 0]
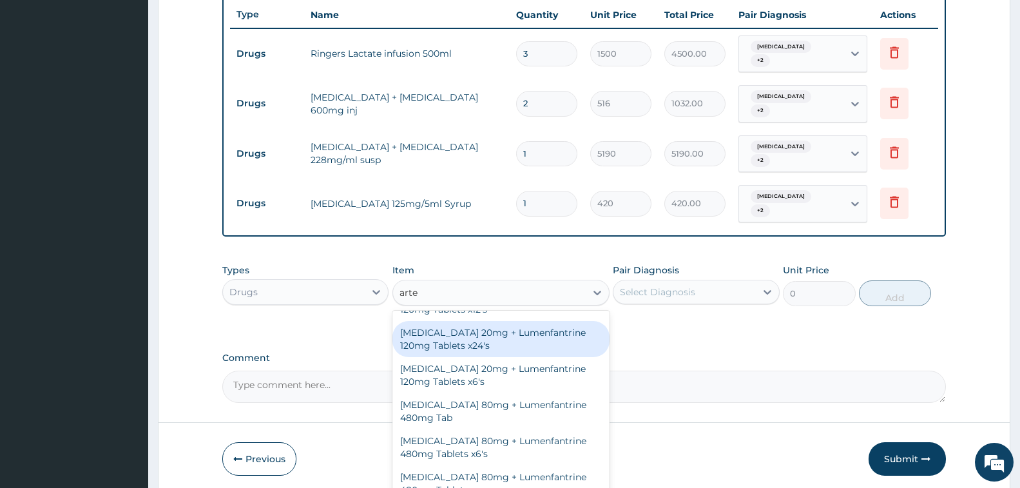
click at [428, 350] on div "Artemether 20mg + Lumenfantrine 120mg Tablets x24's" at bounding box center [500, 339] width 217 height 36
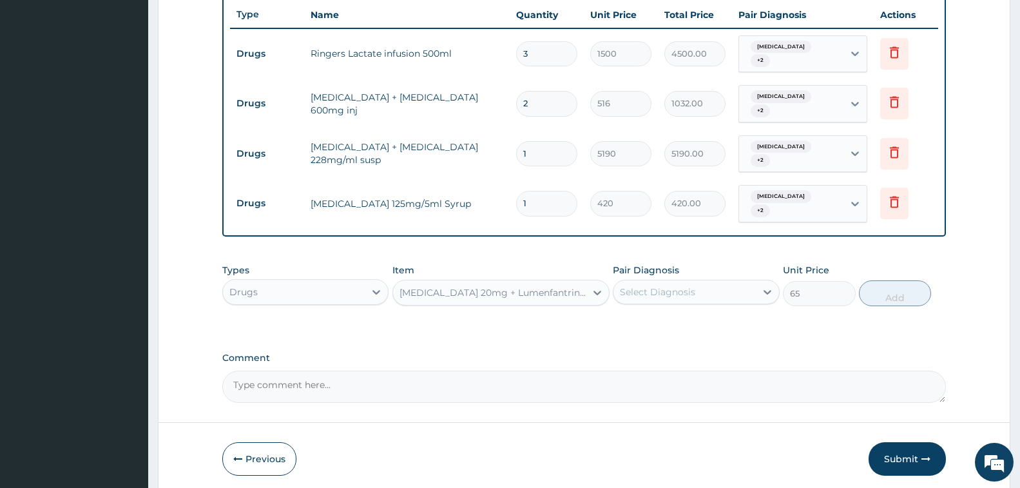
click at [457, 288] on div "Artemether 20mg + Lumenfantrine 120mg Tablets x24's" at bounding box center [492, 292] width 187 height 13
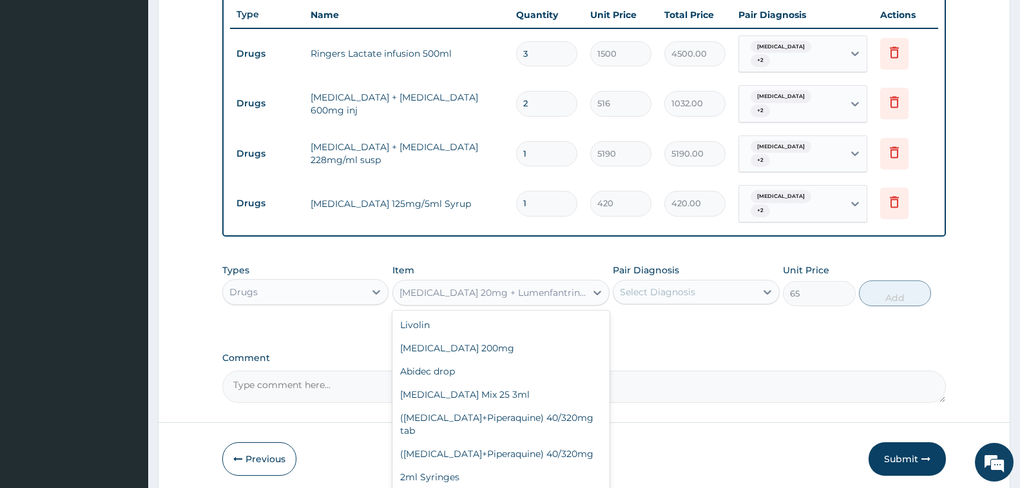
scroll to position [1910, 0]
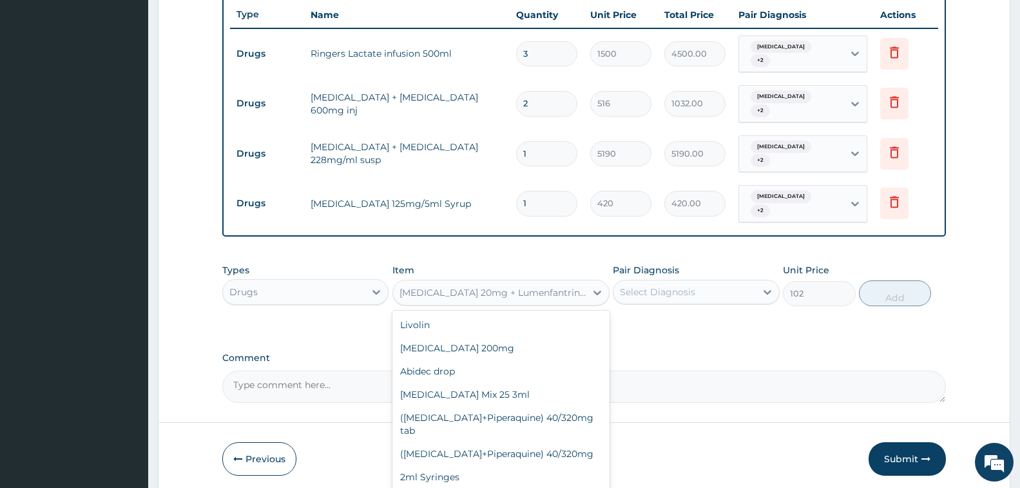
click at [471, 300] on div "Artemether 20mg + Lumenfantrine 120mg Tablets x12's" at bounding box center [489, 292] width 193 height 21
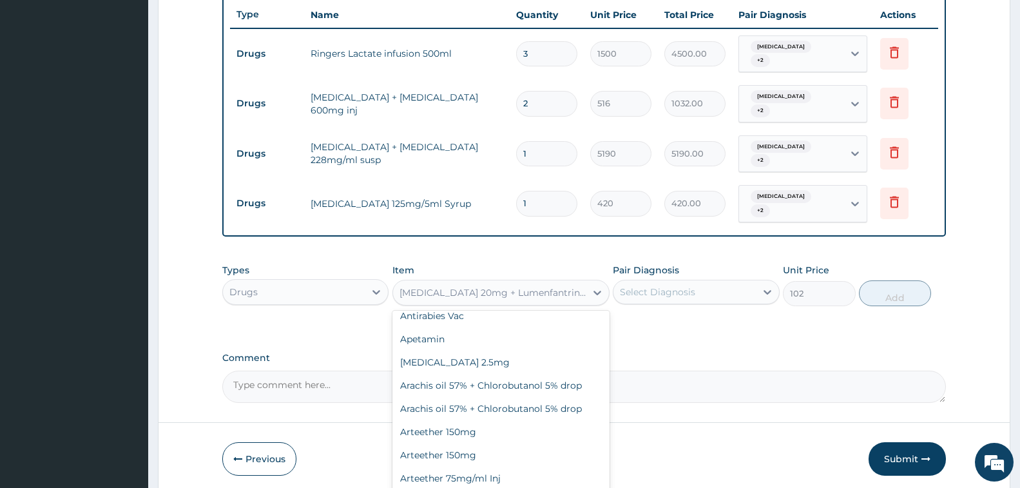
scroll to position [1939, 0]
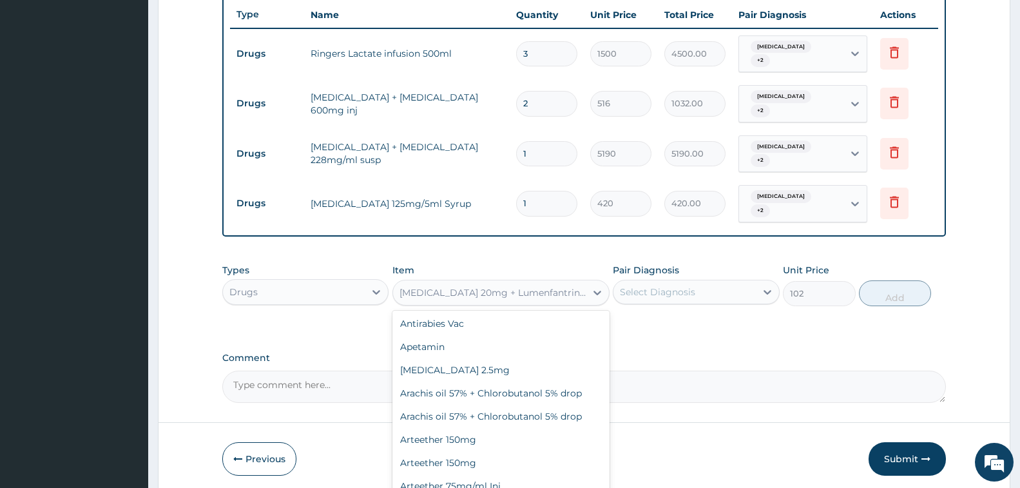
type input "1440"
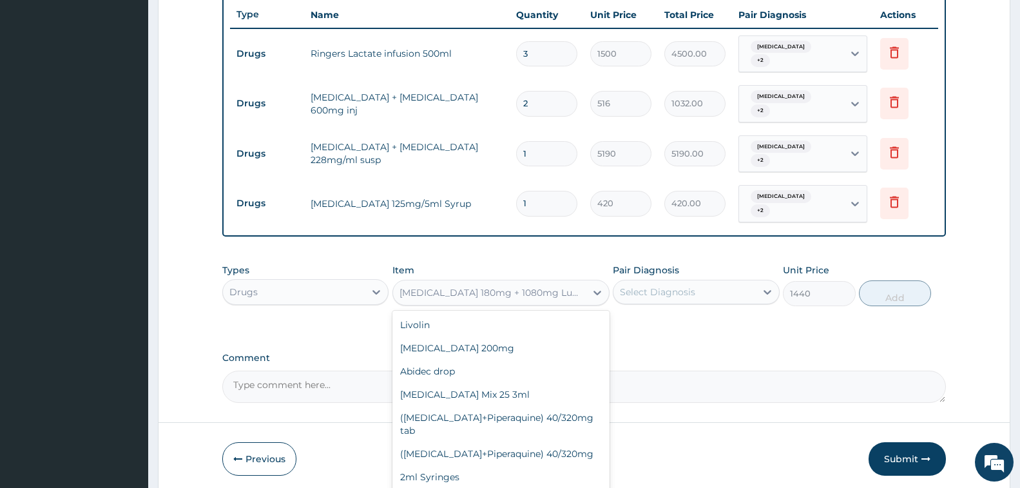
click at [481, 290] on div "Artemether 180mg + 1080mg Lumenfantrine" at bounding box center [492, 292] width 187 height 13
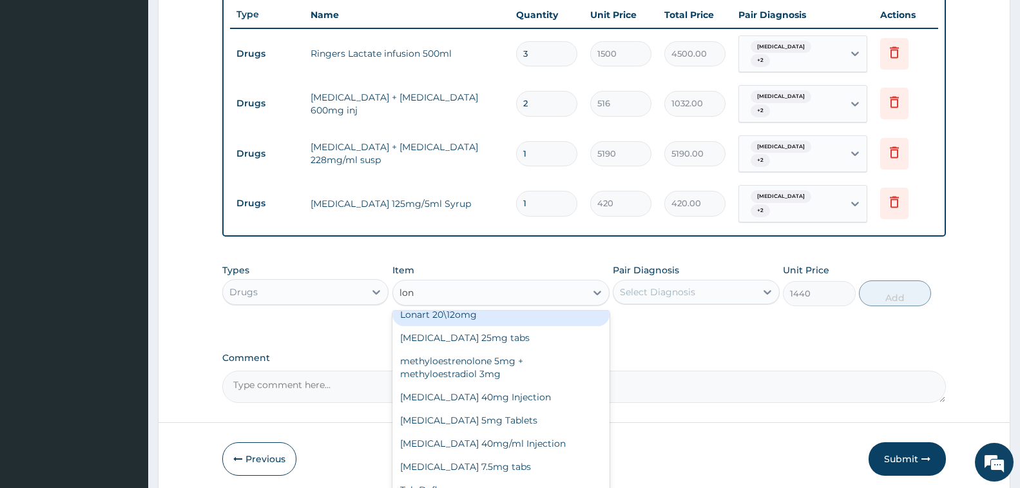
scroll to position [0, 0]
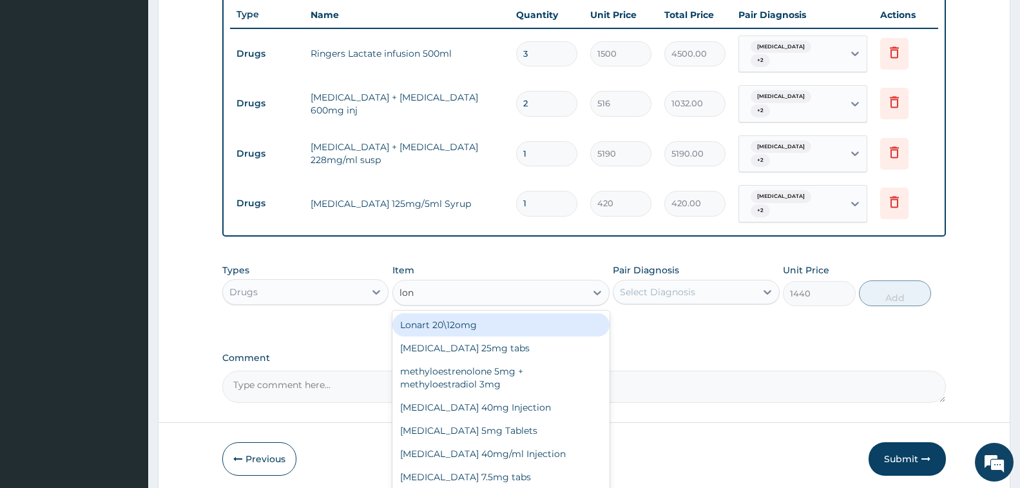
type input "lona"
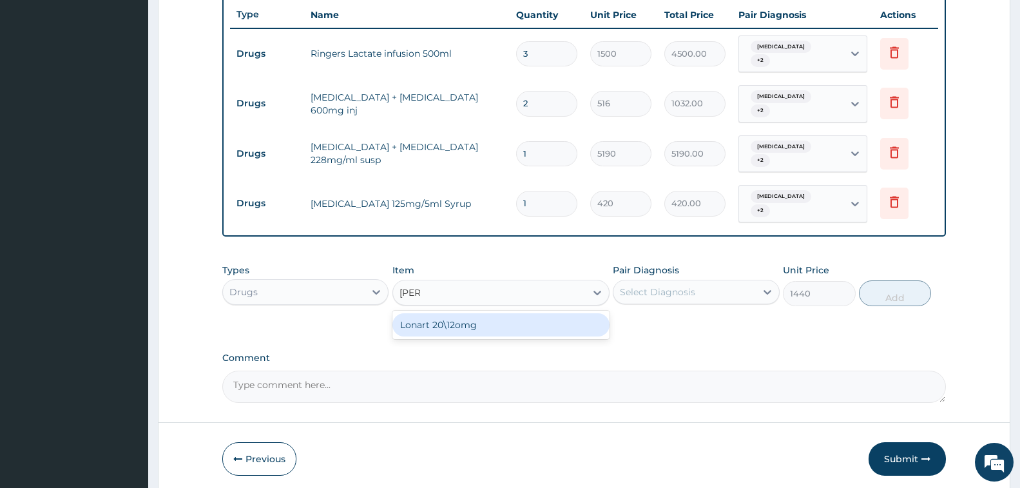
click at [471, 317] on div "Lonart 20\12omg" at bounding box center [500, 324] width 217 height 23
type input "2850"
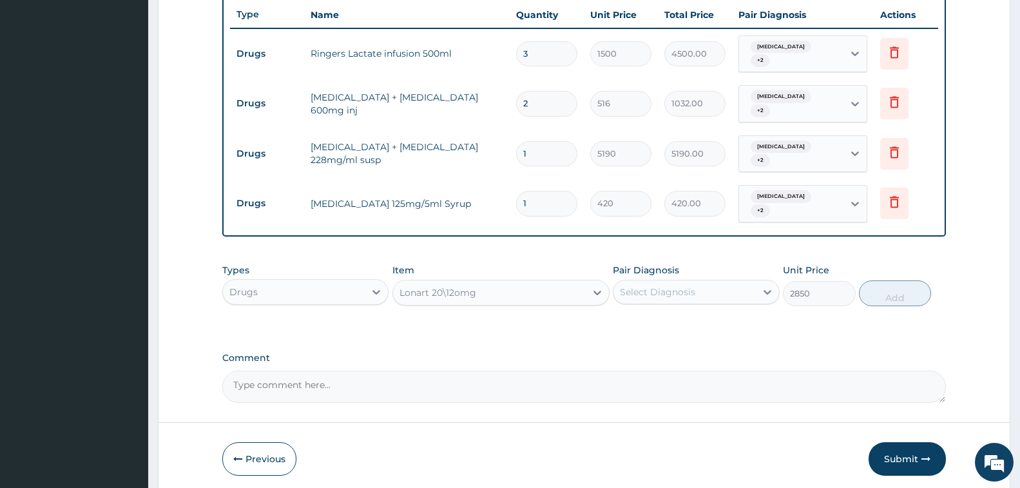
click at [624, 296] on div "Select Diagnosis" at bounding box center [657, 291] width 75 height 13
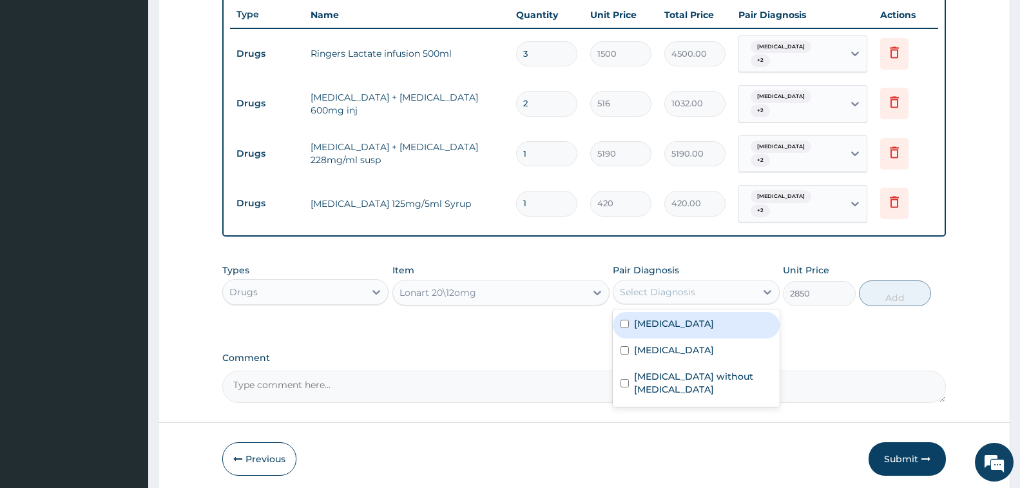
click at [622, 318] on div "Malaria, unspecified" at bounding box center [696, 325] width 166 height 26
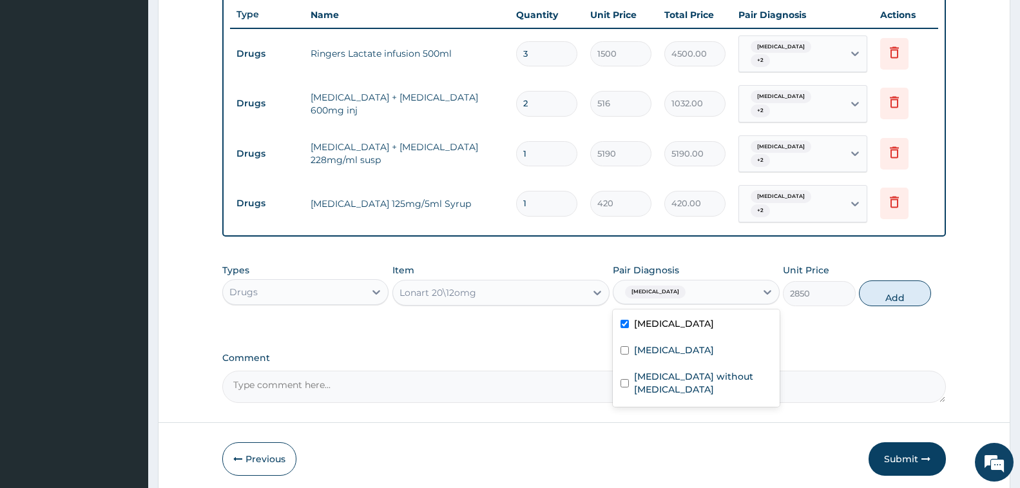
click at [634, 337] on div "Malaria, unspecified" at bounding box center [696, 325] width 166 height 26
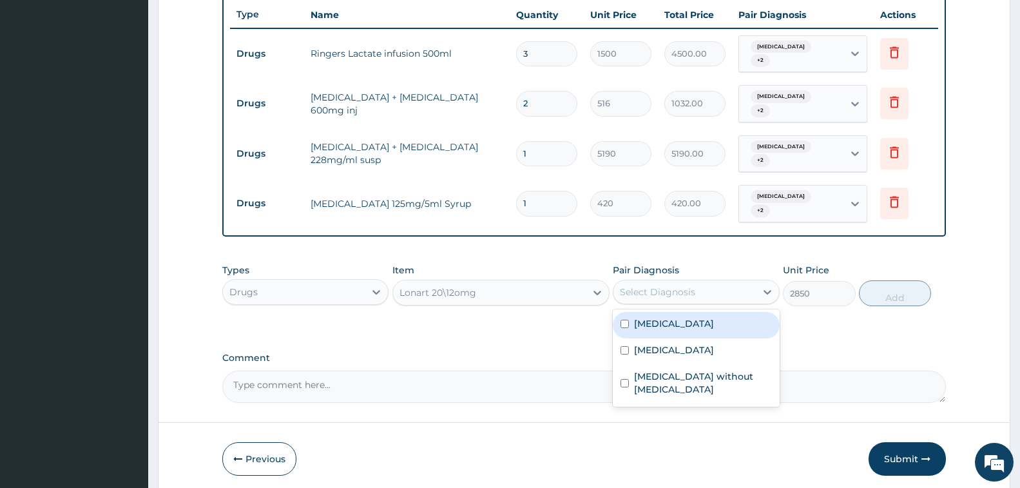
click at [642, 330] on div "Malaria, unspecified" at bounding box center [696, 325] width 166 height 26
checkbox input "true"
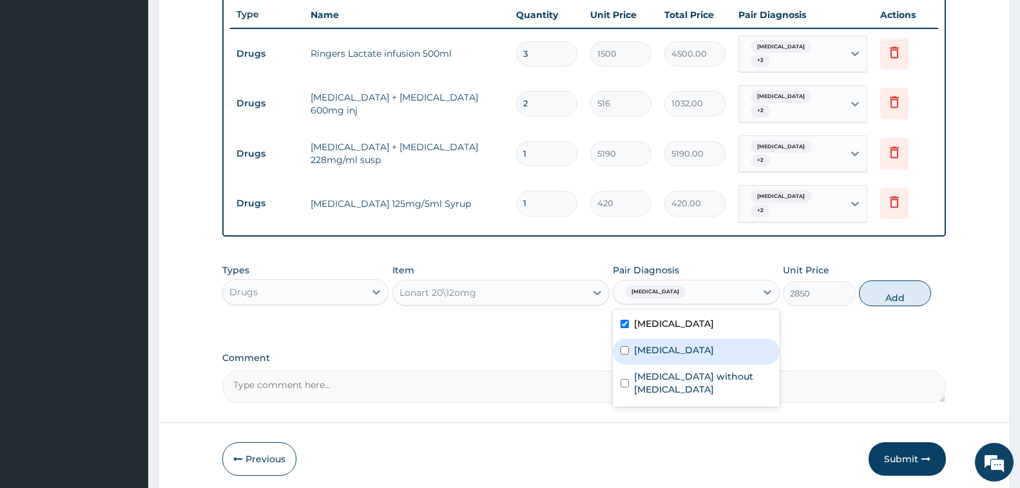
click at [642, 350] on label "Chest pain, unspecified" at bounding box center [674, 349] width 80 height 13
checkbox input "true"
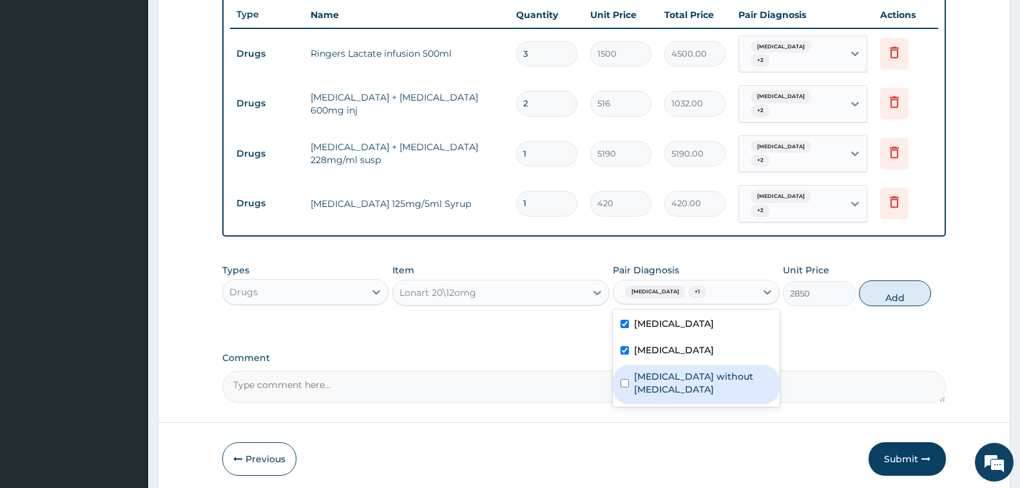
click at [647, 372] on label "Sepsis without septic shock" at bounding box center [702, 383] width 137 height 26
checkbox input "true"
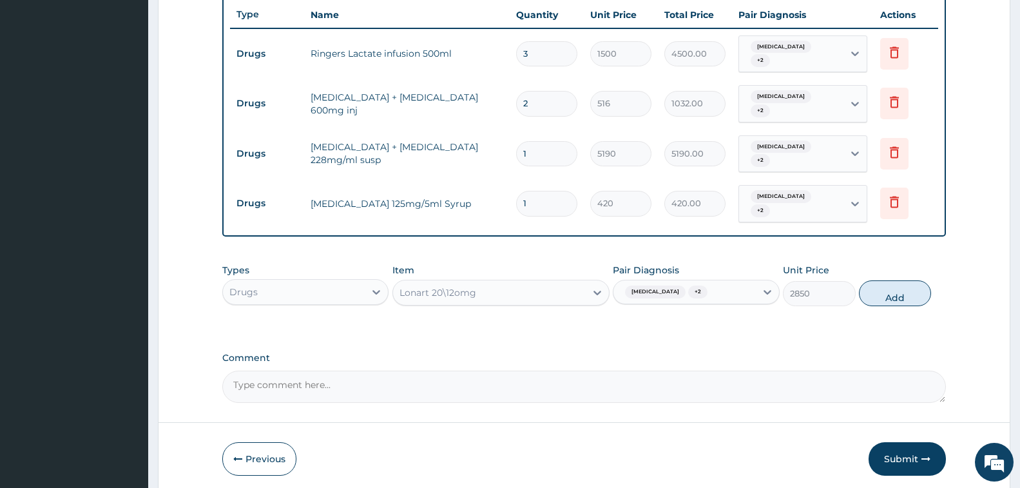
click at [810, 339] on div "PA Code / Prescription Code Enter Code(Secondary Care Only) Encounter Date 16-0…" at bounding box center [583, 20] width 723 height 765
click at [908, 298] on button "Add" at bounding box center [895, 293] width 72 height 26
type input "0"
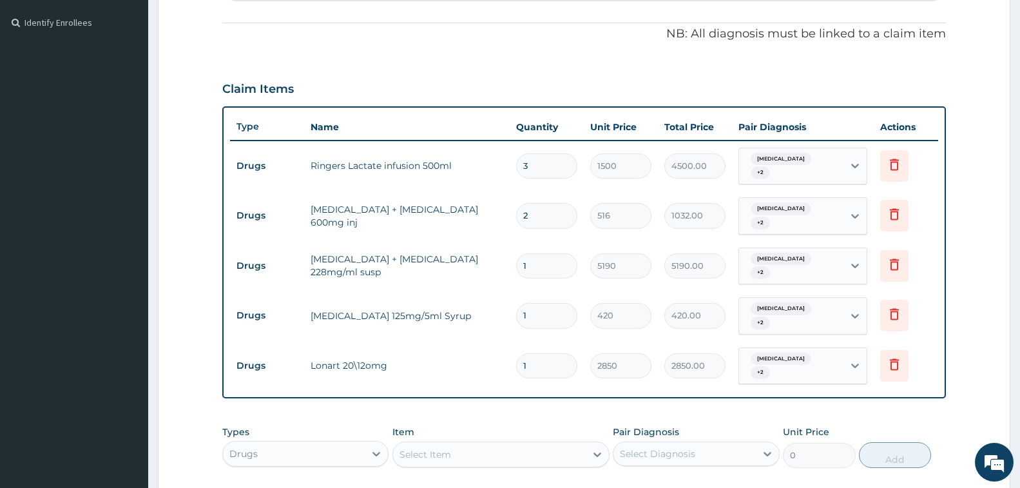
scroll to position [356, 0]
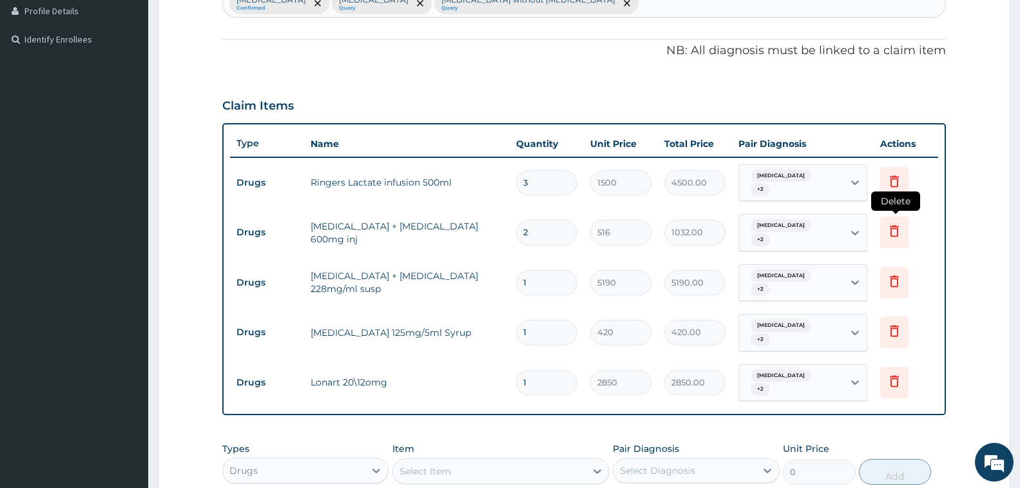
click at [900, 232] on icon at bounding box center [893, 230] width 15 height 15
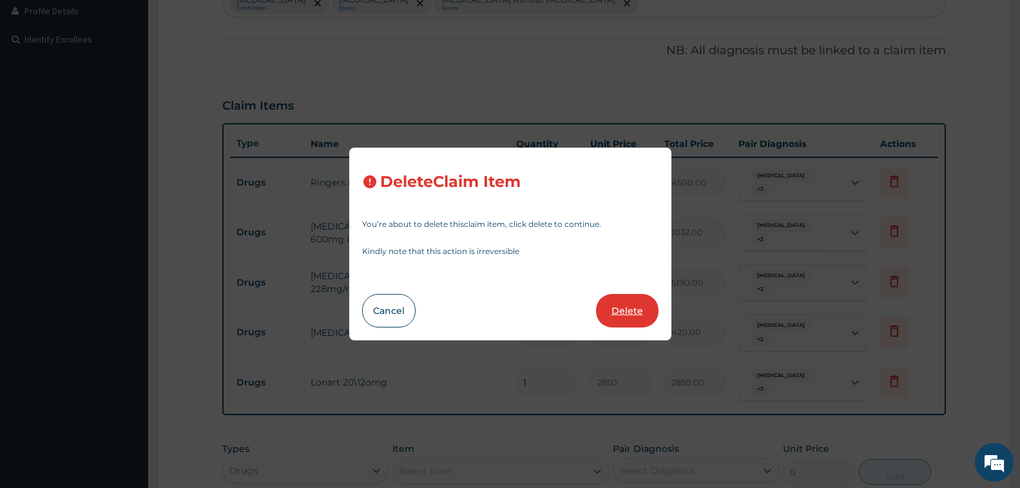
click at [631, 314] on button "Delete" at bounding box center [627, 310] width 62 height 33
type input "1"
type input "5190"
type input "5190.00"
type input "420"
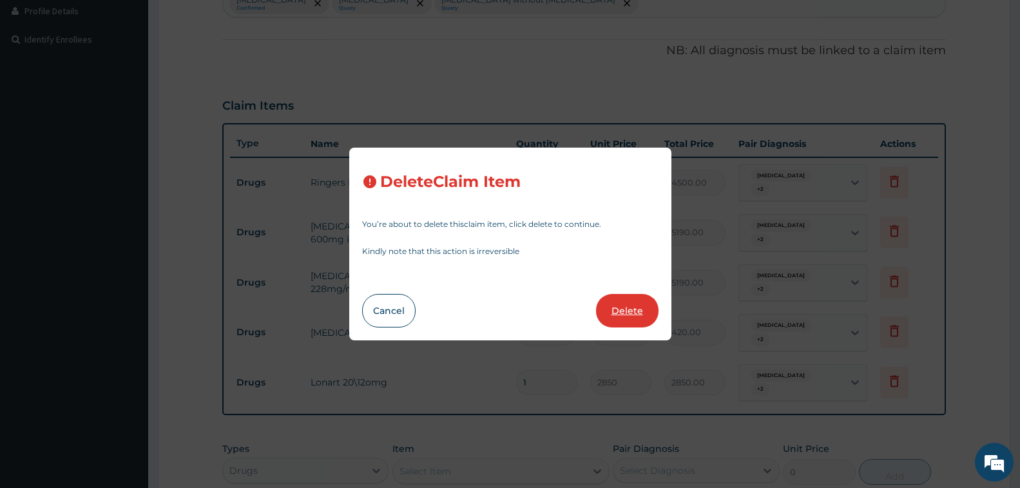
type input "420.00"
type input "2850"
type input "2850.00"
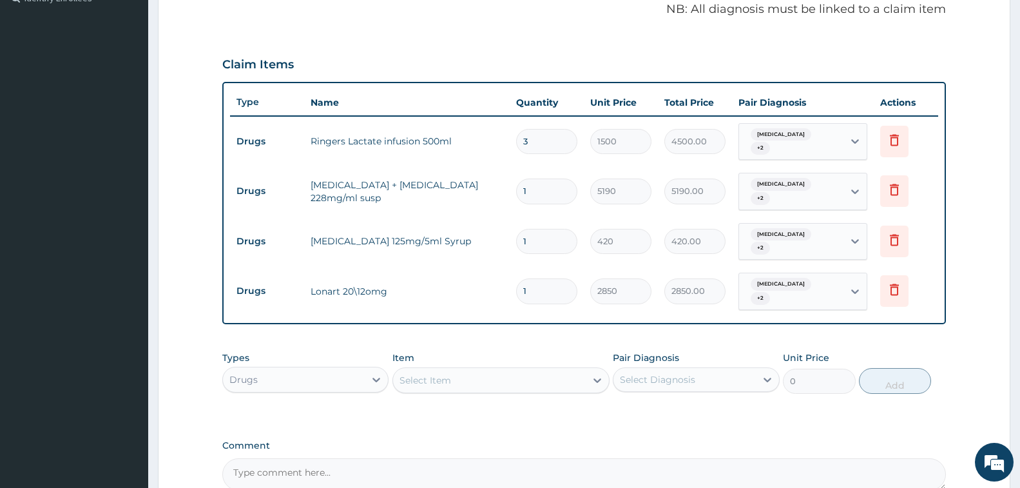
scroll to position [421, 0]
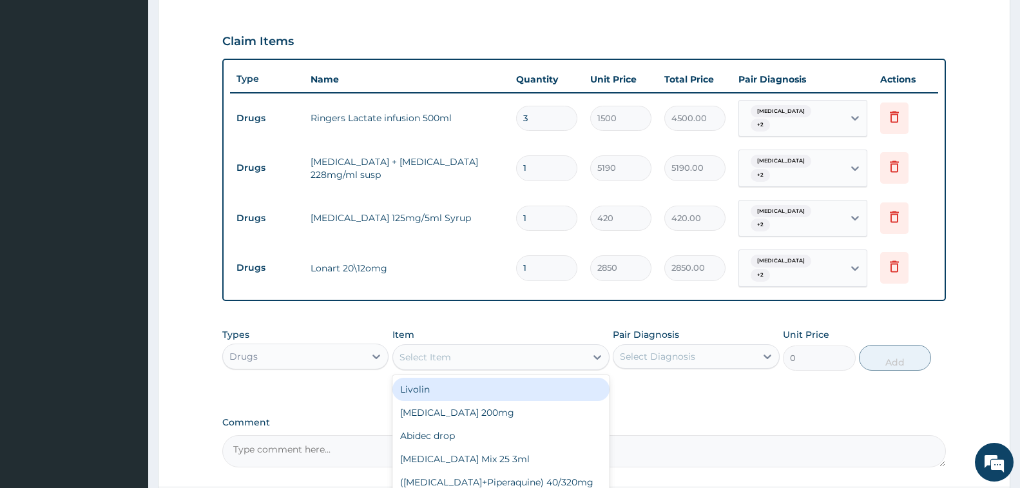
click at [480, 352] on div "Select Item" at bounding box center [489, 357] width 193 height 21
type input "cou"
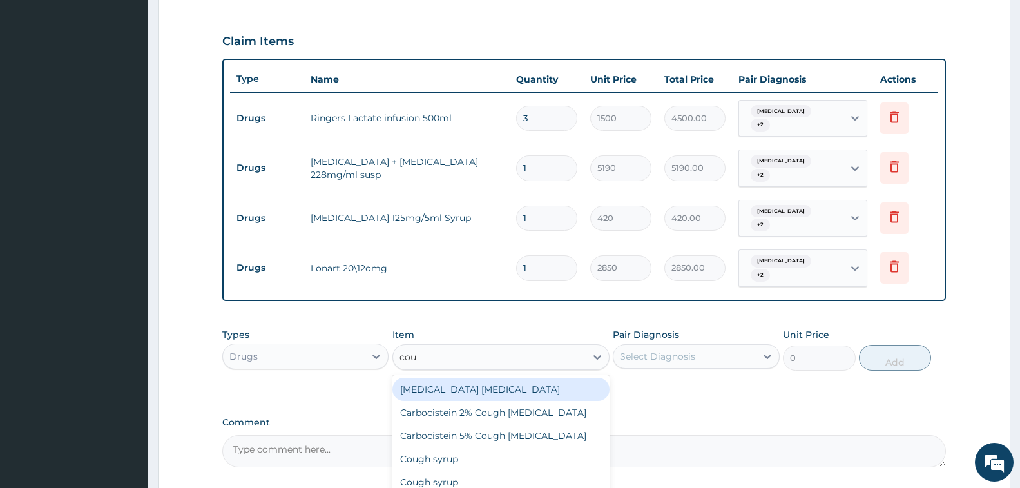
drag, startPoint x: 475, startPoint y: 385, endPoint x: 579, endPoint y: 367, distance: 105.3
click at [481, 382] on div "Benylin dry cough" at bounding box center [500, 388] width 217 height 23
type input "2400"
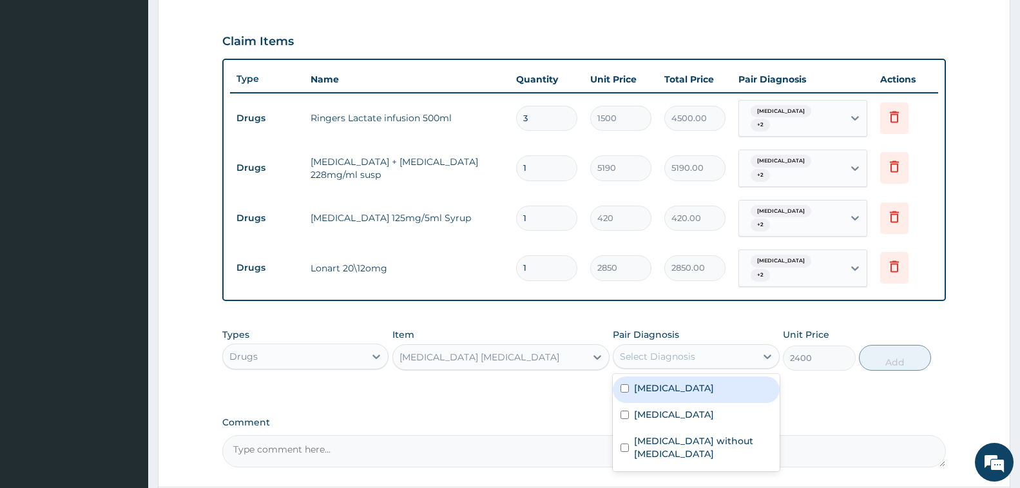
click at [629, 352] on div "Select Diagnosis" at bounding box center [657, 356] width 75 height 13
drag, startPoint x: 643, startPoint y: 383, endPoint x: 656, endPoint y: 422, distance: 40.7
click at [643, 388] on label "Malaria, unspecified" at bounding box center [674, 387] width 80 height 13
checkbox input "true"
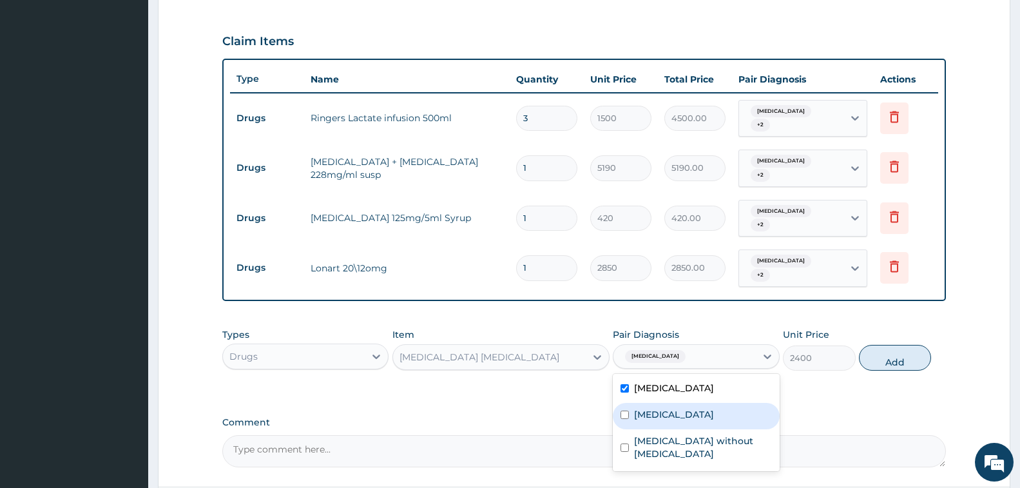
click at [656, 422] on div "Chest pain, unspecified" at bounding box center [696, 416] width 166 height 26
checkbox input "true"
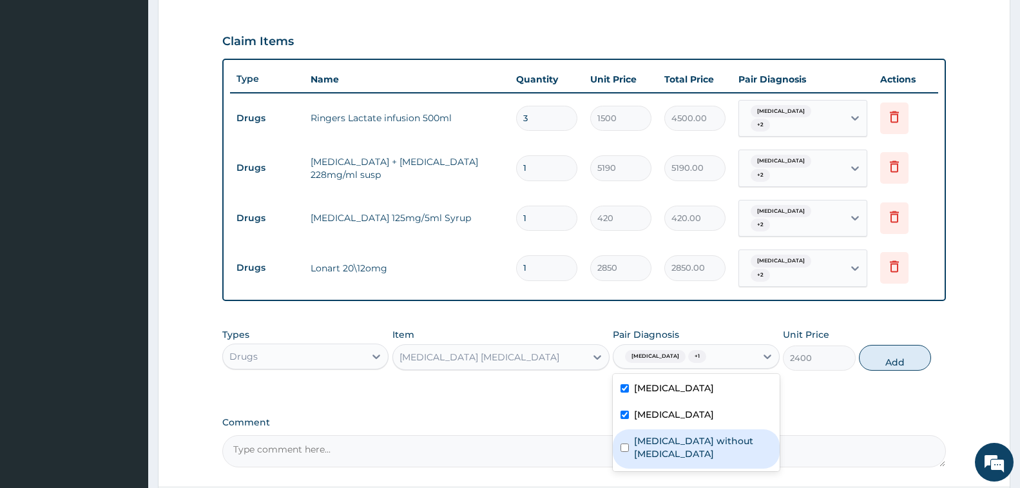
click at [659, 434] on label "Sepsis without septic shock" at bounding box center [702, 447] width 137 height 26
checkbox input "true"
click at [877, 353] on button "Add" at bounding box center [895, 358] width 72 height 26
type input "0"
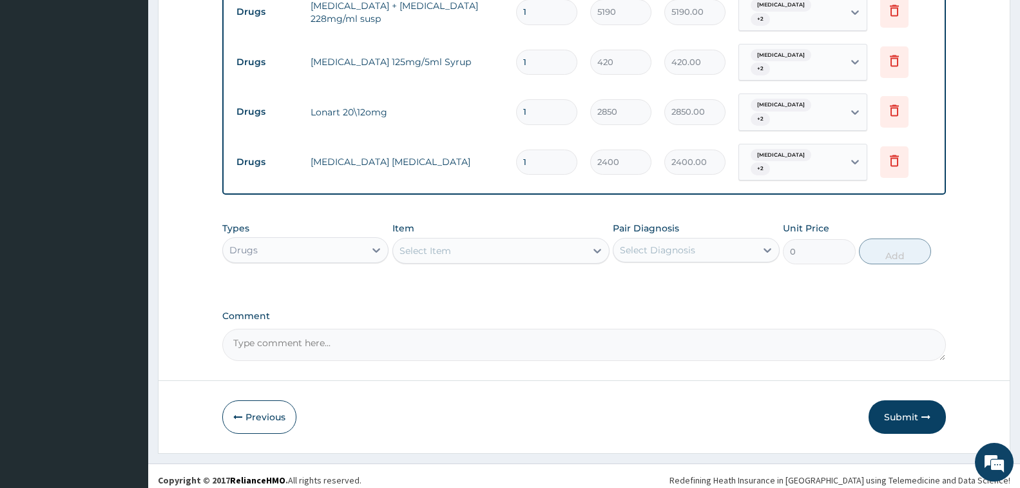
scroll to position [585, 0]
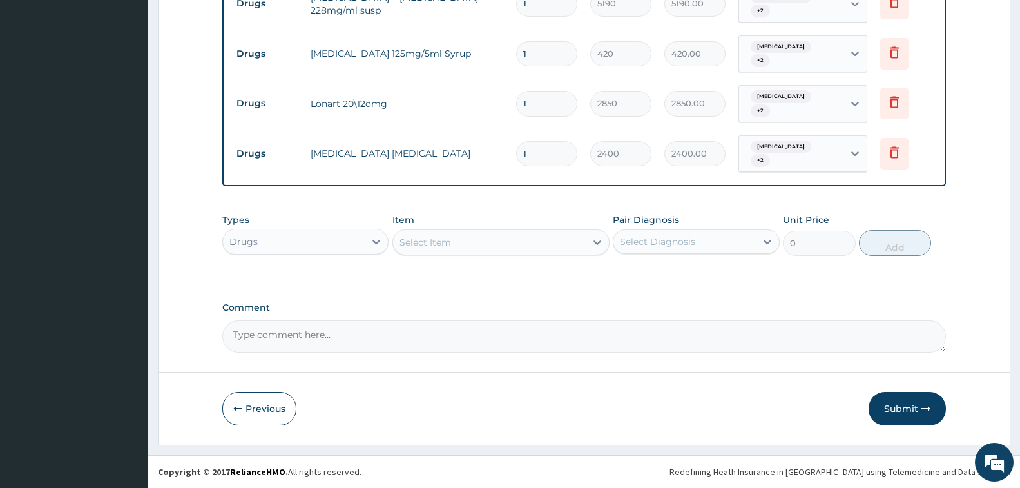
click at [906, 413] on button "Submit" at bounding box center [906, 408] width 77 height 33
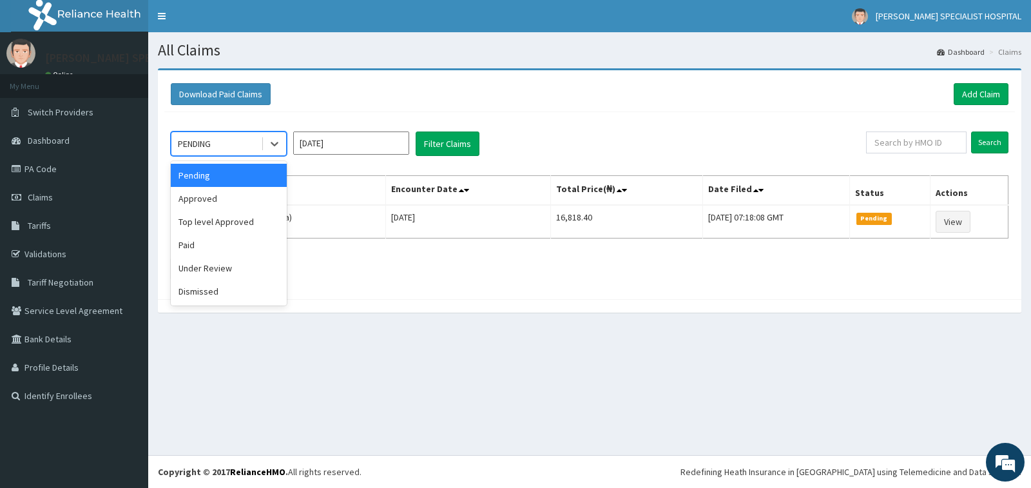
click at [258, 144] on div "PENDING" at bounding box center [216, 143] width 90 height 21
click at [235, 192] on div "Approved" at bounding box center [229, 198] width 116 height 23
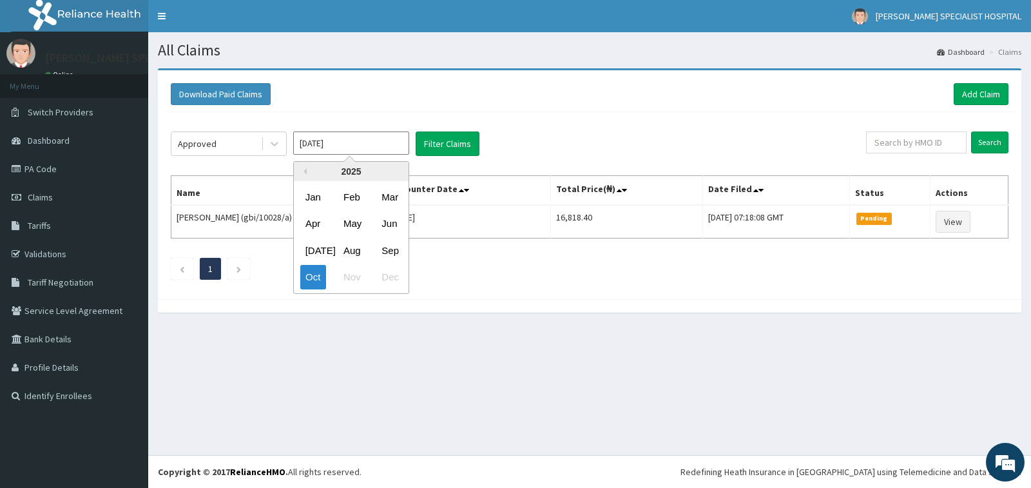
click at [325, 141] on input "[DATE]" at bounding box center [351, 142] width 116 height 23
click at [381, 251] on div "Sep" at bounding box center [389, 250] width 26 height 24
type input "[DATE]"
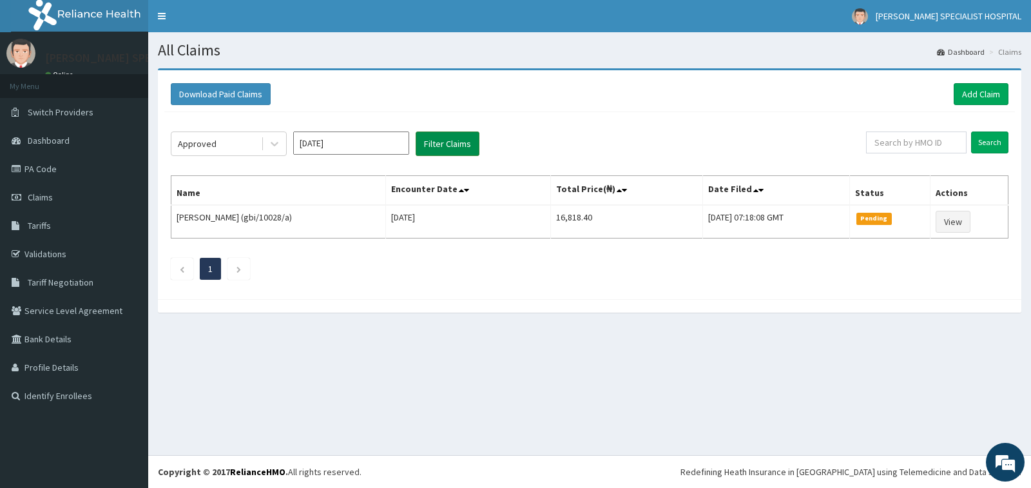
click at [439, 144] on button "Filter Claims" at bounding box center [447, 143] width 64 height 24
